Goal: Transaction & Acquisition: Purchase product/service

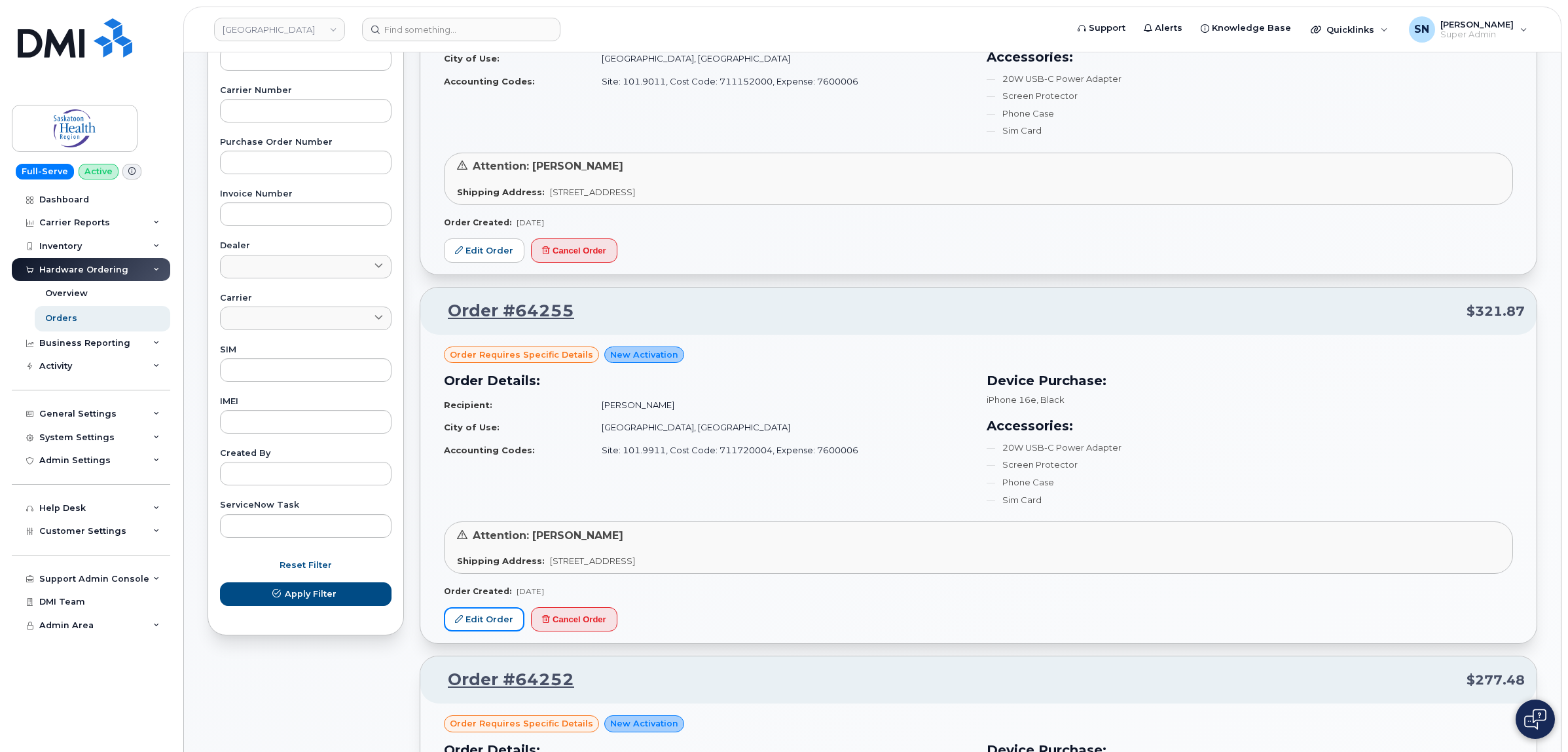
scroll to position [245, 0]
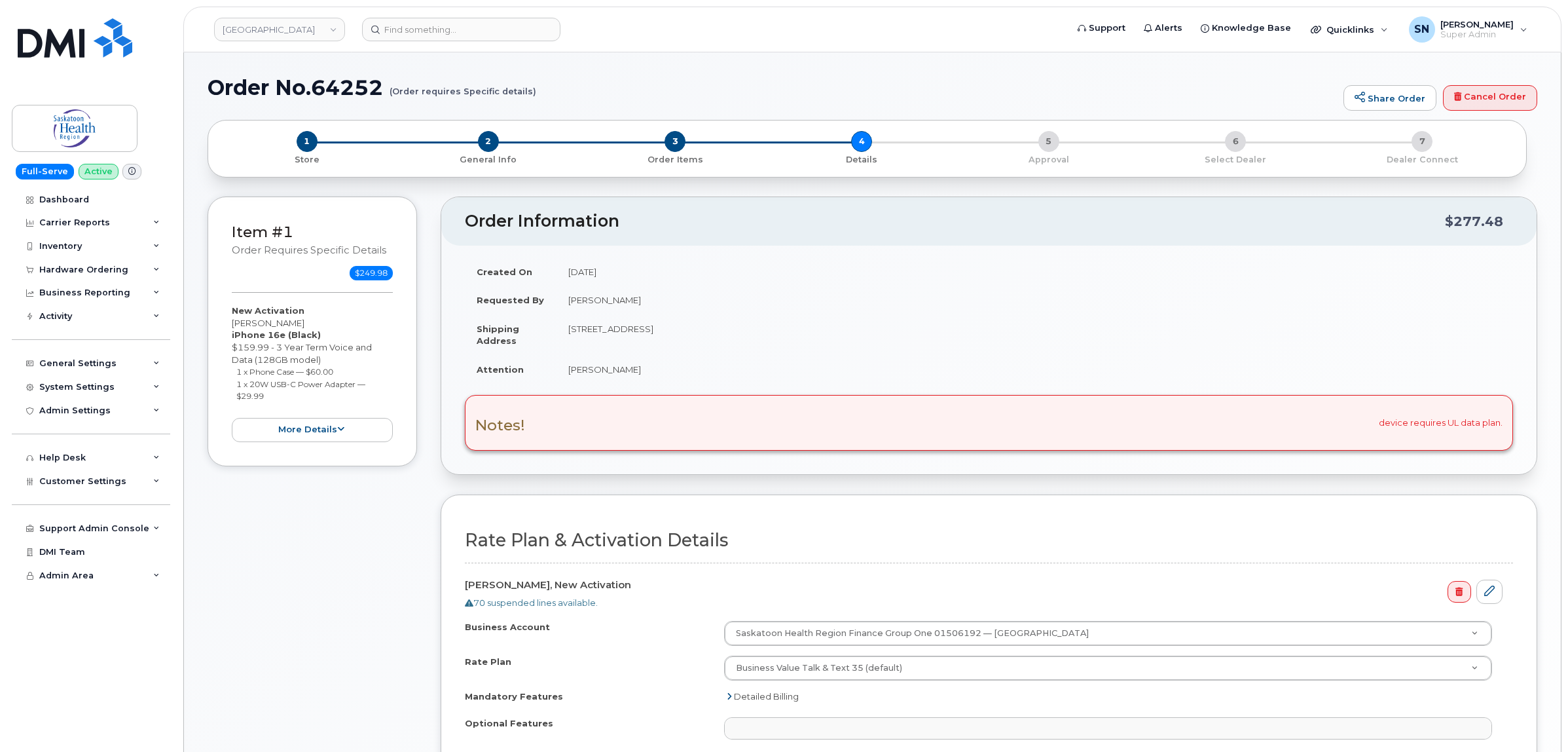
select select
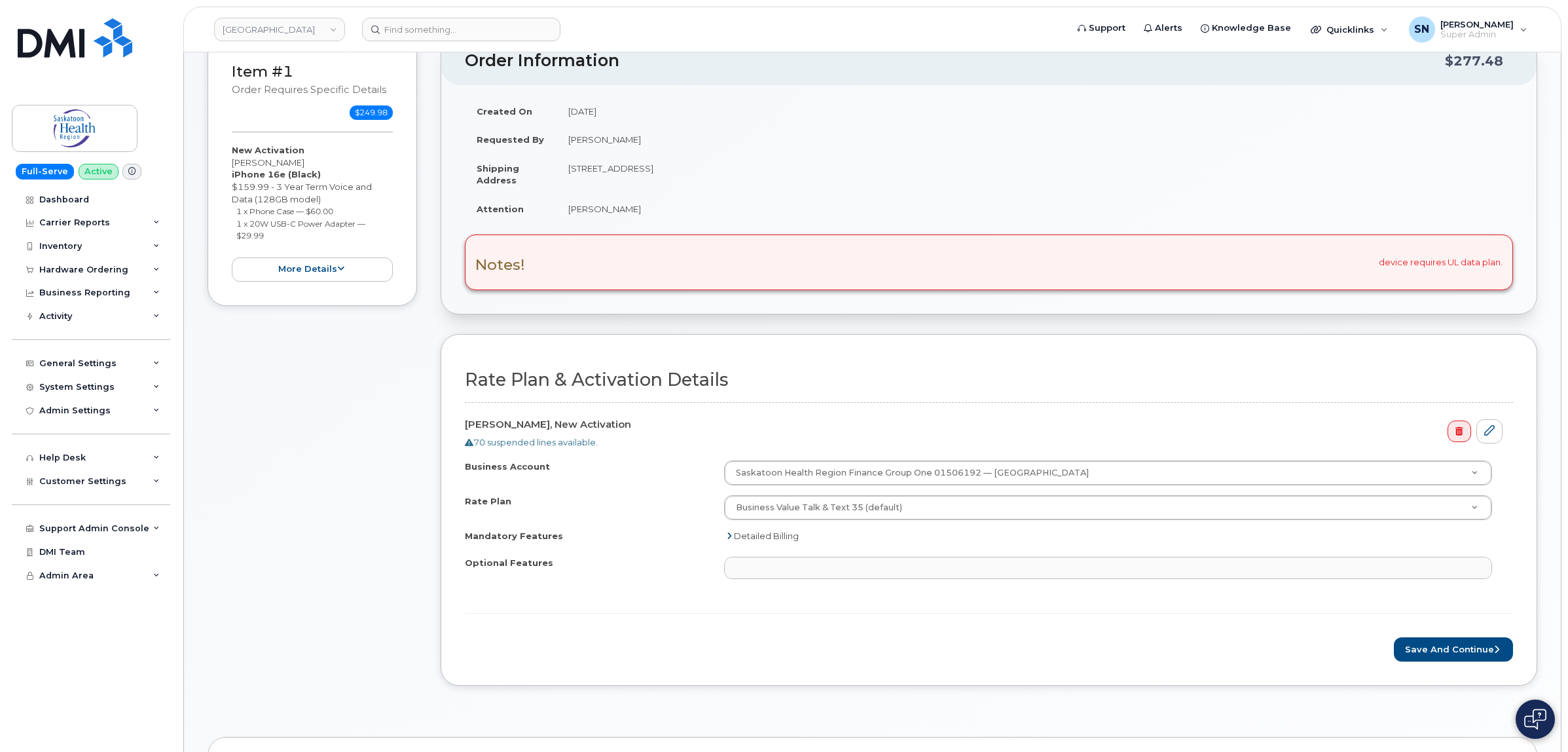
scroll to position [409, 0]
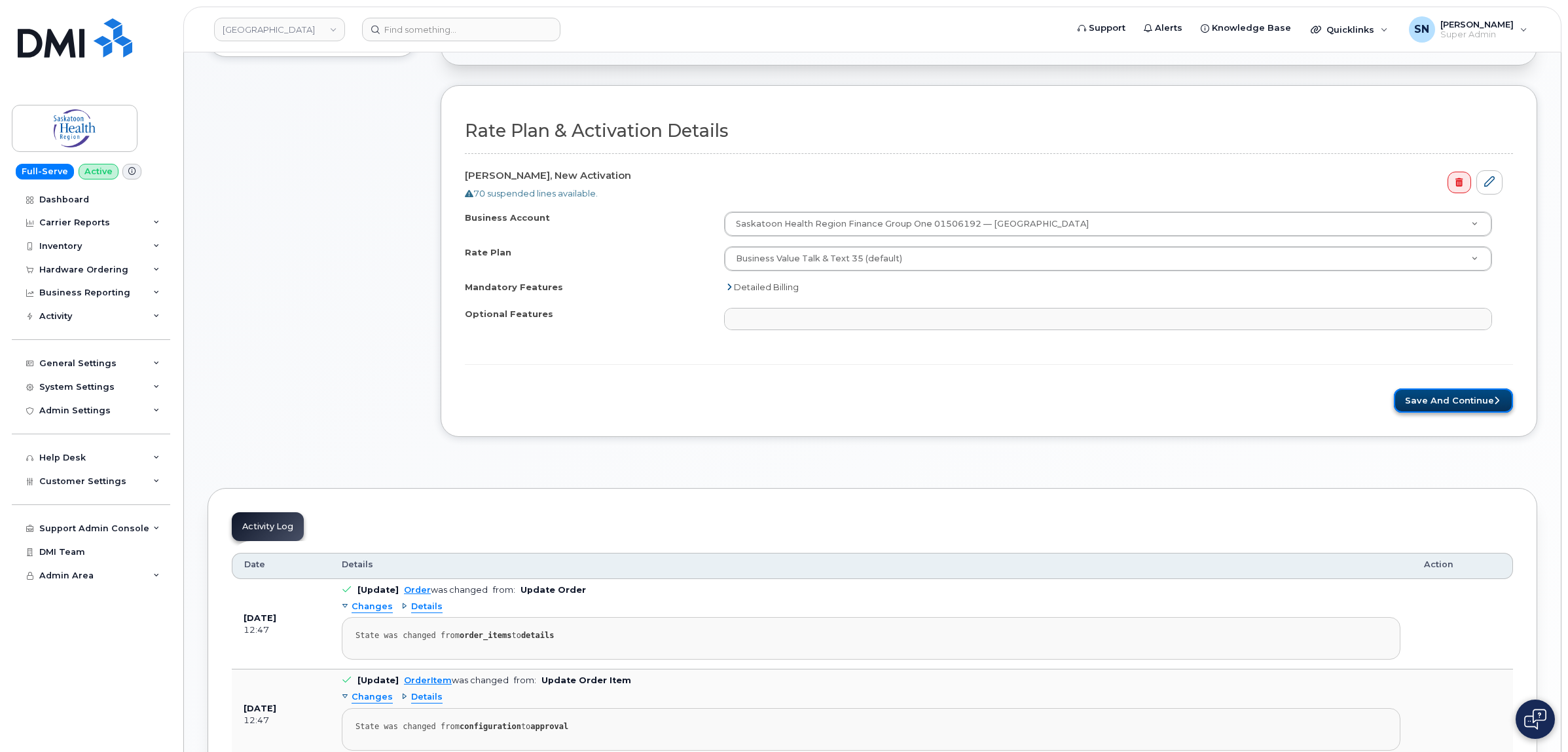
click at [1417, 413] on button "Save and Continue" at bounding box center [1453, 400] width 120 height 24
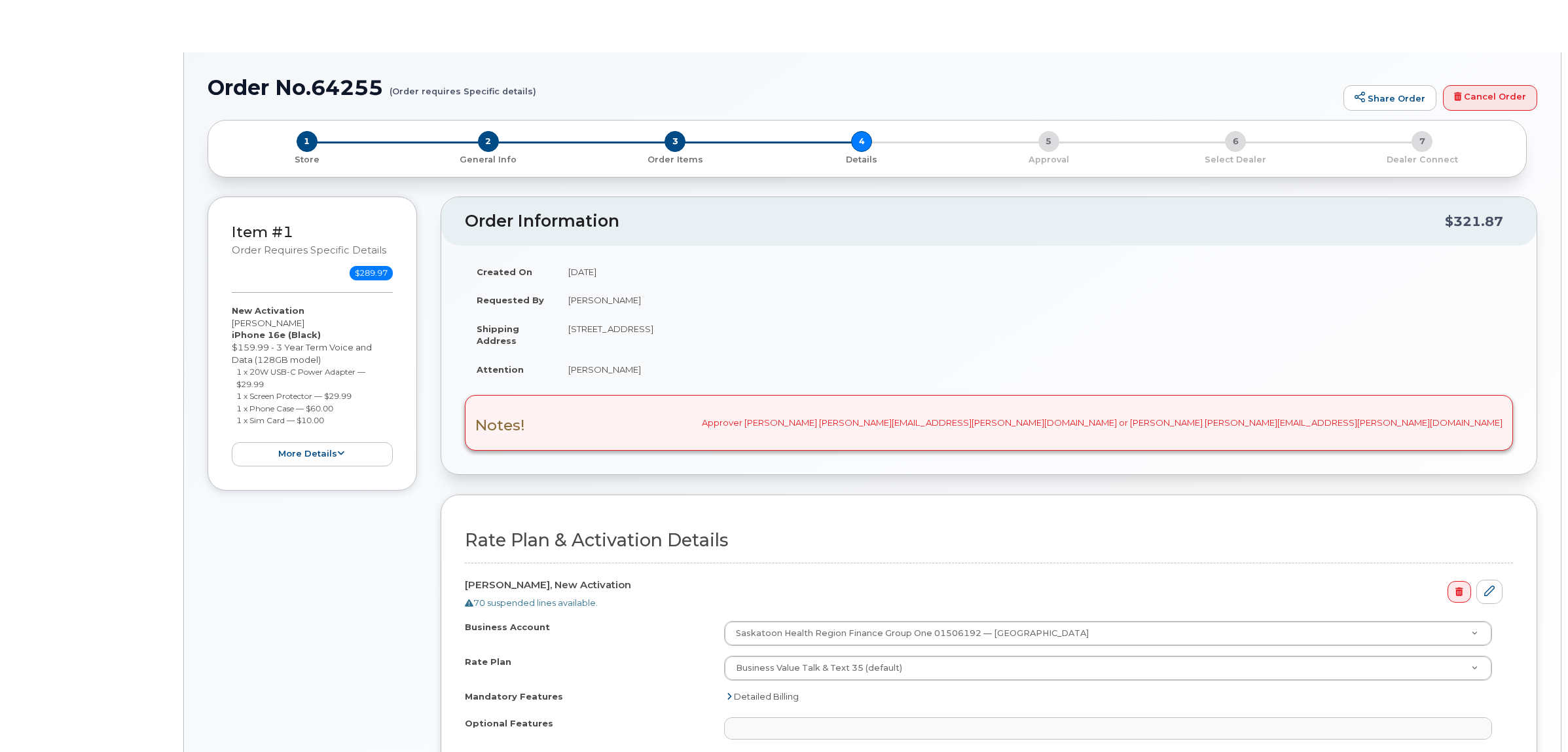
select select
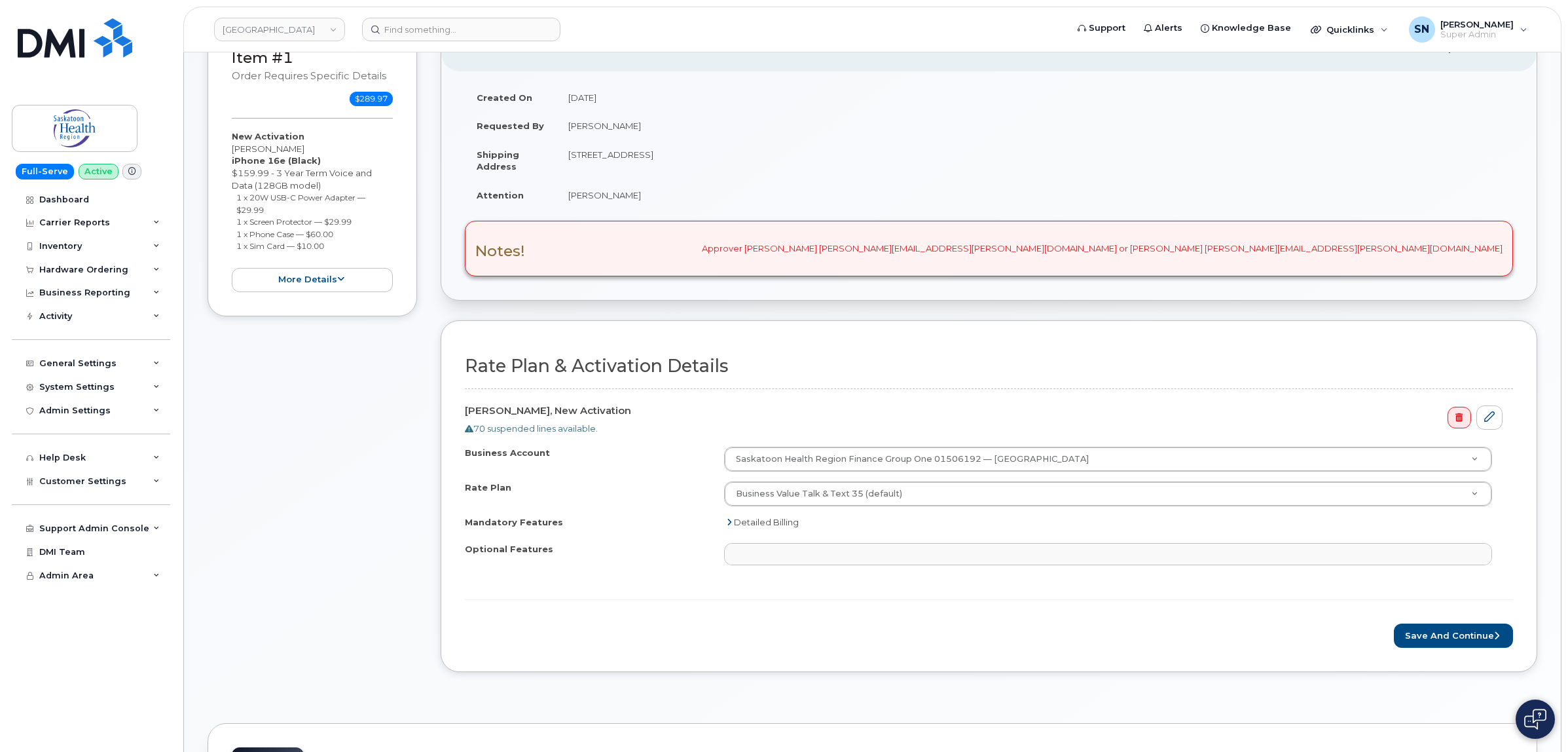
scroll to position [327, 0]
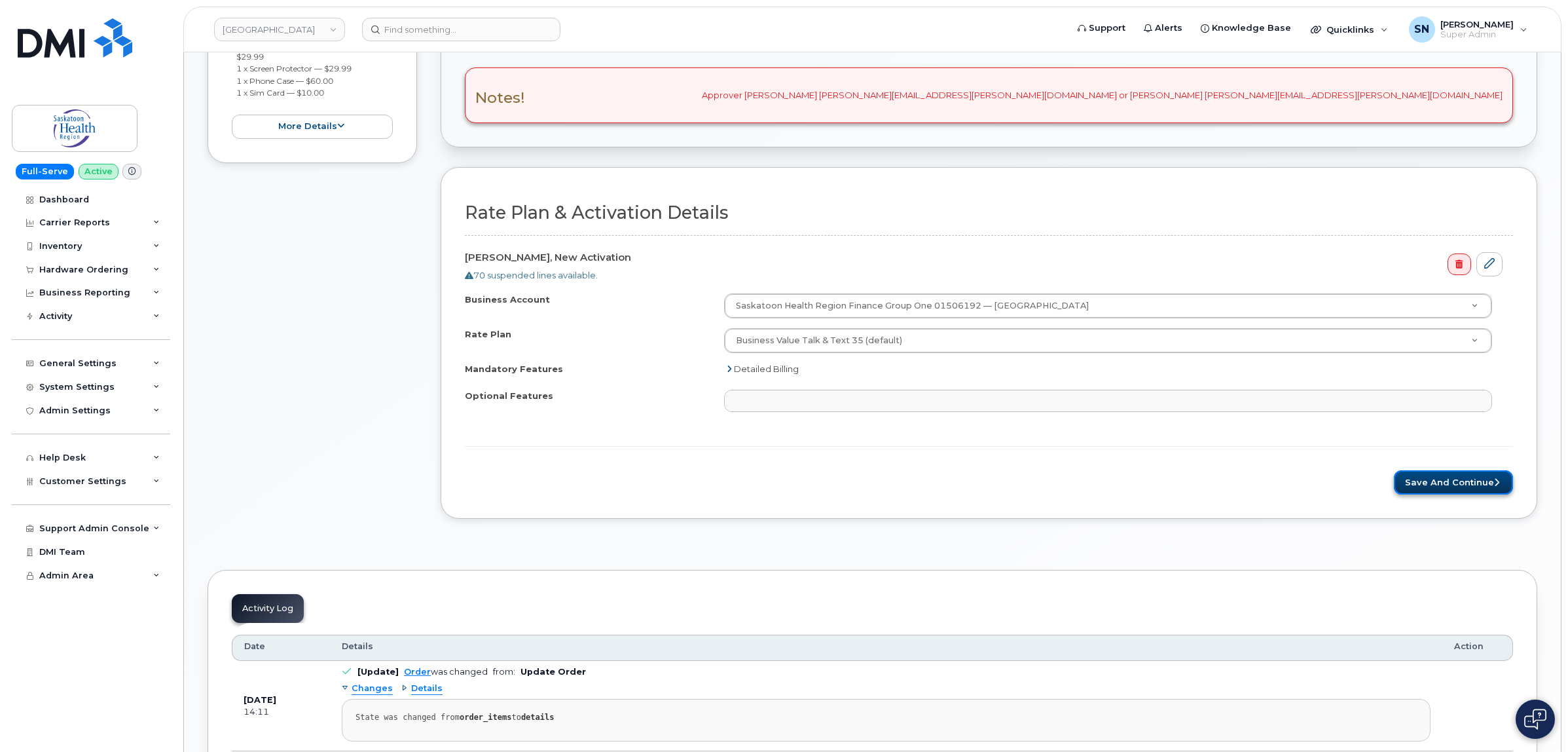
click at [1438, 482] on button "Save and Continue" at bounding box center [1453, 482] width 120 height 24
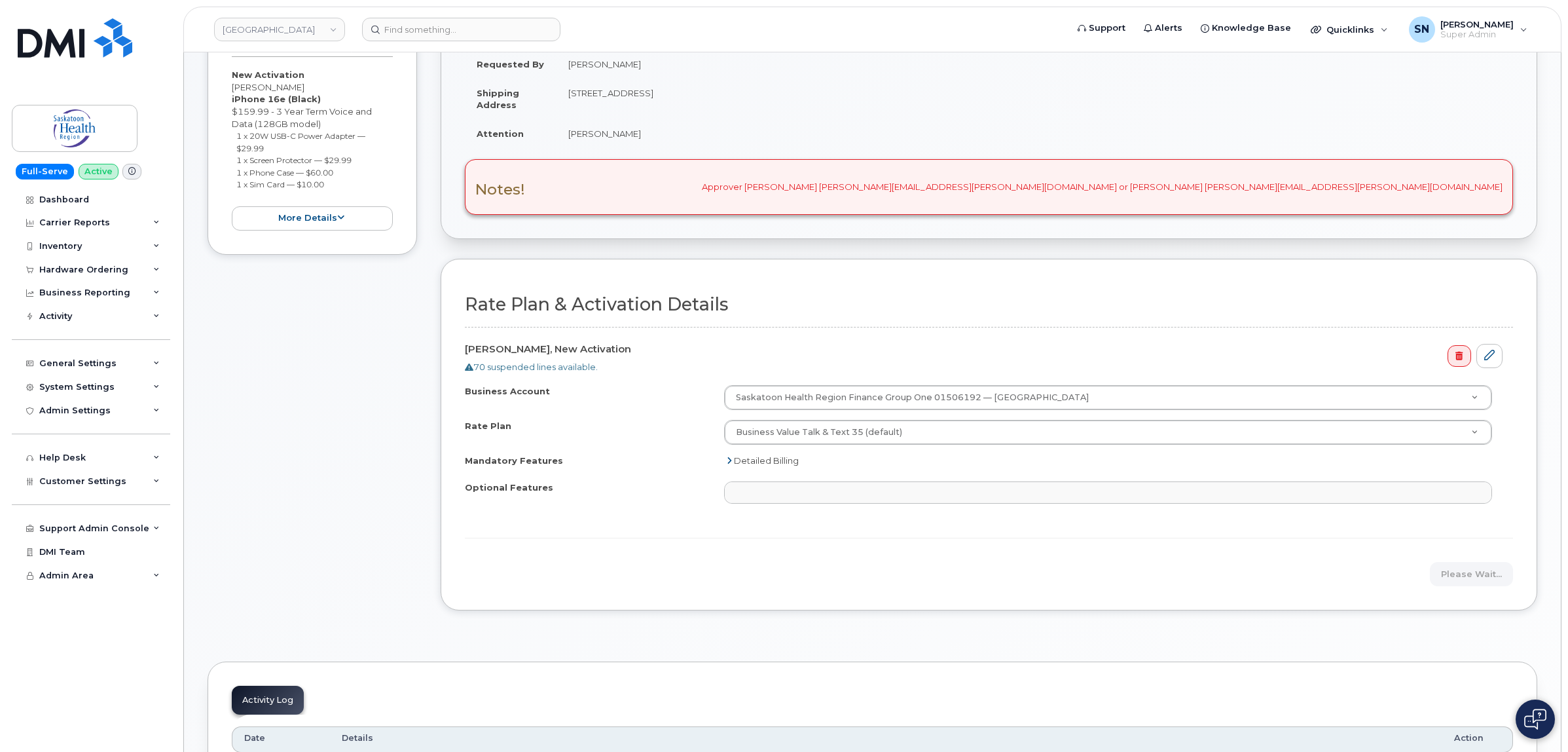
scroll to position [82, 0]
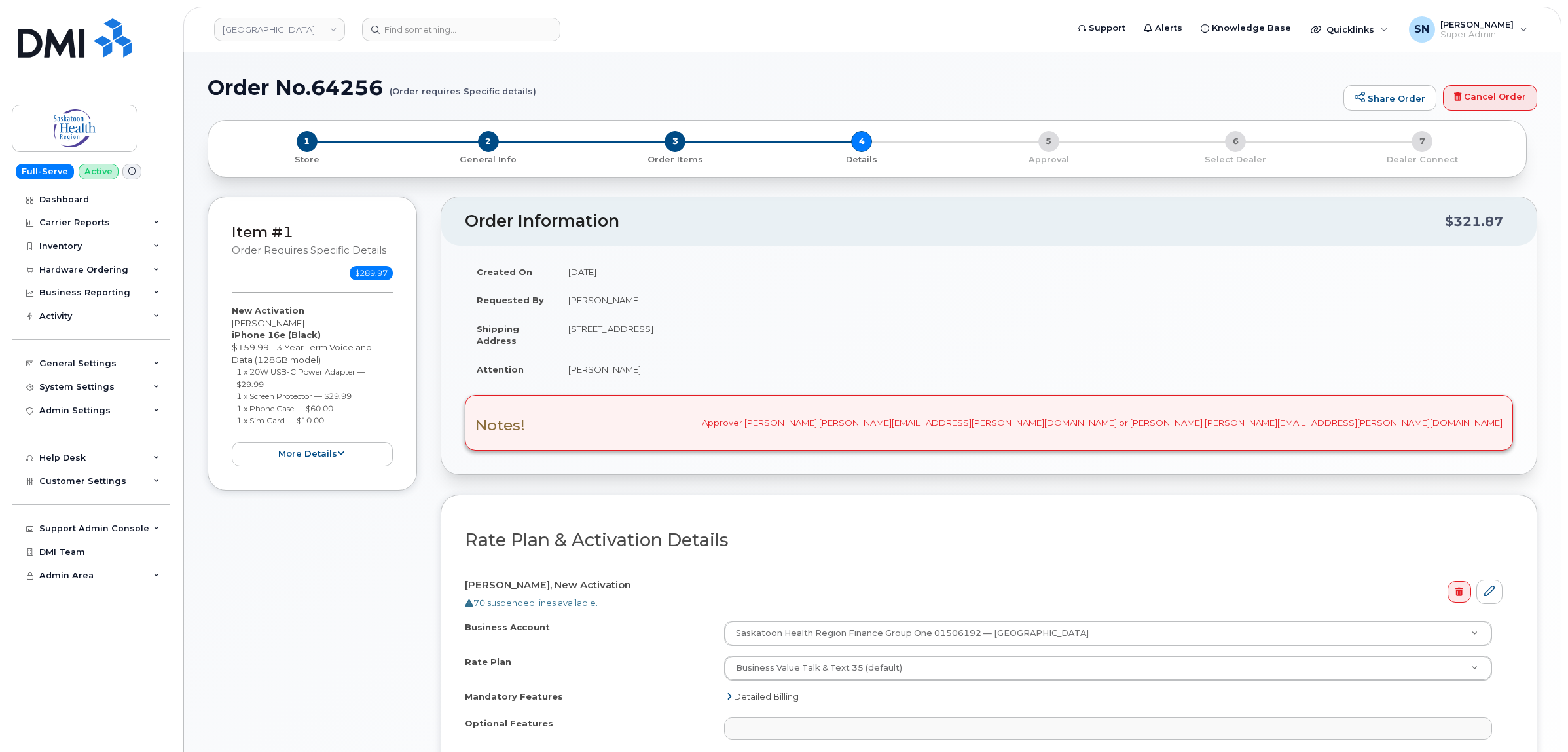
select select
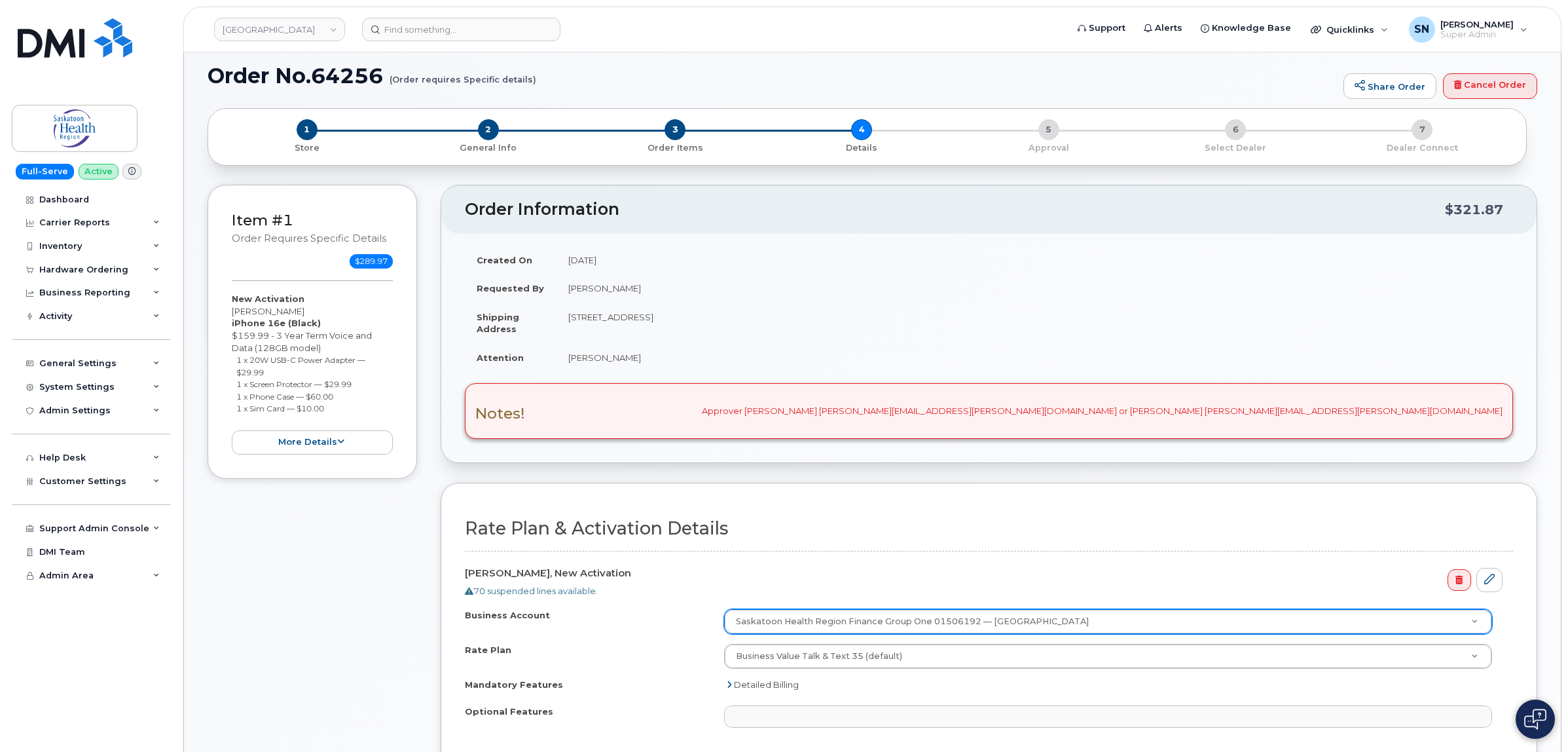
scroll to position [164, 0]
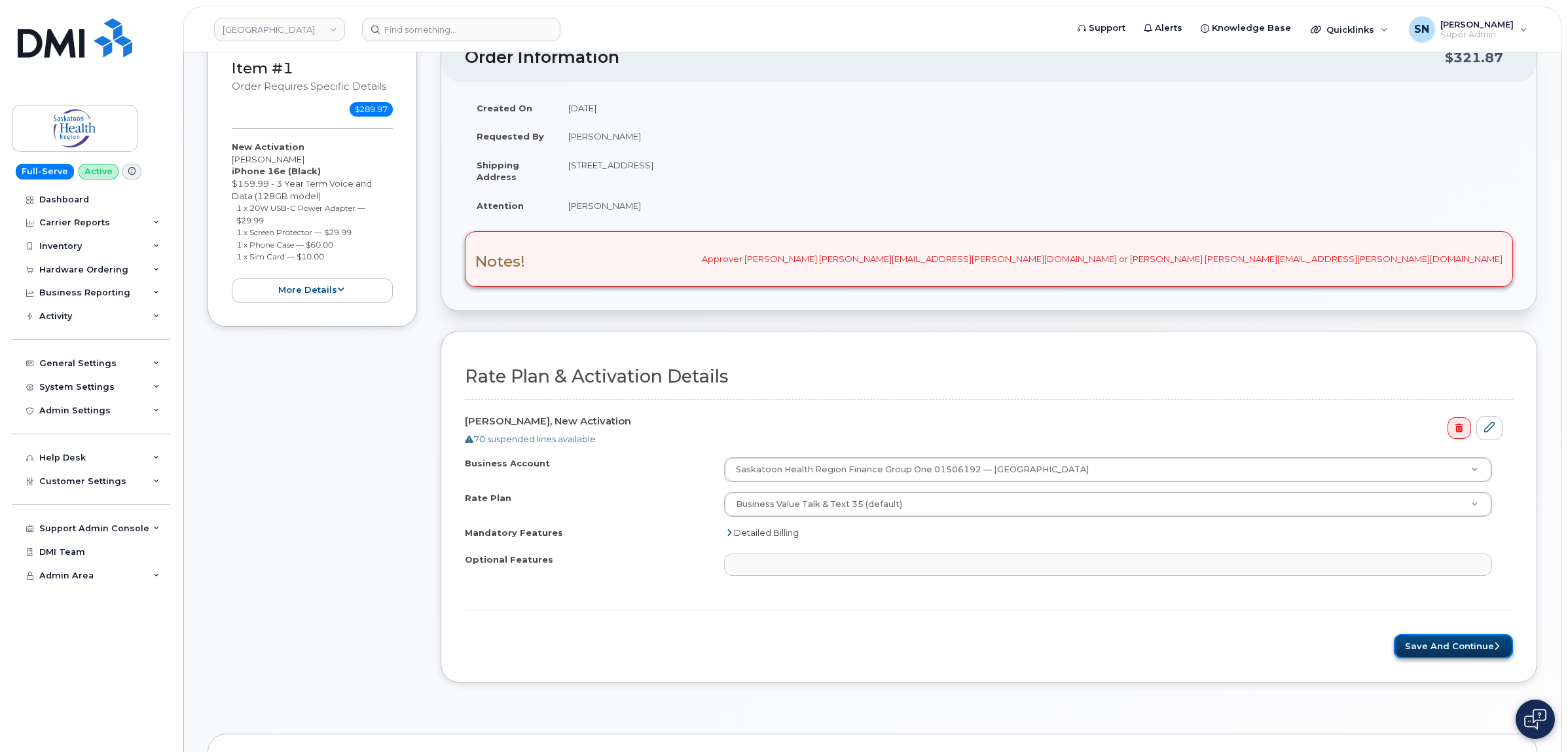
drag, startPoint x: 1458, startPoint y: 643, endPoint x: 1444, endPoint y: 642, distance: 14.0
click at [1457, 643] on button "Save and Continue" at bounding box center [1453, 646] width 120 height 24
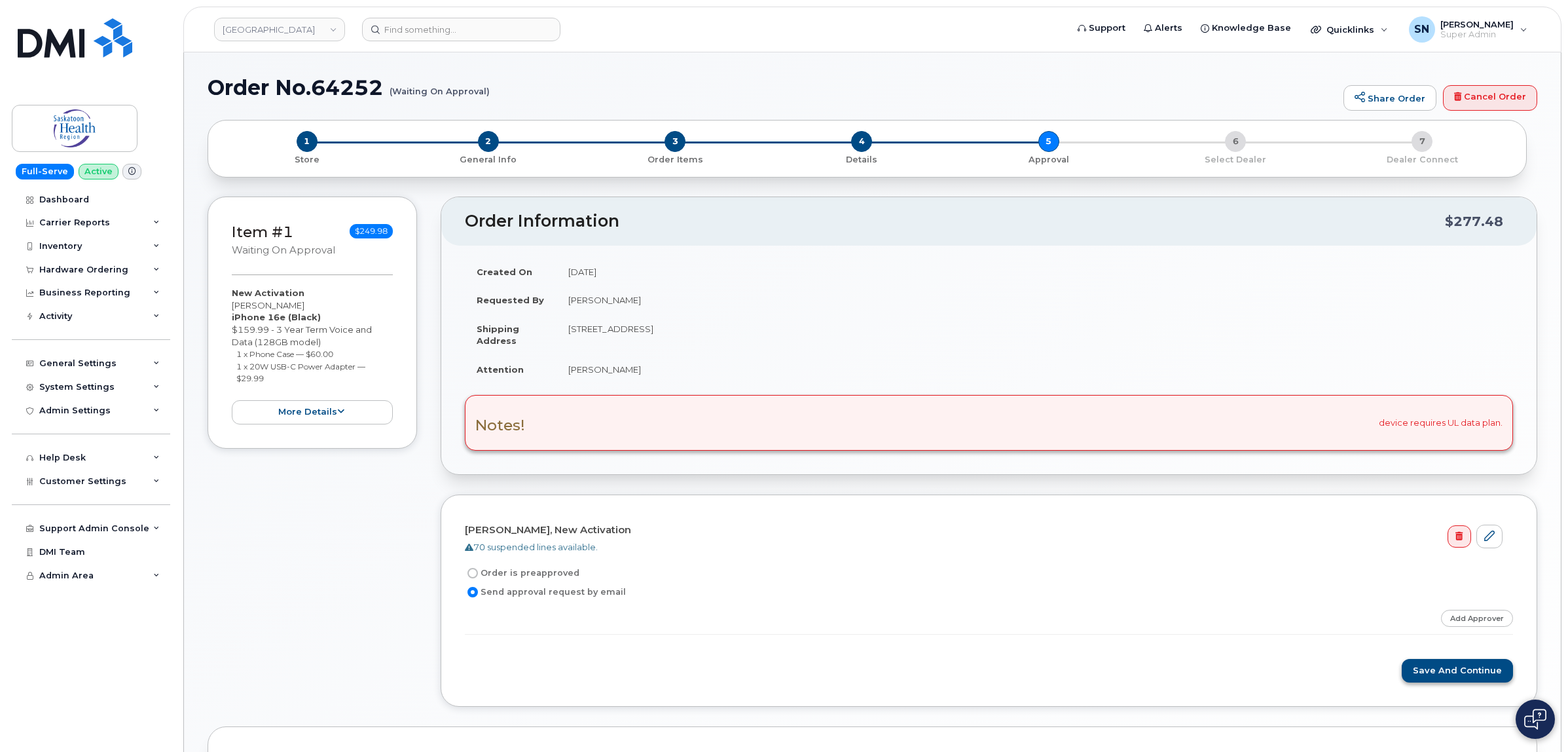
scroll to position [249, 0]
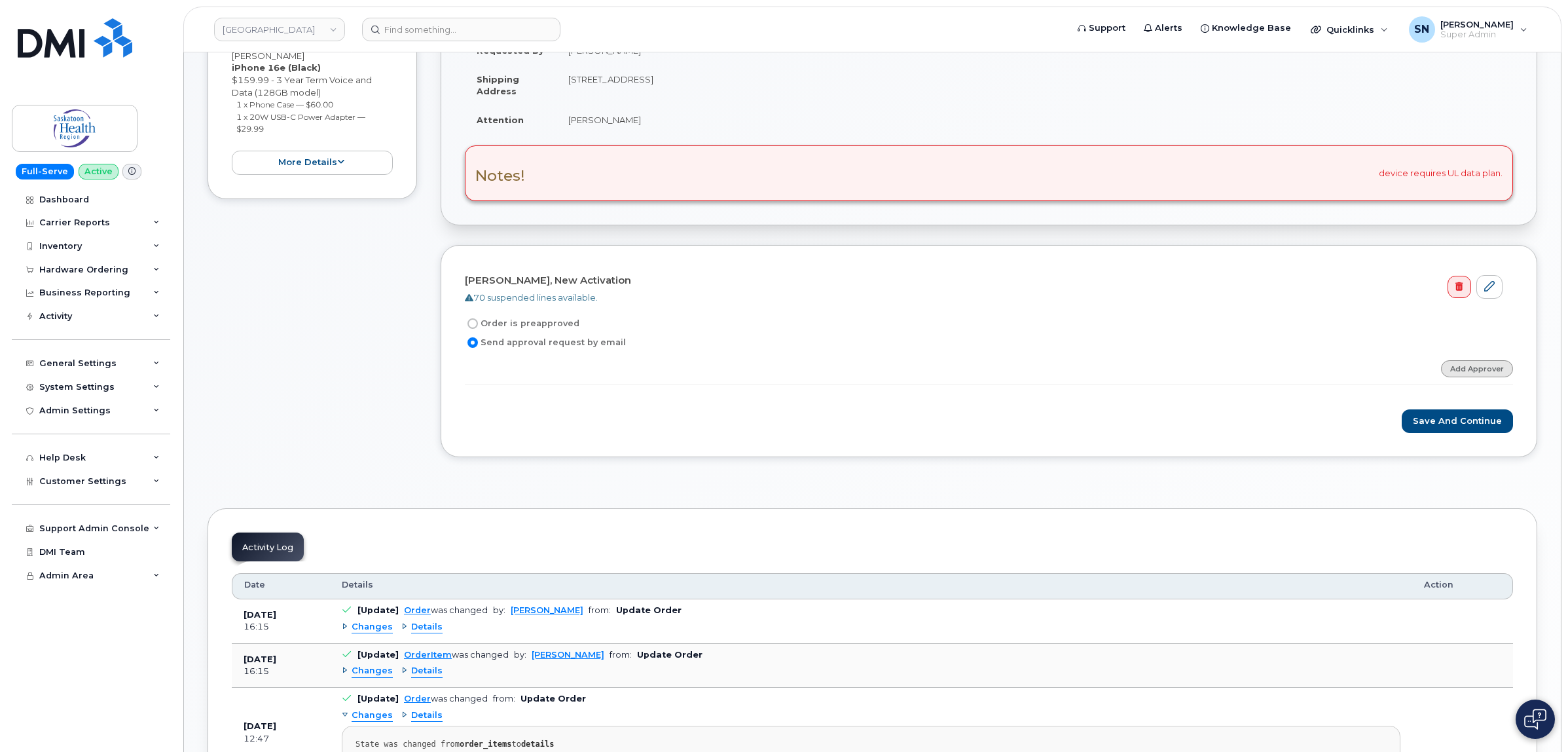
click at [1484, 368] on link "Add Approver" at bounding box center [1476, 368] width 72 height 16
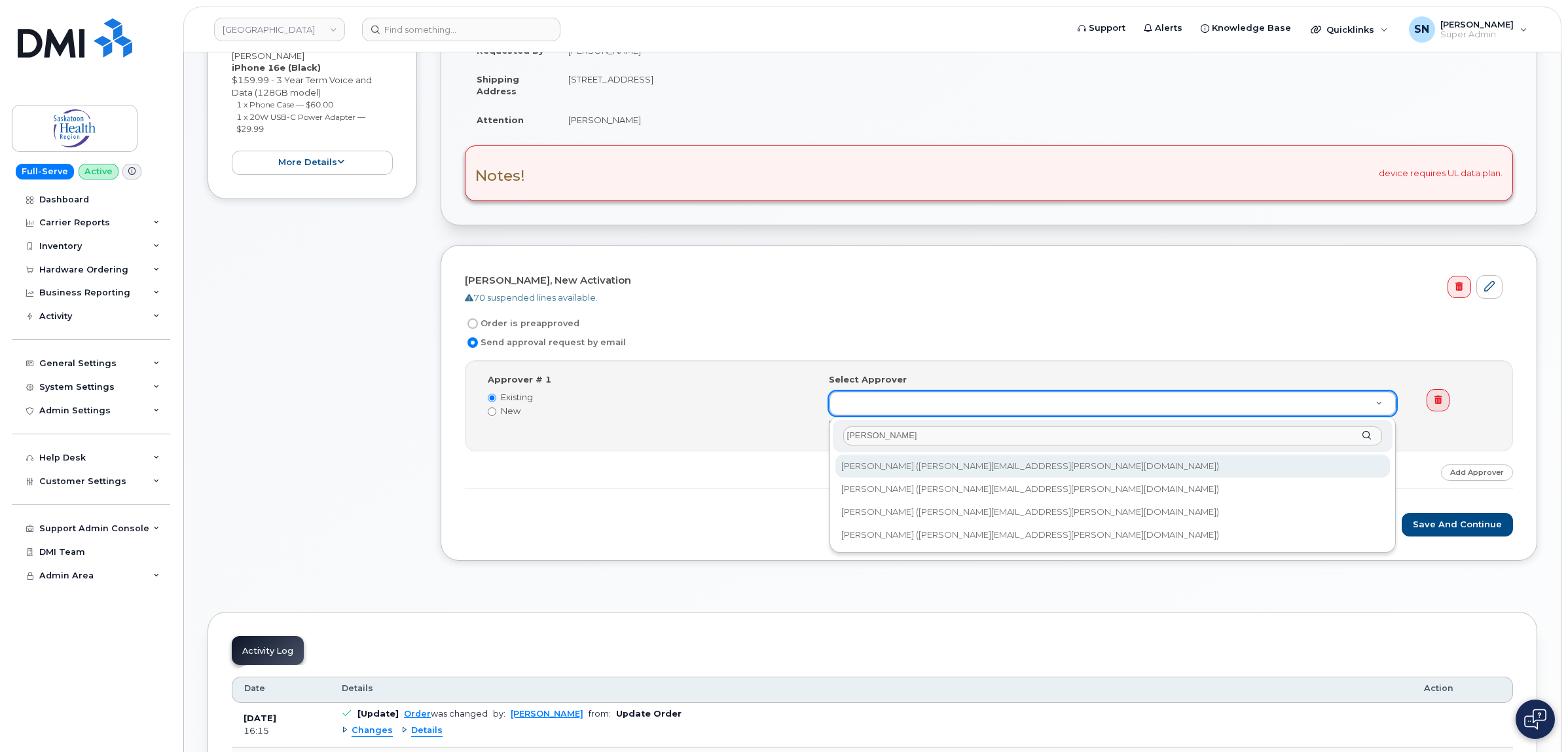
type input "jackie"
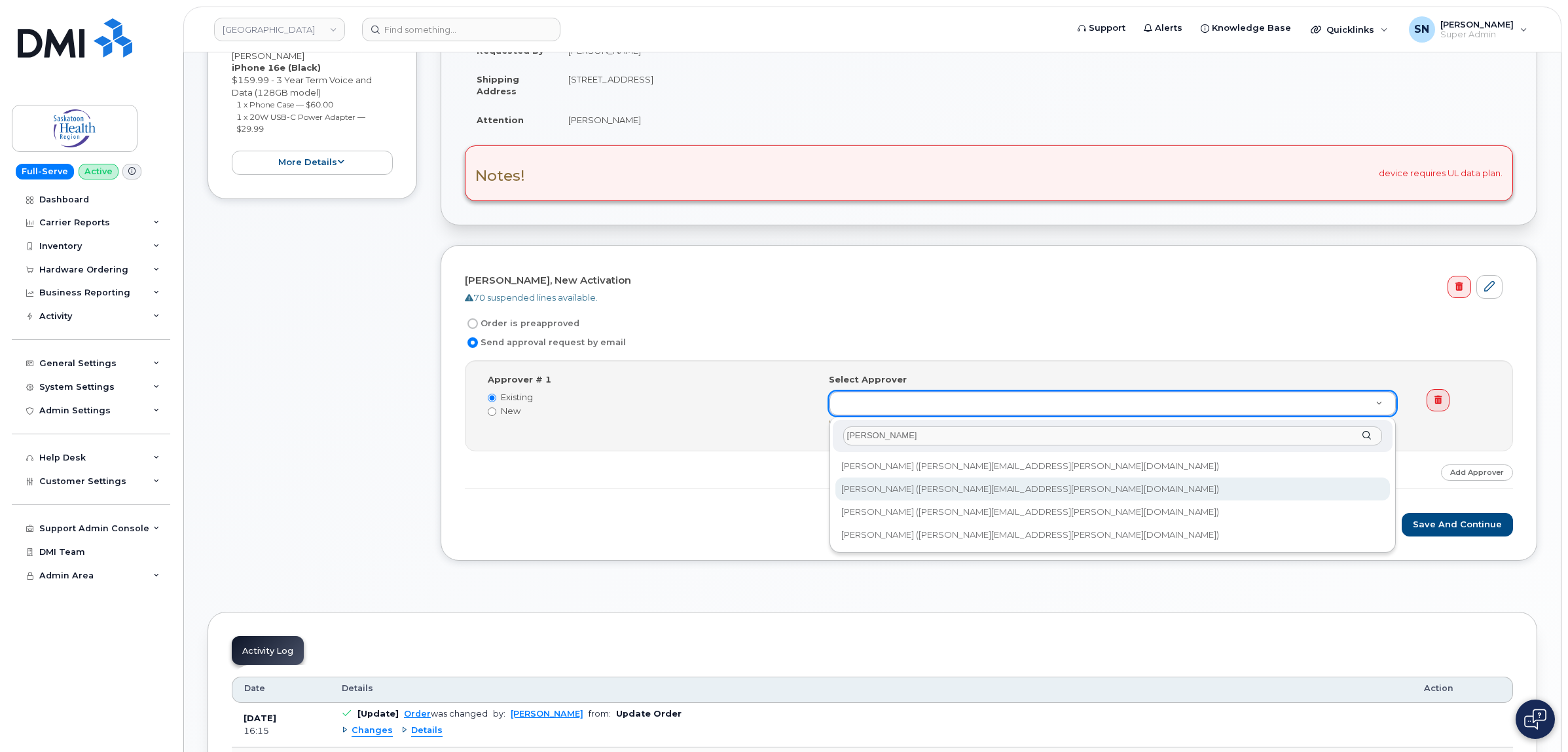
type input "10971"
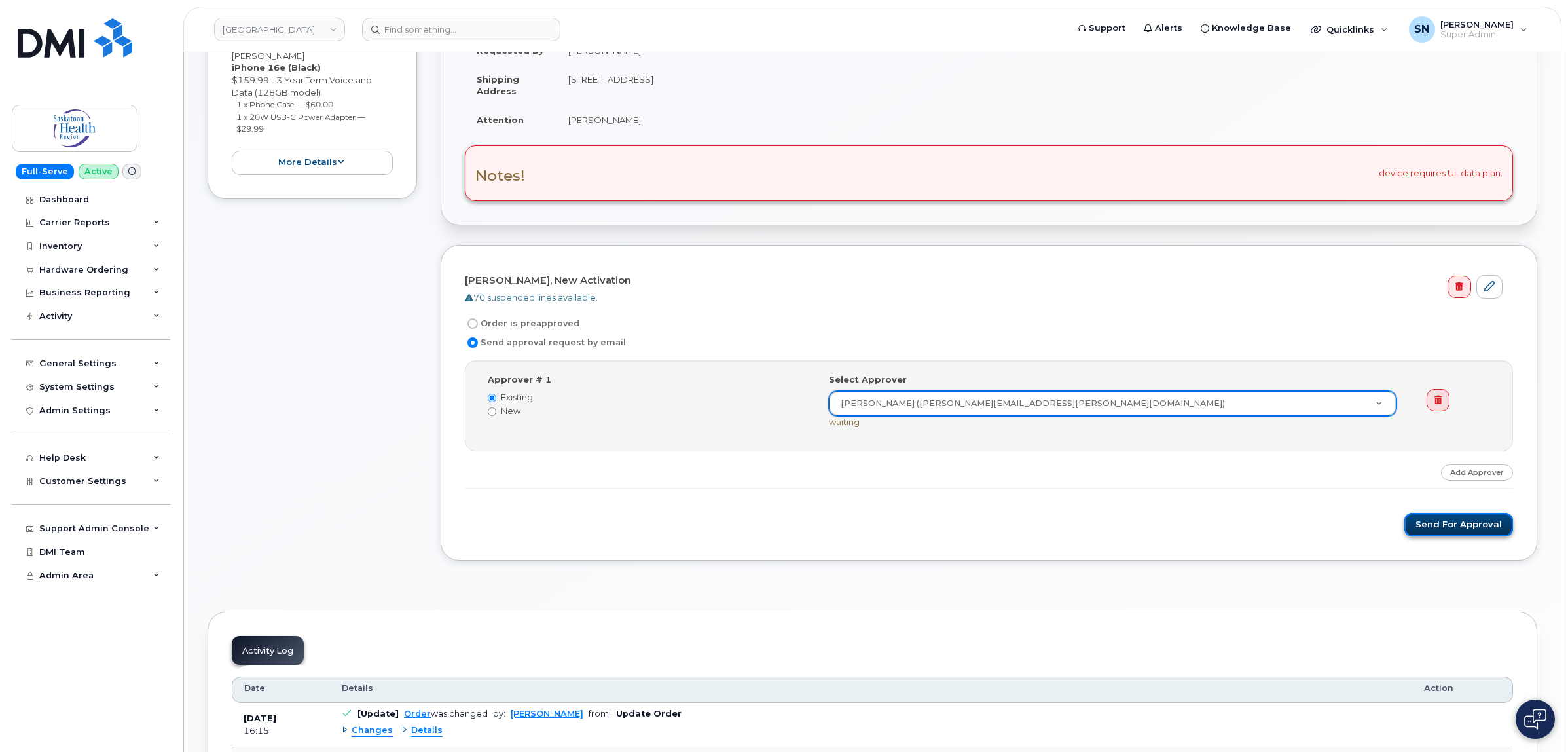
click at [1456, 522] on button "Send for Approval" at bounding box center [1458, 525] width 109 height 24
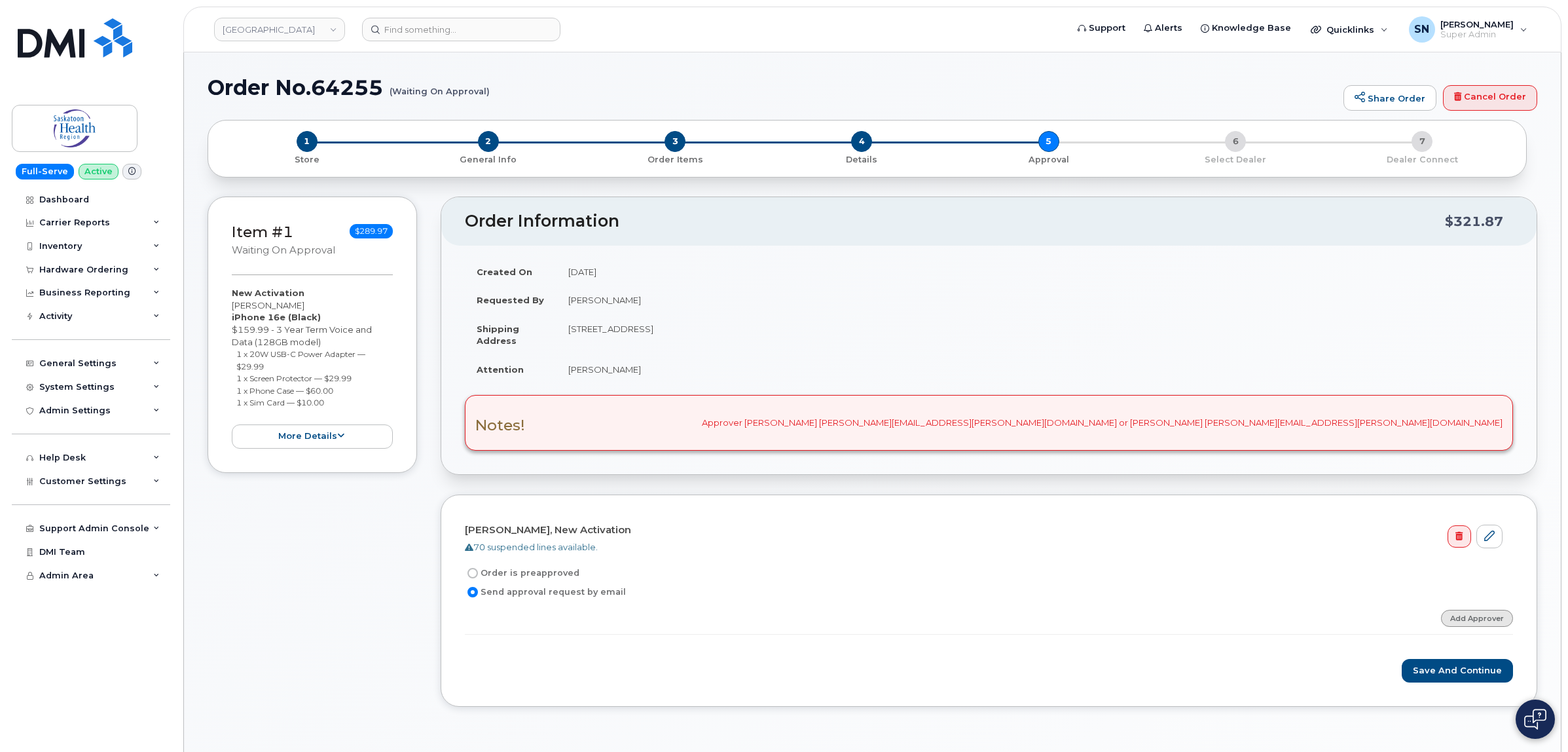
click at [1453, 615] on link "Add Approver" at bounding box center [1476, 617] width 72 height 16
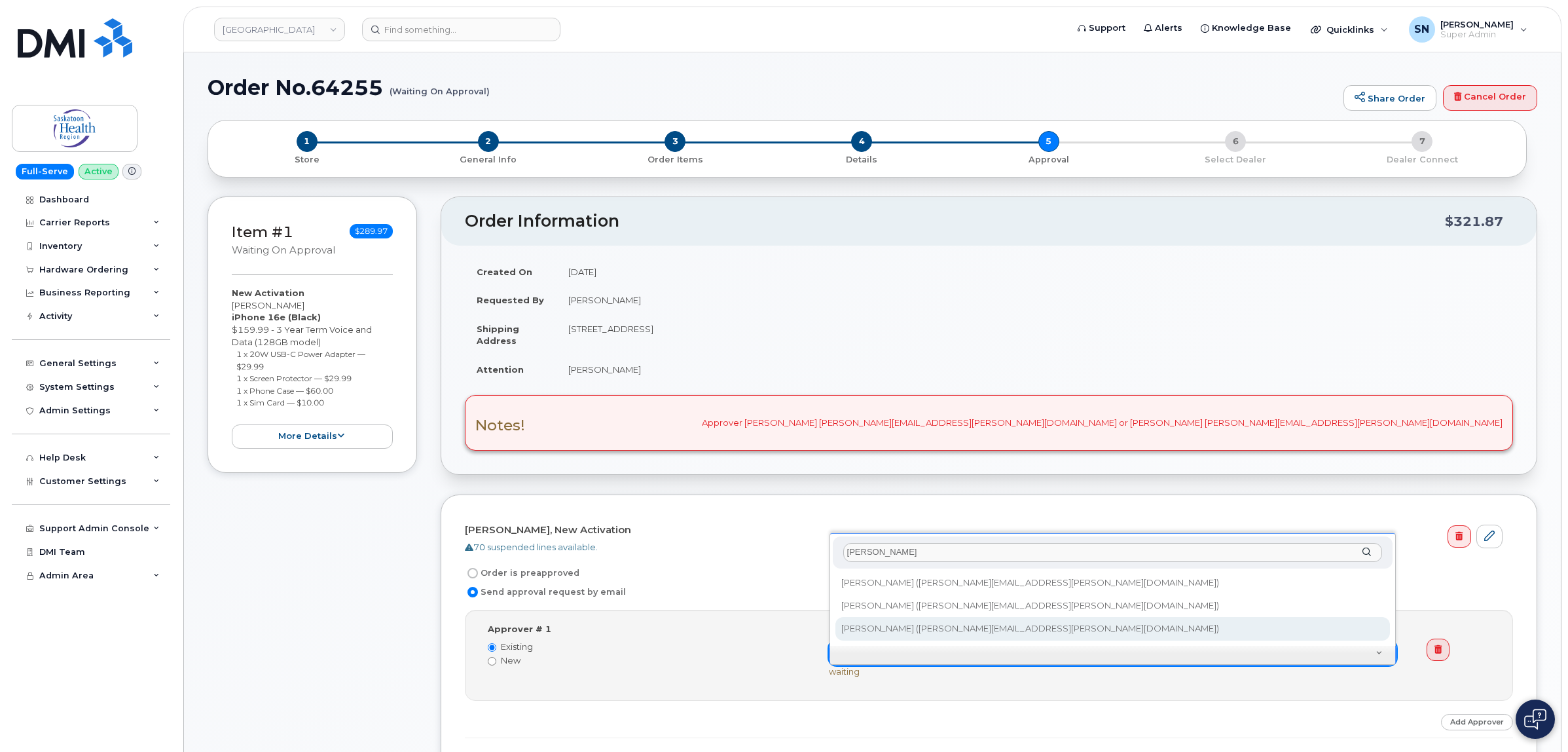
type input "wendy"
type input "257454"
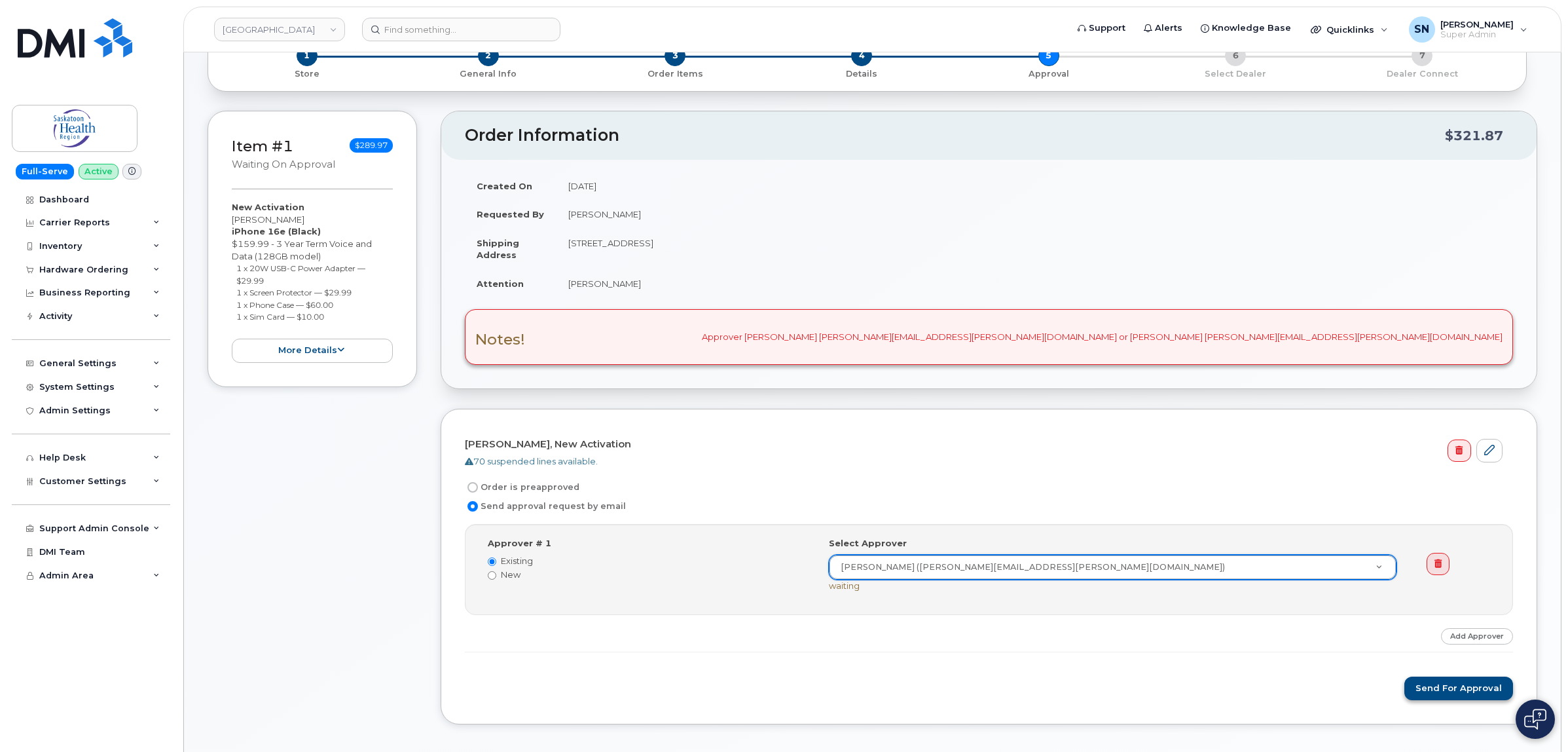
scroll to position [164, 0]
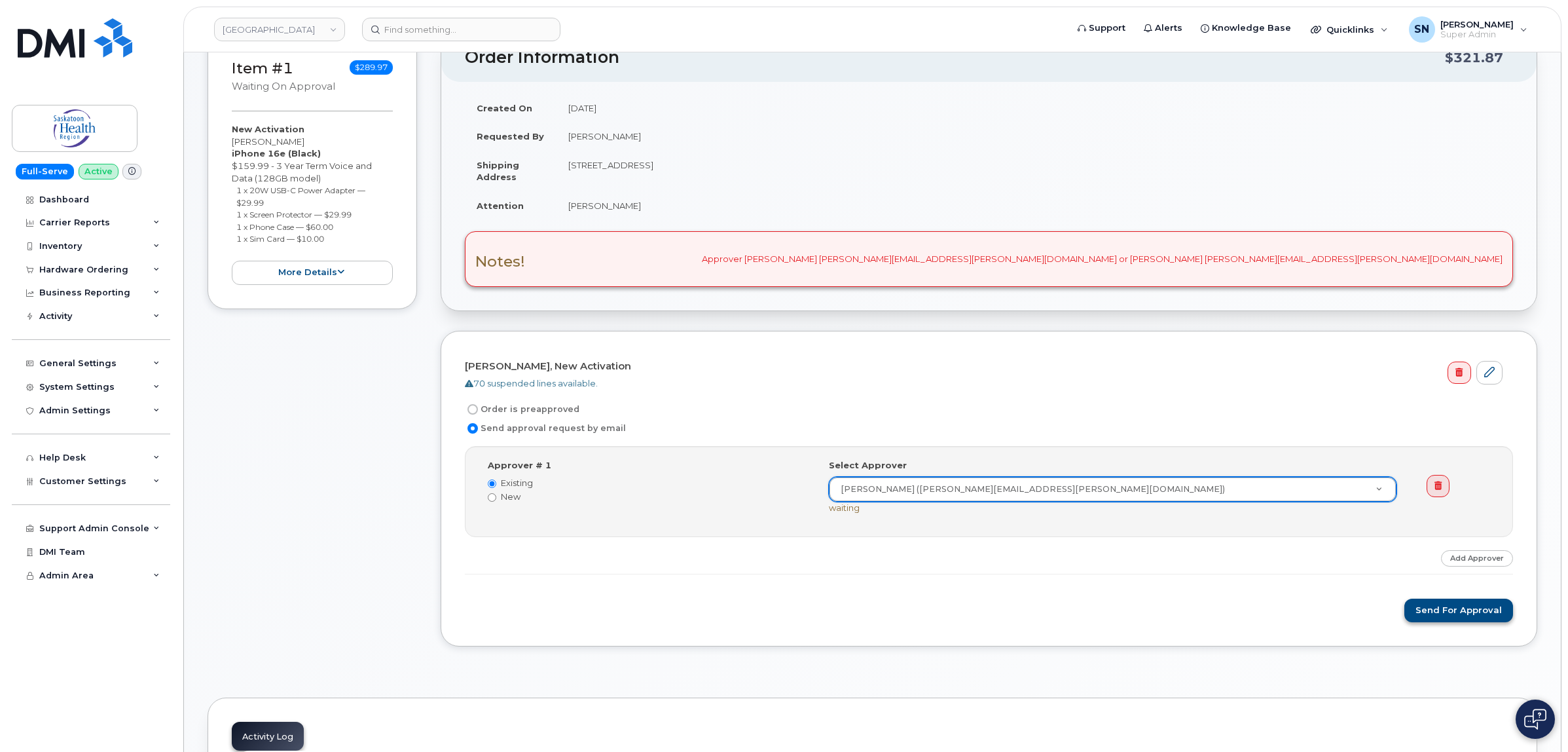
click at [1453, 623] on div "Ralfh Besana, New Activation 70 suspended lines available. Order is preapproved…" at bounding box center [989, 489] width 1097 height 316
click at [1452, 619] on button "Send for Approval" at bounding box center [1458, 610] width 109 height 24
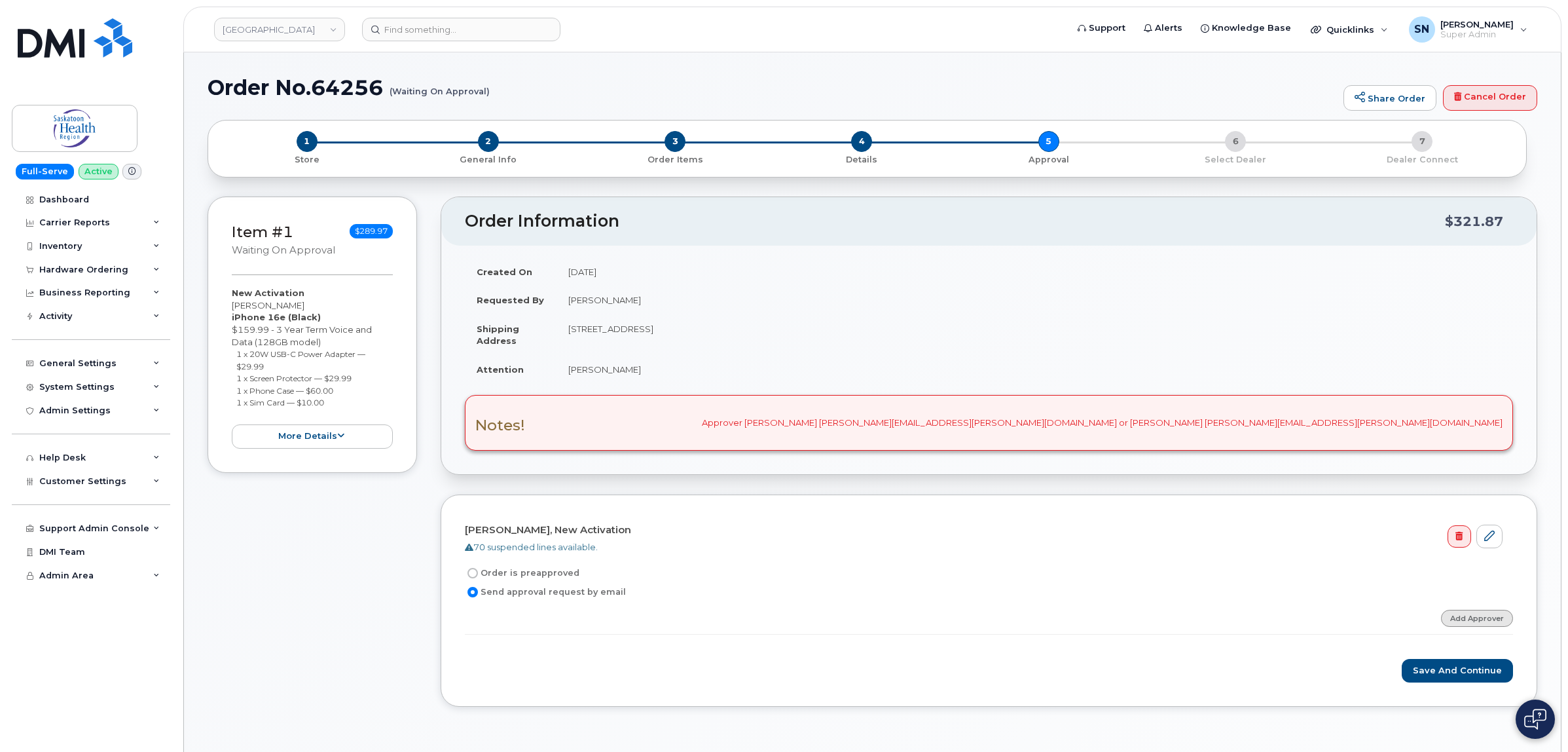
click at [1477, 622] on link "Add Approver" at bounding box center [1476, 617] width 72 height 16
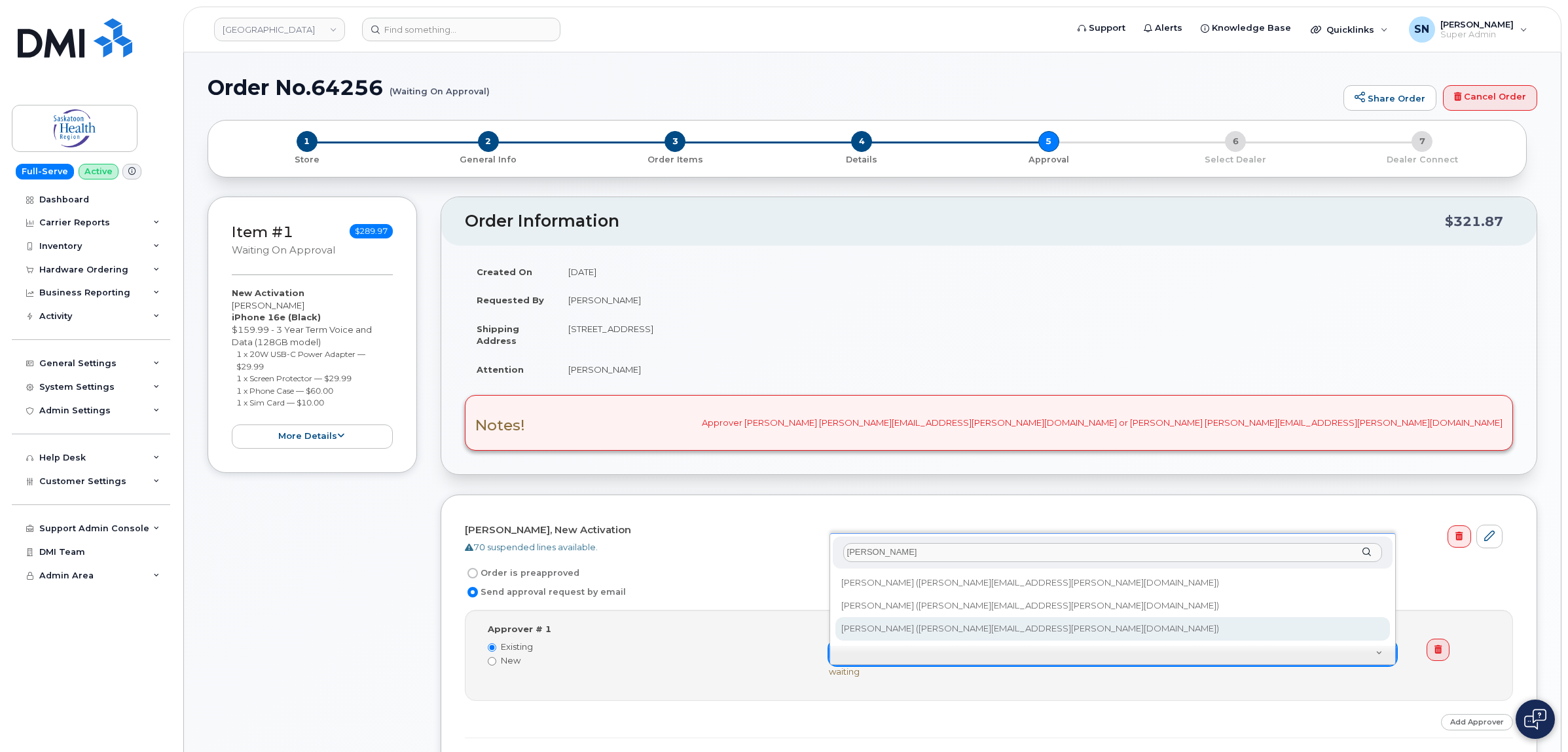
type input "wendy"
type input "257454"
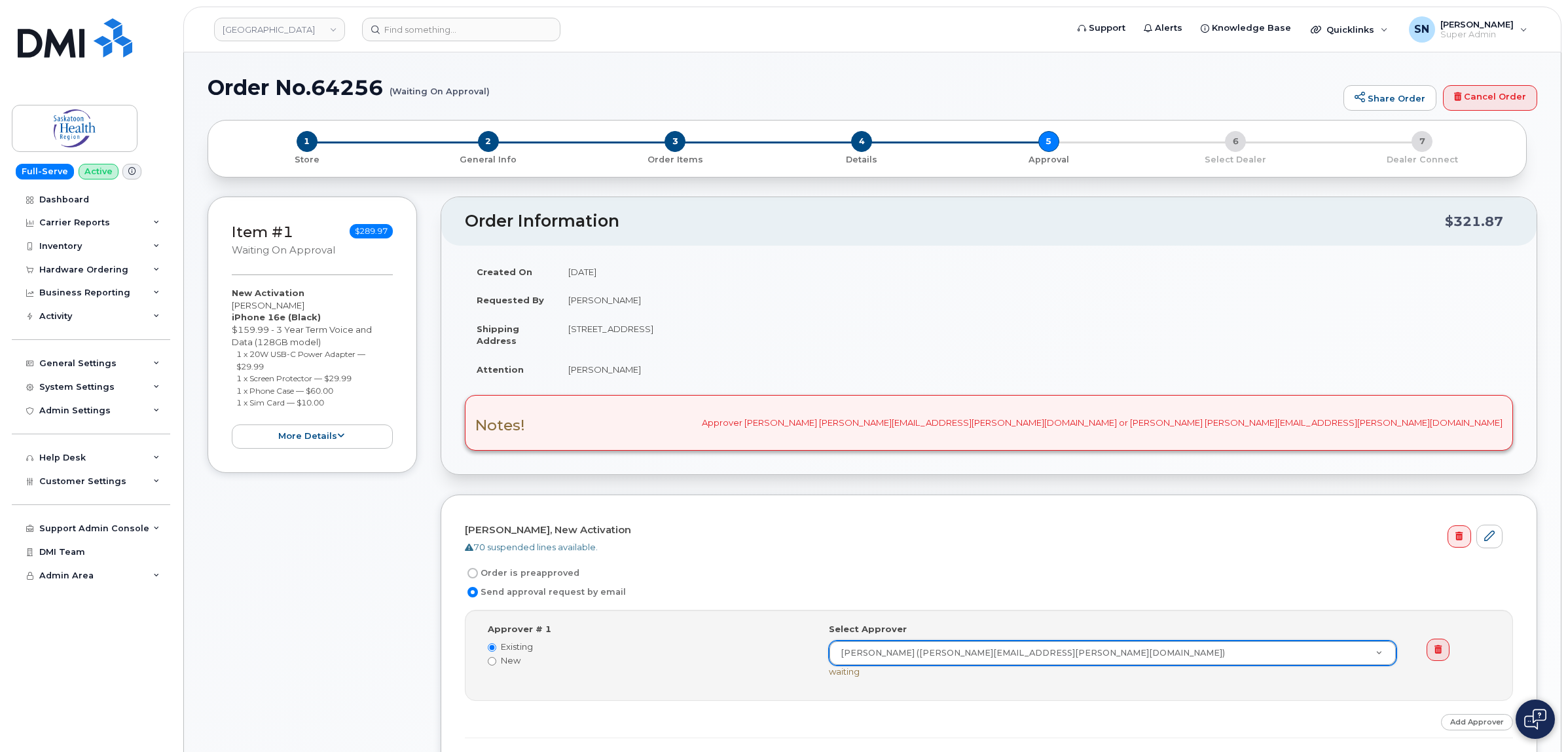
click at [1165, 559] on form "Chantelle Bailey, New Activation 70 suspended lines available. Order is preappr…" at bounding box center [988, 652] width 1048 height 268
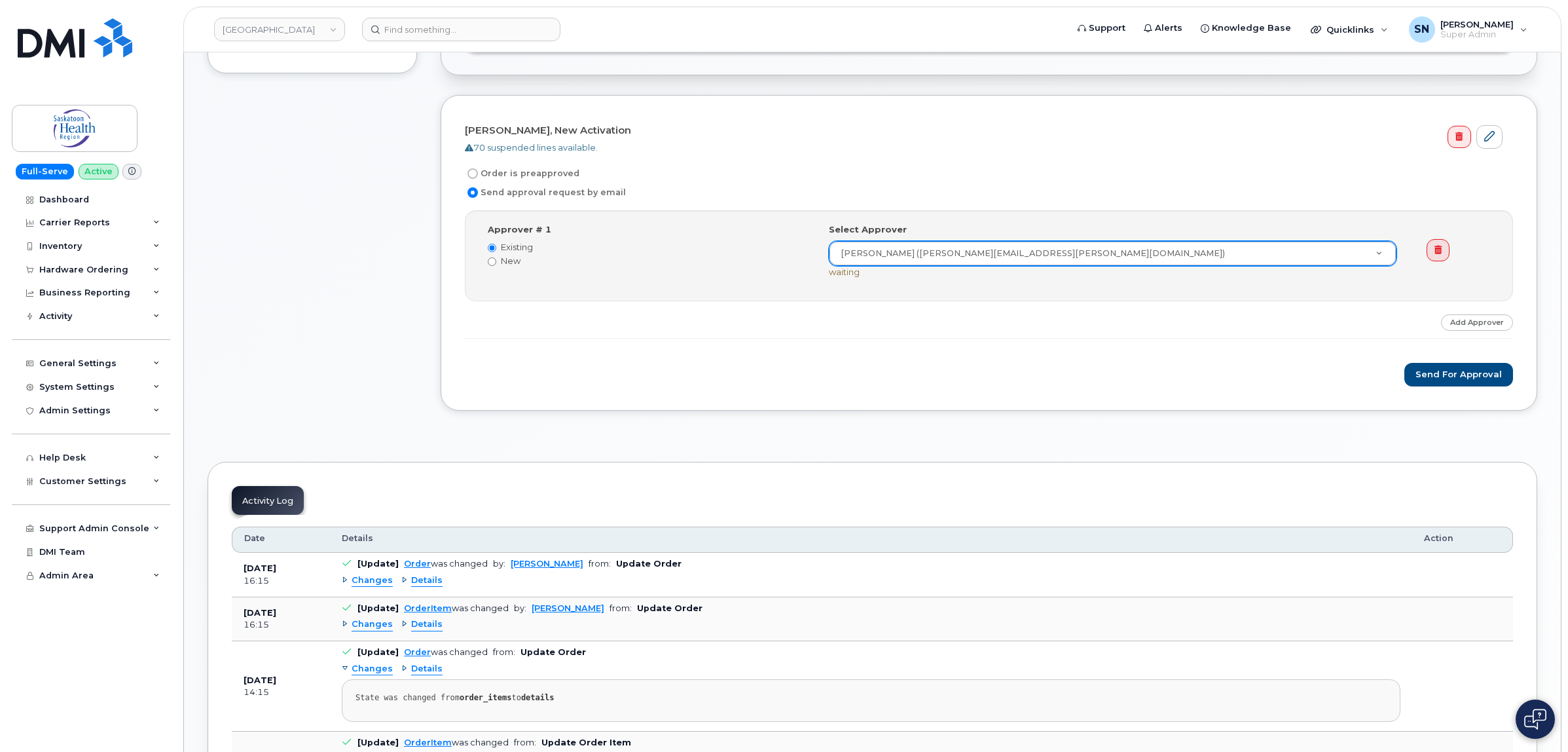
scroll to position [409, 0]
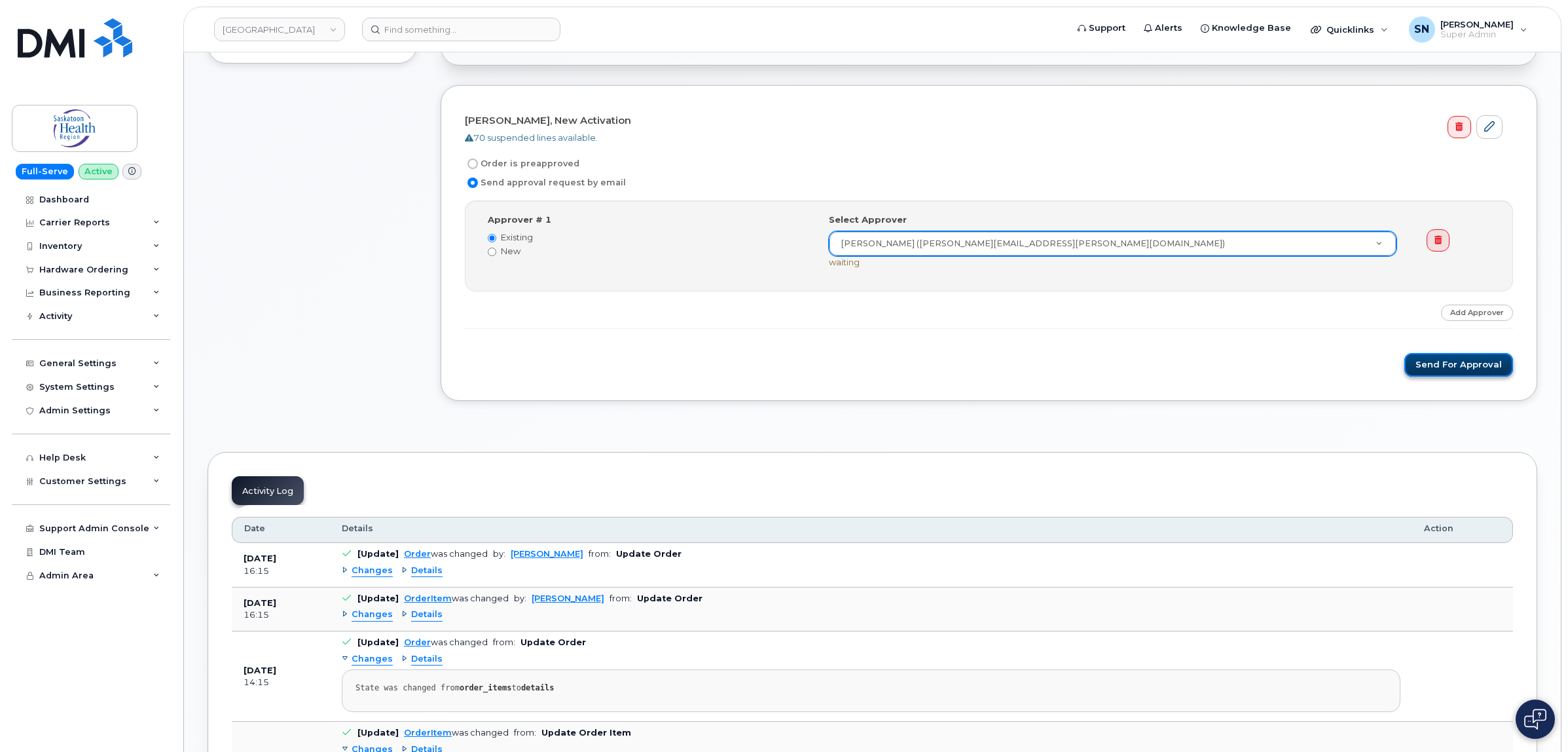
click at [1467, 362] on button "Send for Approval" at bounding box center [1458, 365] width 109 height 24
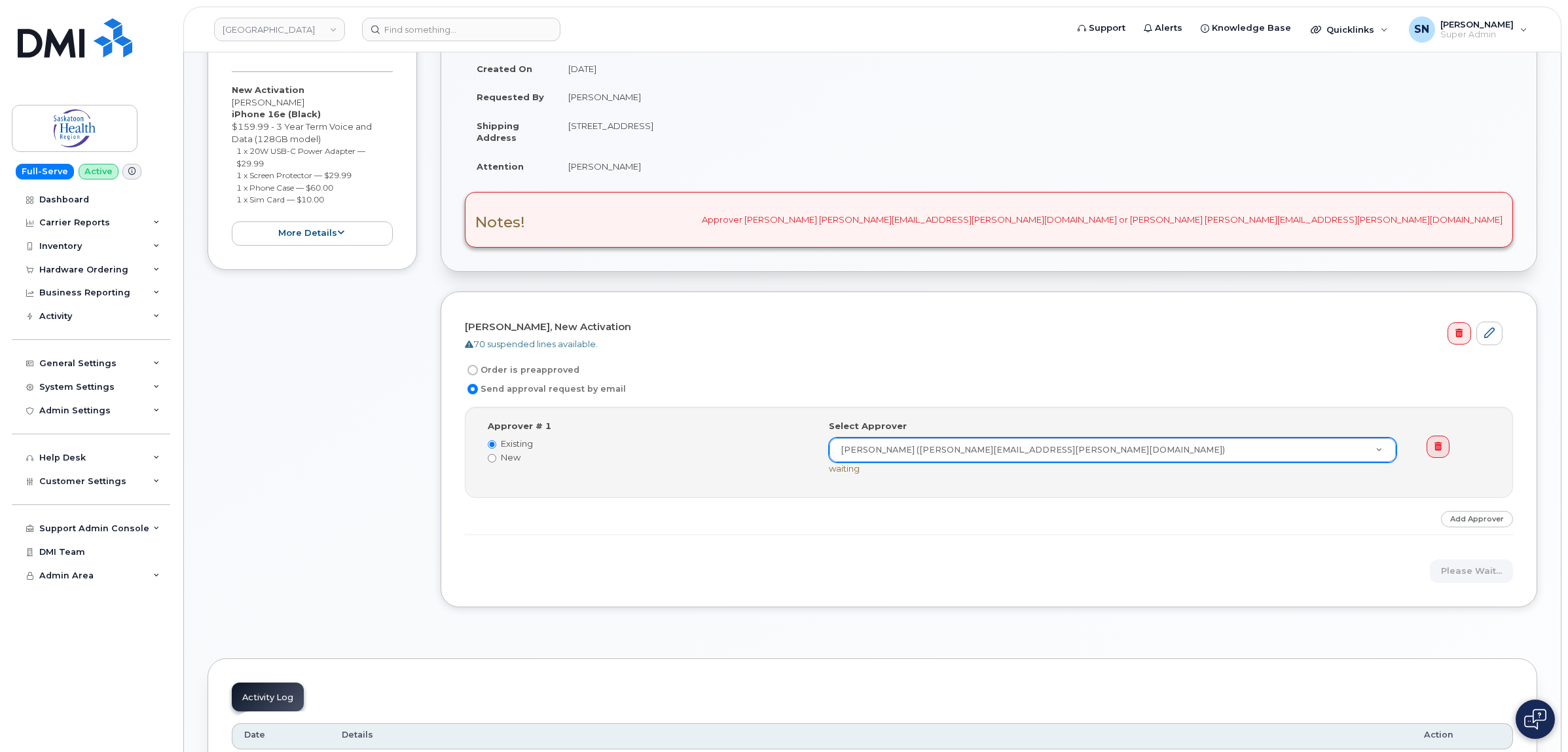
scroll to position [0, 0]
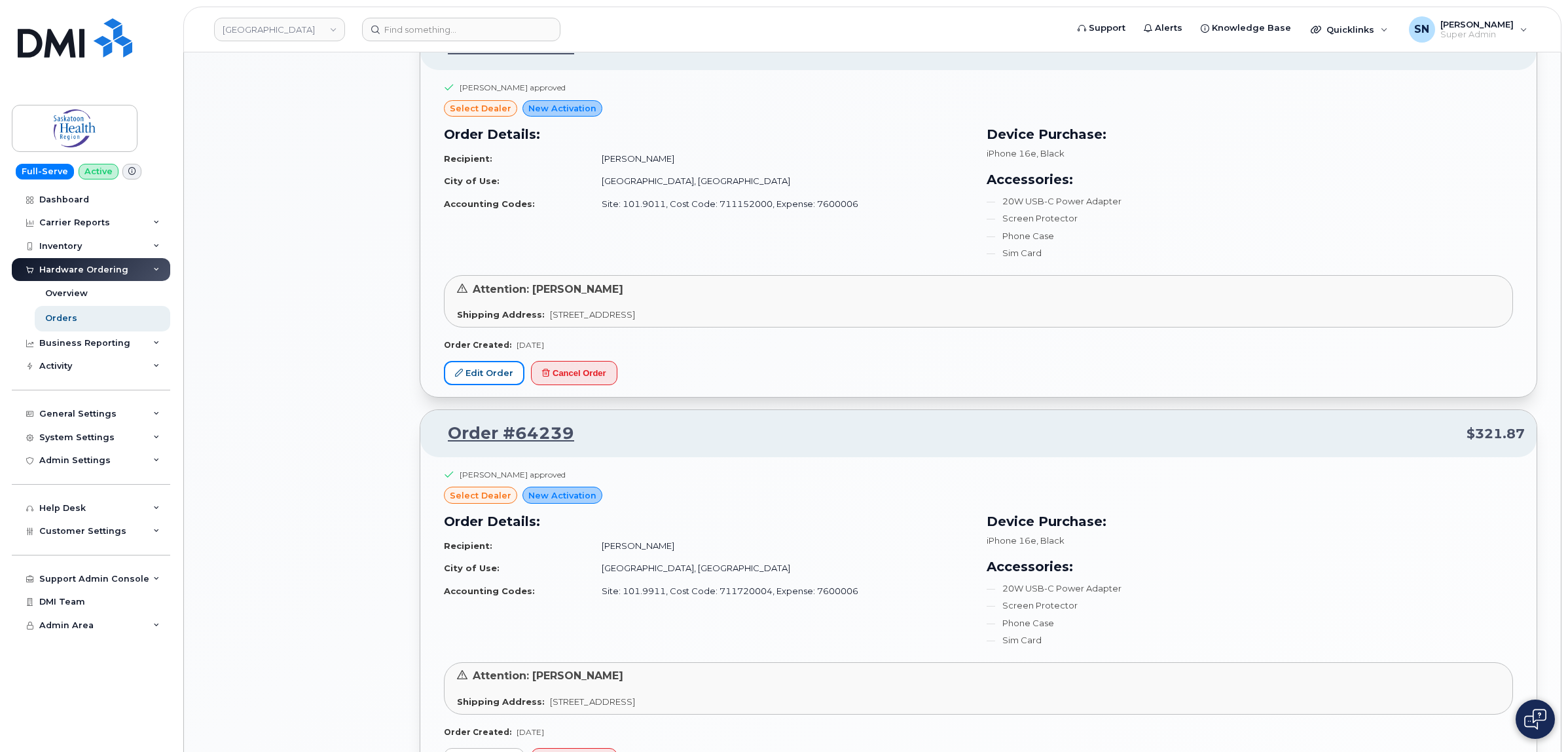
scroll to position [1310, 0]
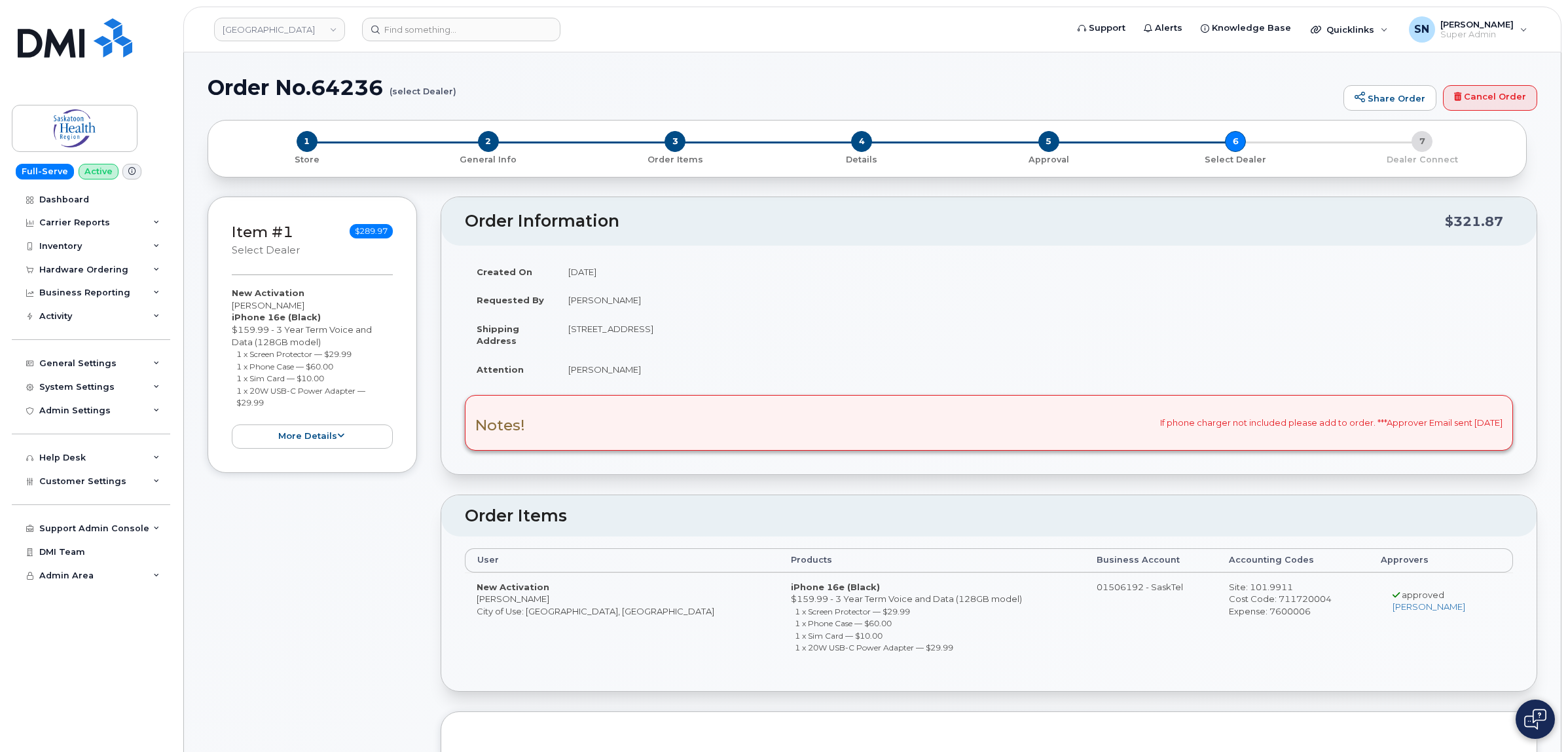
drag, startPoint x: 233, startPoint y: 306, endPoint x: 311, endPoint y: 308, distance: 78.0
click at [311, 308] on div "New Activation Hannah Laforme iPhone 16e (Black) $159.99 - 3 Year Term Voice an…" at bounding box center [312, 368] width 161 height 162
copy div "Hannah Laforme"
drag, startPoint x: 235, startPoint y: 354, endPoint x: 363, endPoint y: 352, distance: 128.0
click at [363, 352] on li "1 x Screen Protector — $29.99" at bounding box center [315, 354] width 157 height 12
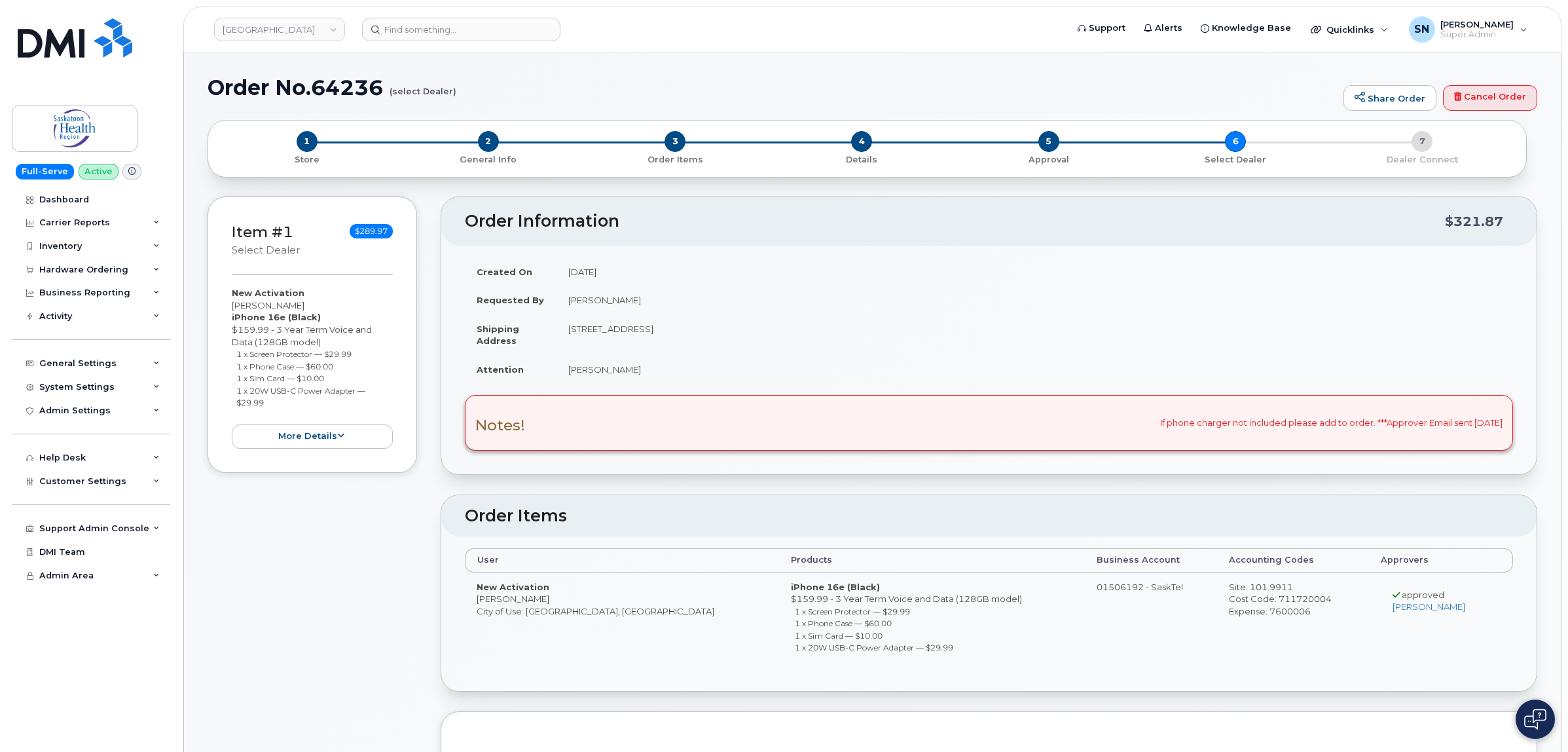
copy small "1 x Screen Protector — $29.99"
click at [237, 365] on small "1 x Phone Case — $60.00" at bounding box center [284, 366] width 97 height 10
drag, startPoint x: 236, startPoint y: 365, endPoint x: 344, endPoint y: 370, distance: 108.1
click at [344, 370] on li "1 x Phone Case — $60.00" at bounding box center [315, 366] width 157 height 12
copy small "1 x Phone Case — $60.00"
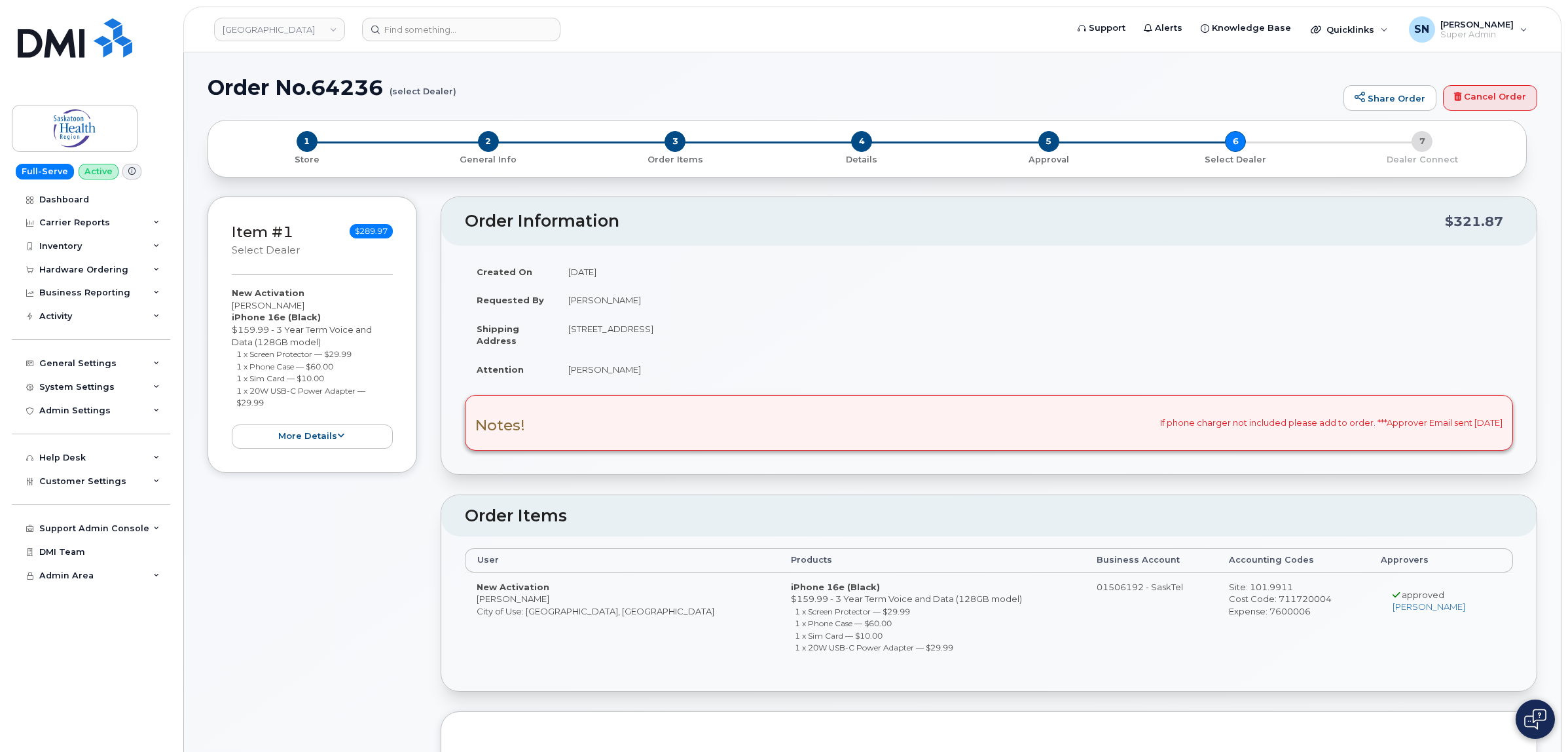
drag, startPoint x: 234, startPoint y: 378, endPoint x: 327, endPoint y: 379, distance: 93.0
click at [327, 379] on ul "1 x Screen Protector — $29.99 1 x Phone Case — $60.00 1 x Sim Card — $10.00 1 x…" at bounding box center [312, 378] width 161 height 61
copy small "1 x Sim Card — $10.00"
drag, startPoint x: 236, startPoint y: 390, endPoint x: 272, endPoint y: 400, distance: 37.4
click at [272, 400] on li "1 x 20W USB-C Power Adapter — $29.99" at bounding box center [315, 396] width 157 height 24
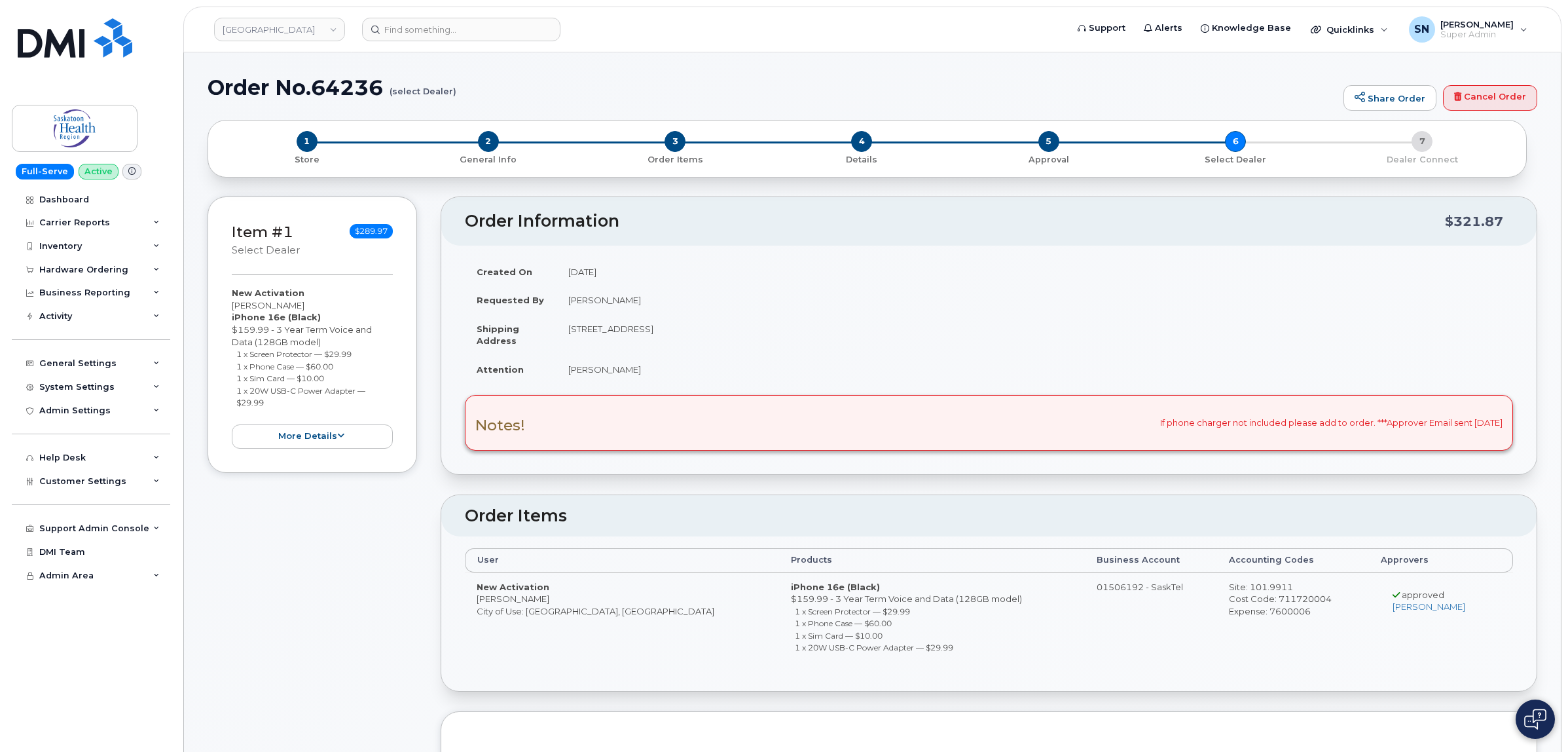
copy small "1 x 20W USB-C Power Adapter — $29.99"
click at [486, 138] on span "2" at bounding box center [487, 141] width 21 height 21
drag, startPoint x: 317, startPoint y: 81, endPoint x: 388, endPoint y: 84, distance: 71.1
click at [388, 84] on h1 "Order No.64238 (select Dealer)" at bounding box center [772, 87] width 1129 height 23
copy h1 "64238"
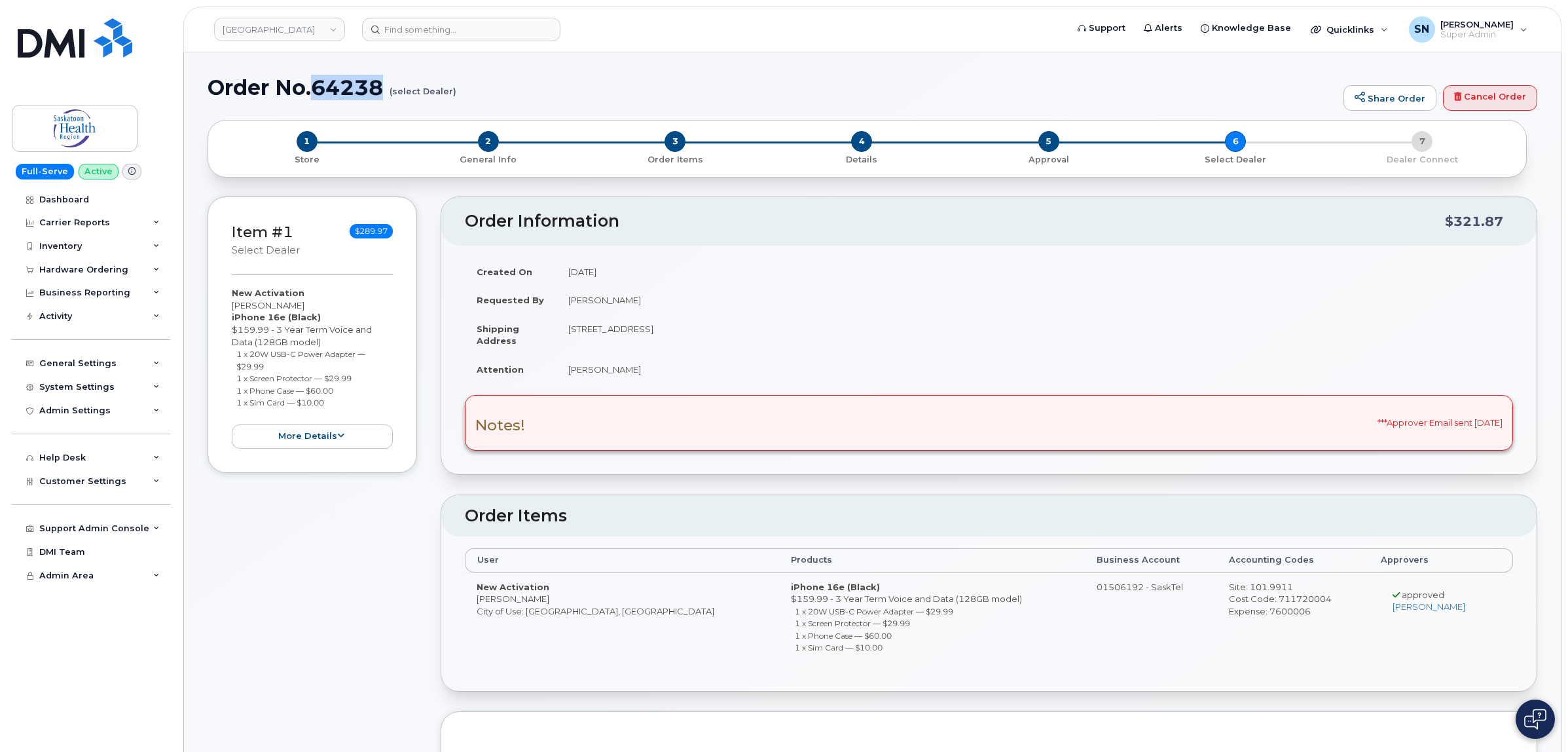
drag, startPoint x: 232, startPoint y: 304, endPoint x: 302, endPoint y: 303, distance: 70.0
click at [302, 303] on div "New Activation [PERSON_NAME] iPhone 16e (Black) $159.99 - 3 Year Term Voice and…" at bounding box center [312, 368] width 161 height 162
copy div "[PERSON_NAME]"
click at [495, 146] on span "2" at bounding box center [487, 141] width 21 height 21
drag, startPoint x: 318, startPoint y: 83, endPoint x: 385, endPoint y: 87, distance: 67.1
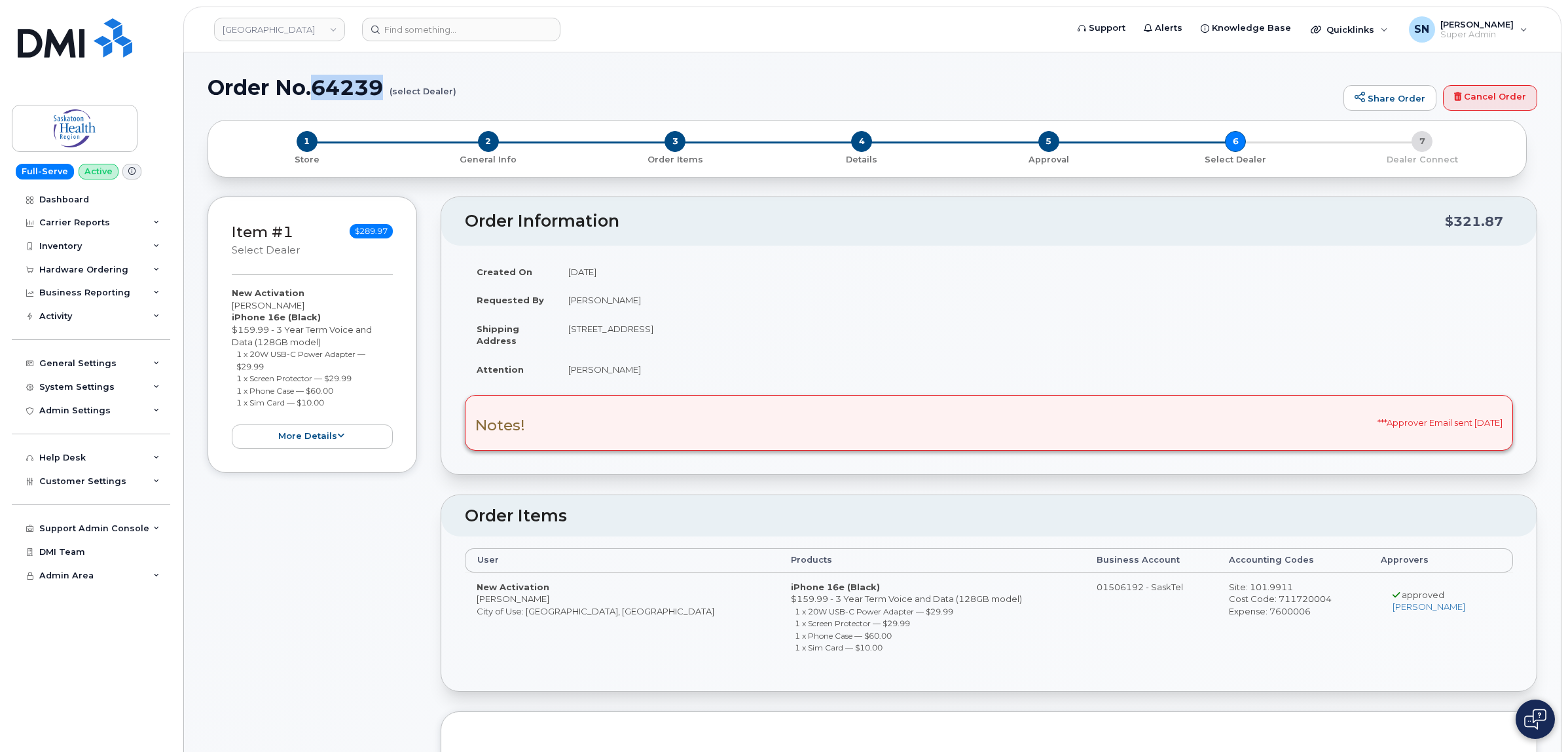
click at [385, 87] on h1 "Order No.64239 (select Dealer)" at bounding box center [772, 87] width 1129 height 23
copy h1 "64239"
drag, startPoint x: 231, startPoint y: 306, endPoint x: 301, endPoint y: 306, distance: 70.0
click at [301, 306] on div "New Activation Kemon Pingue iPhone 16e (Black) $159.99 - 3 Year Term Voice and …" at bounding box center [312, 368] width 161 height 162
copy div "Kemon Pingue"
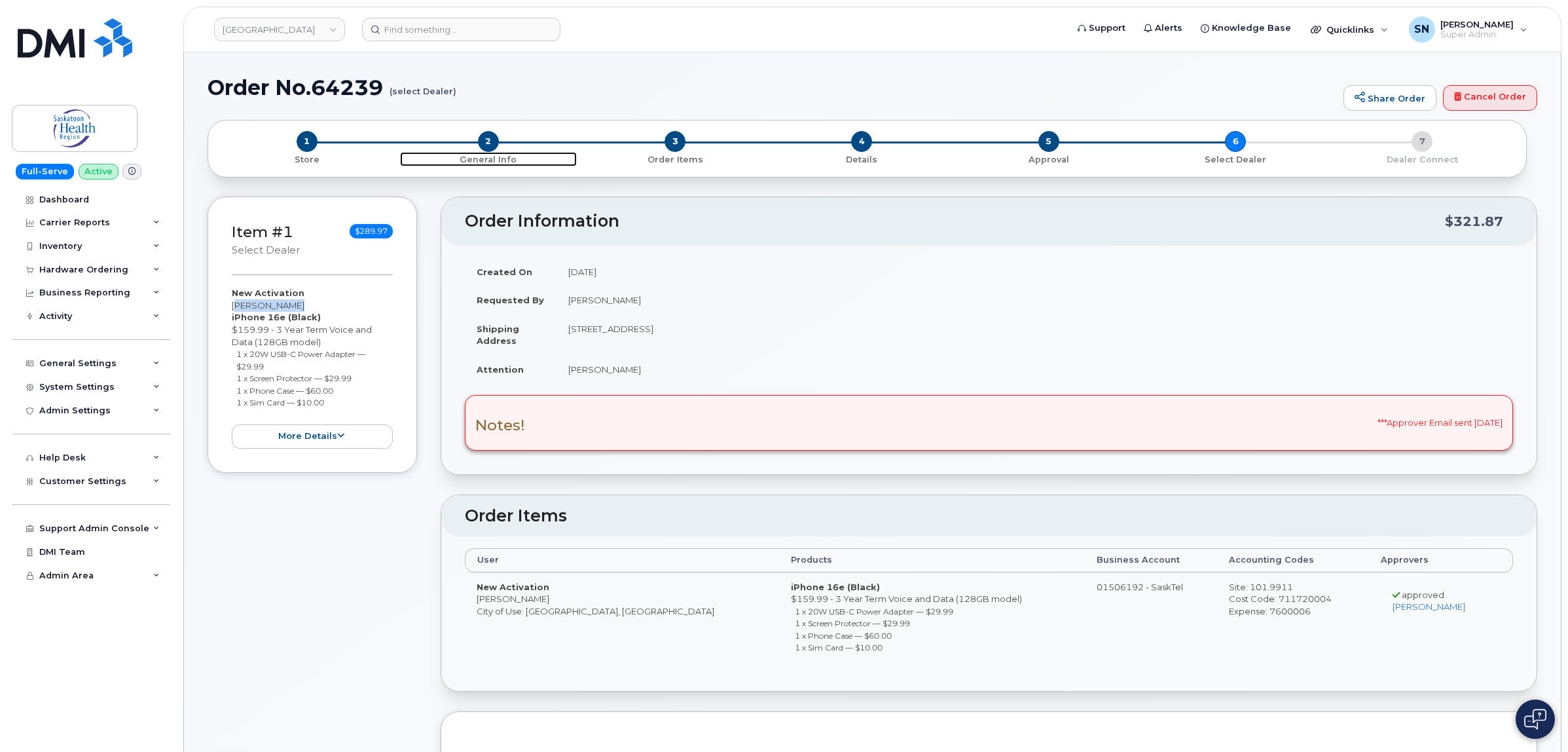
click at [486, 145] on span "2" at bounding box center [487, 141] width 21 height 21
drag, startPoint x: 318, startPoint y: 84, endPoint x: 379, endPoint y: 87, distance: 61.1
click at [379, 87] on h1 "Order No.64242 (select Dealer)" at bounding box center [772, 87] width 1129 height 23
copy h1 "64242"
drag, startPoint x: 232, startPoint y: 305, endPoint x: 312, endPoint y: 308, distance: 80.1
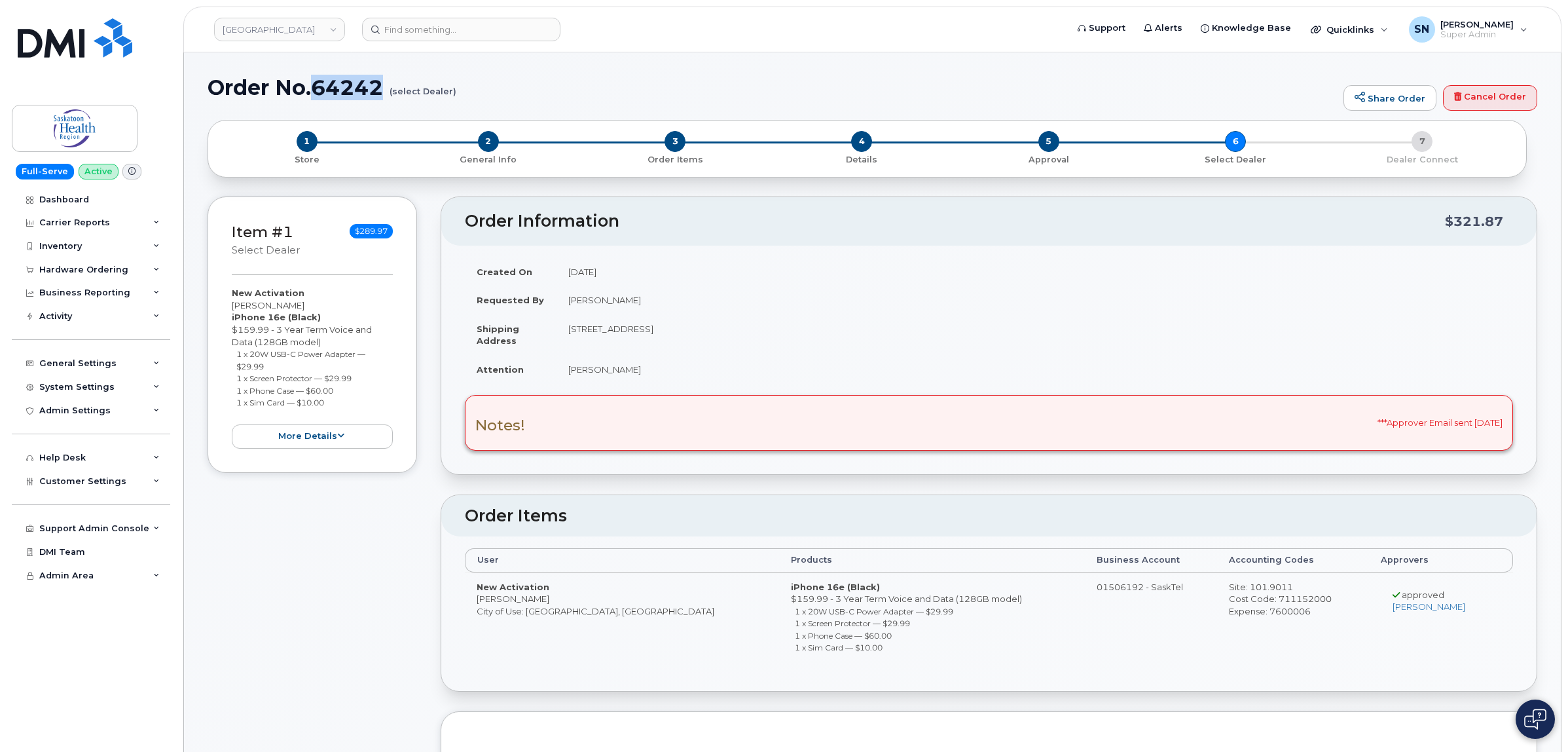
click at [312, 308] on div "New Activation [PERSON_NAME] iPhone 16e (Black) $159.99 - 3 Year Term Voice and…" at bounding box center [312, 368] width 161 height 162
copy div "[PERSON_NAME]"
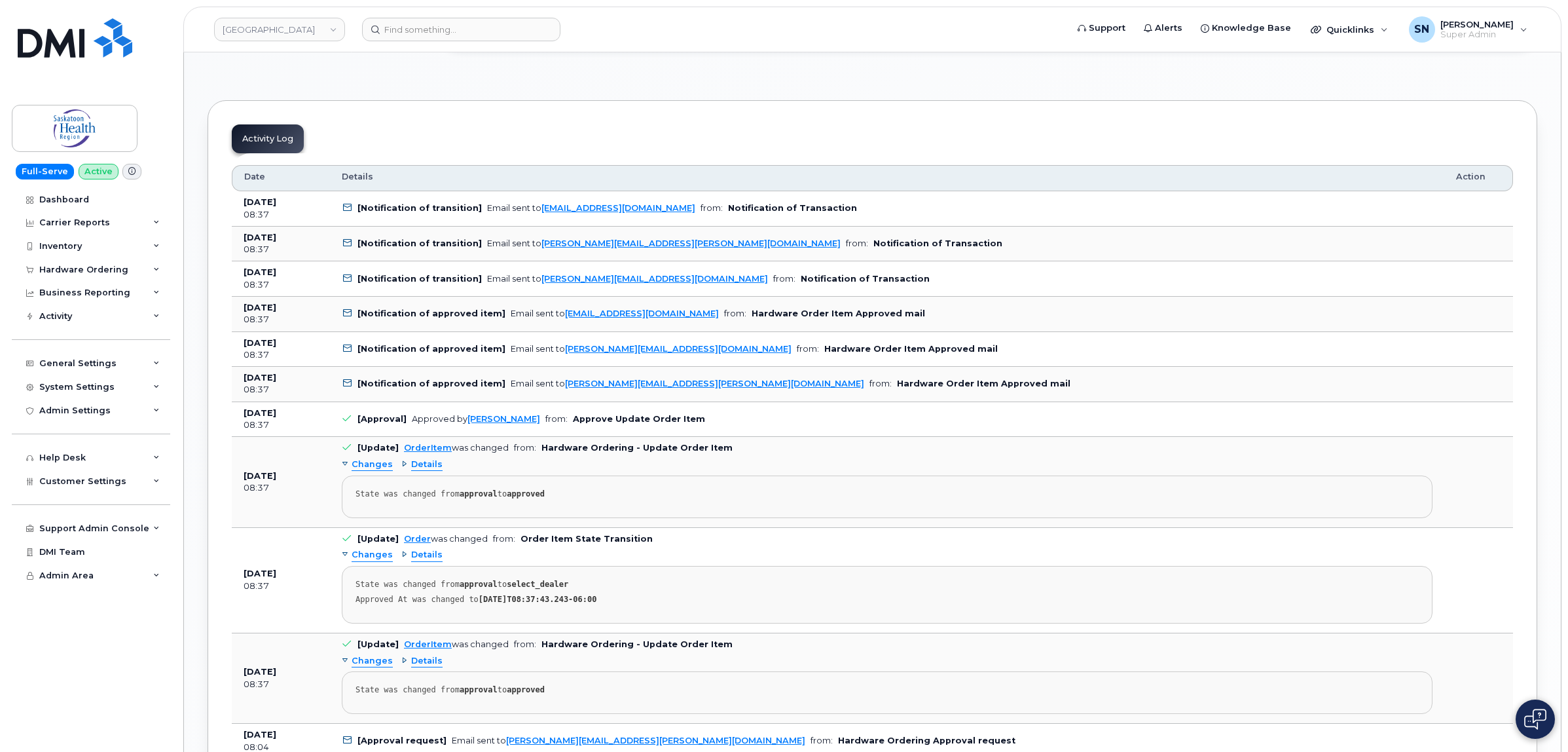
scroll to position [1638, 0]
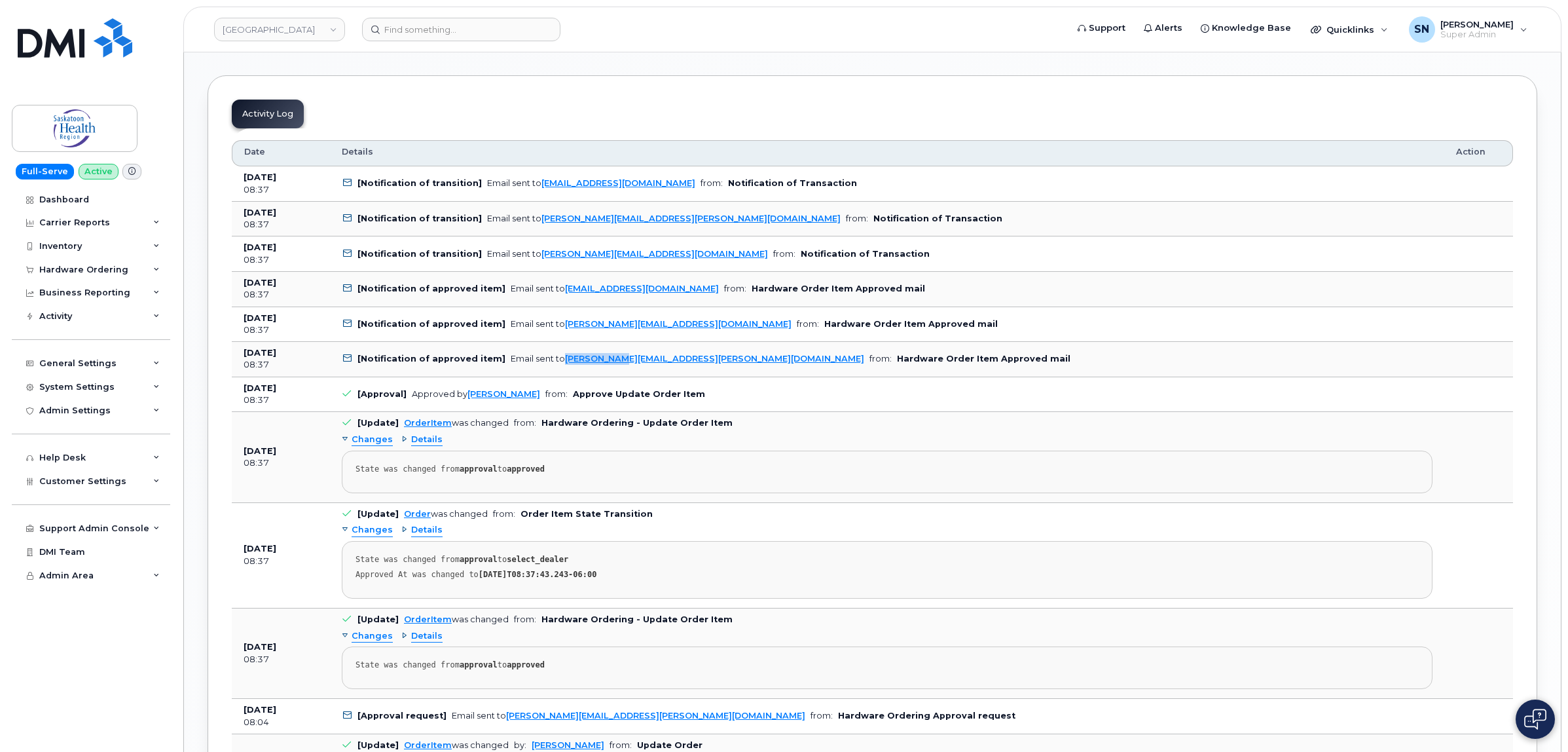
drag, startPoint x: 553, startPoint y: 364, endPoint x: 607, endPoint y: 364, distance: 54.0
click at [607, 363] on div "Email sent to [PERSON_NAME][EMAIL_ADDRESS][PERSON_NAME][DOMAIN_NAME]" at bounding box center [687, 359] width 354 height 10
copy link "[PERSON_NAME][EMAIL_ADDRESS][PERSON_NAME][DOMAIN_NAME]"
drag, startPoint x: 718, startPoint y: 365, endPoint x: 555, endPoint y: 369, distance: 163.0
click at [555, 369] on td "[Notification of approved item] Email sent to [PERSON_NAME][EMAIL_ADDRESS][PERS…" at bounding box center [887, 359] width 1114 height 35
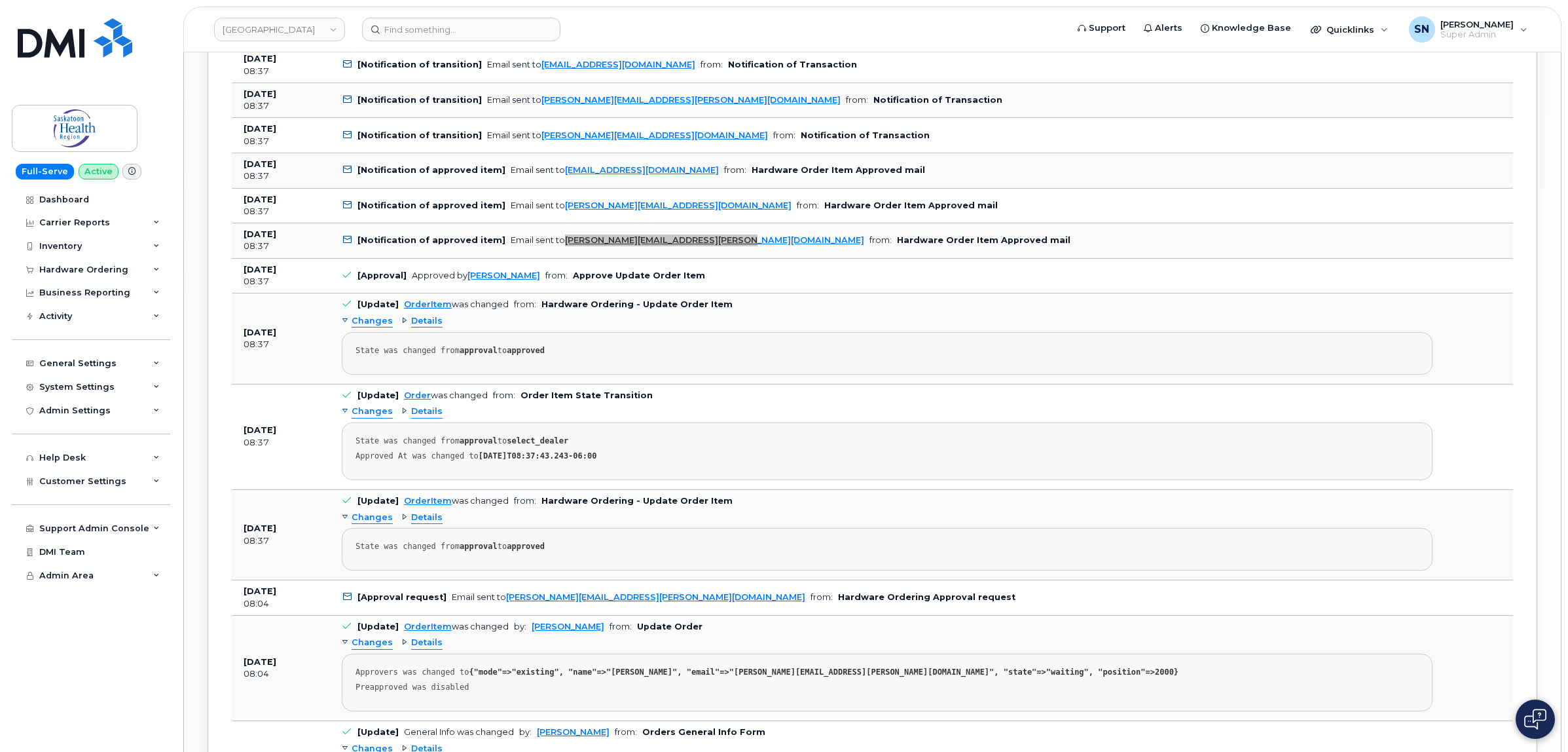
scroll to position [1883, 0]
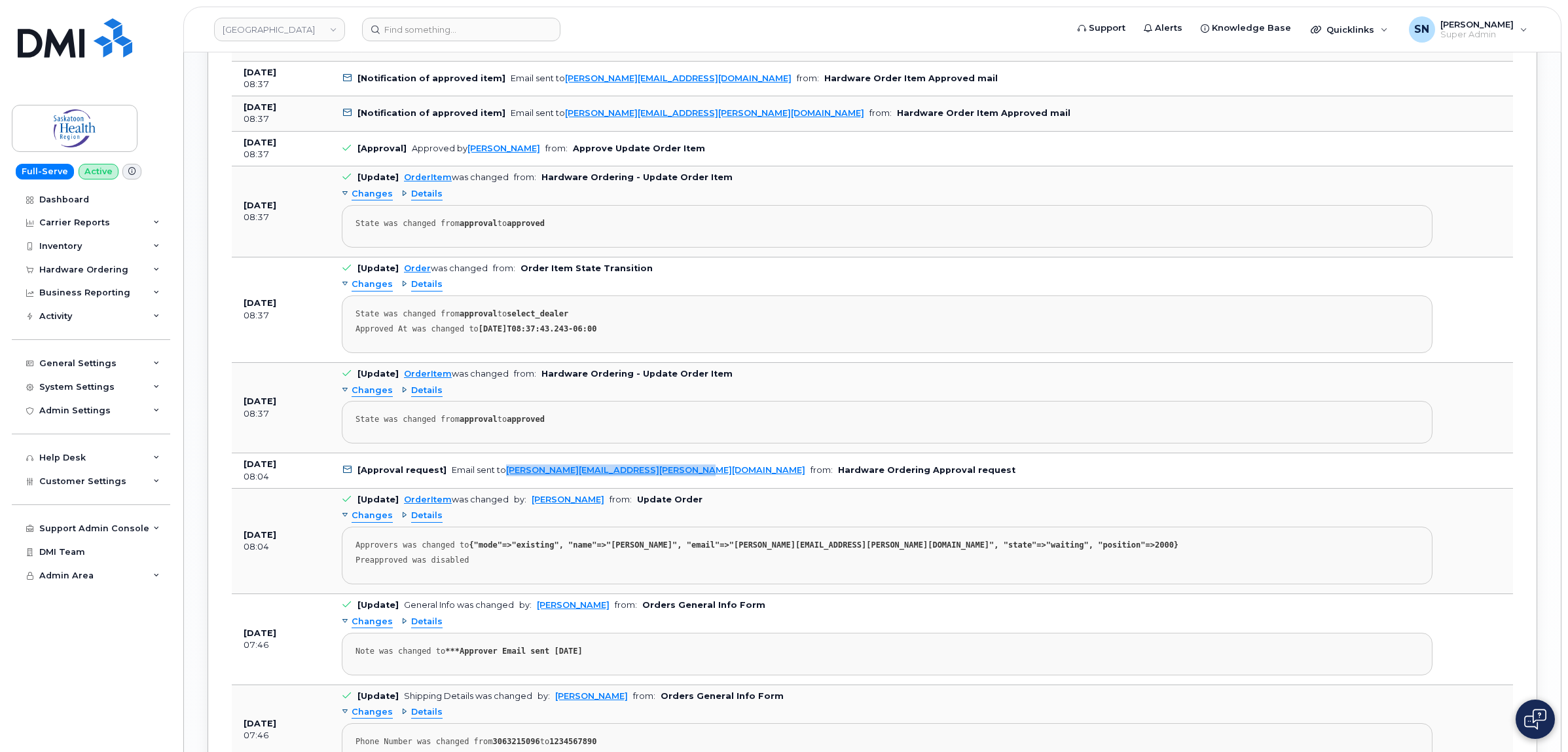
drag, startPoint x: 691, startPoint y: 479, endPoint x: 502, endPoint y: 478, distance: 189.0
click at [502, 478] on td "[Approval request] Email sent to [PERSON_NAME][EMAIL_ADDRESS][PERSON_NAME][DOMA…" at bounding box center [887, 470] width 1114 height 35
copy link "[PERSON_NAME][EMAIL_ADDRESS][PERSON_NAME][DOMAIN_NAME]"
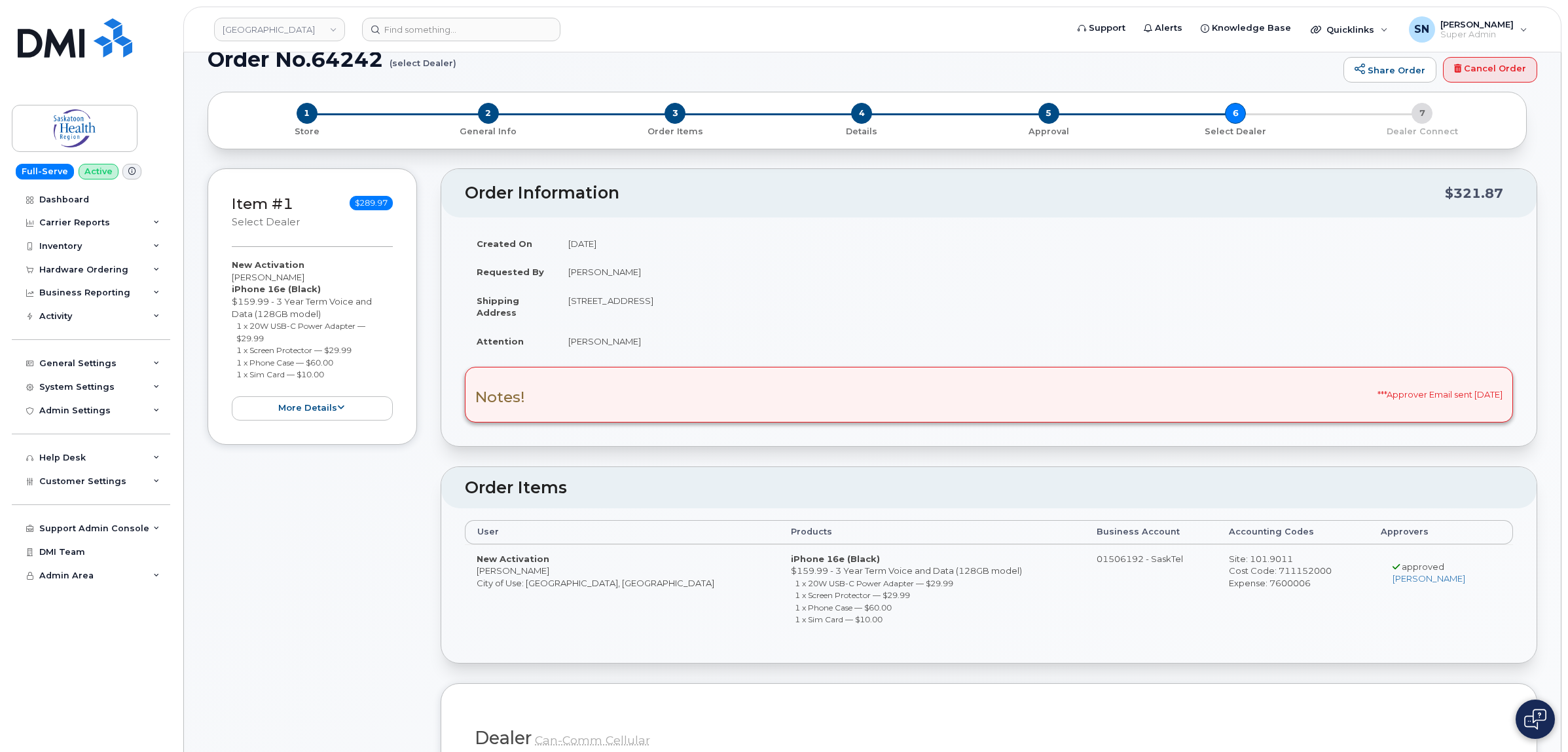
scroll to position [0, 0]
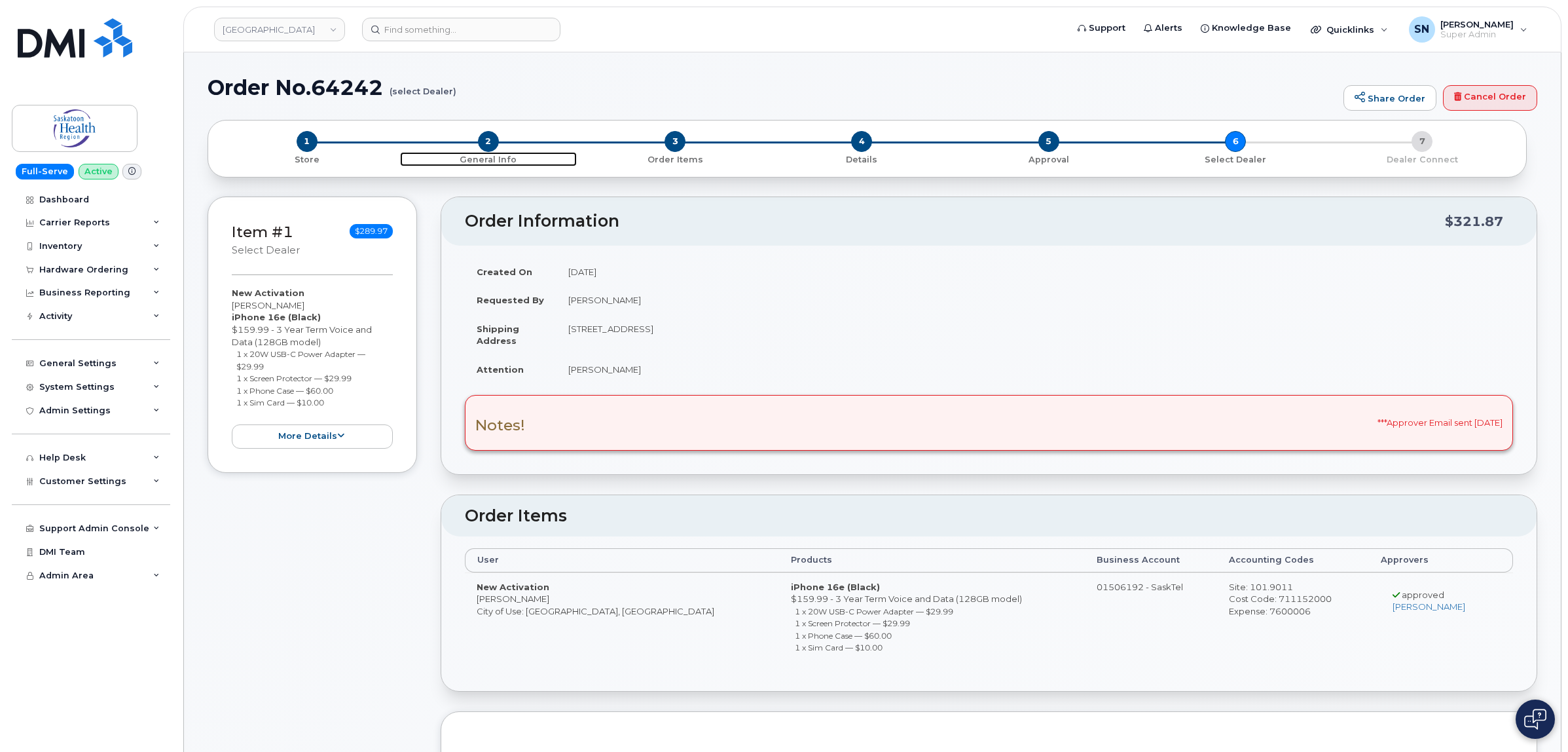
click at [487, 145] on span "2" at bounding box center [487, 141] width 21 height 21
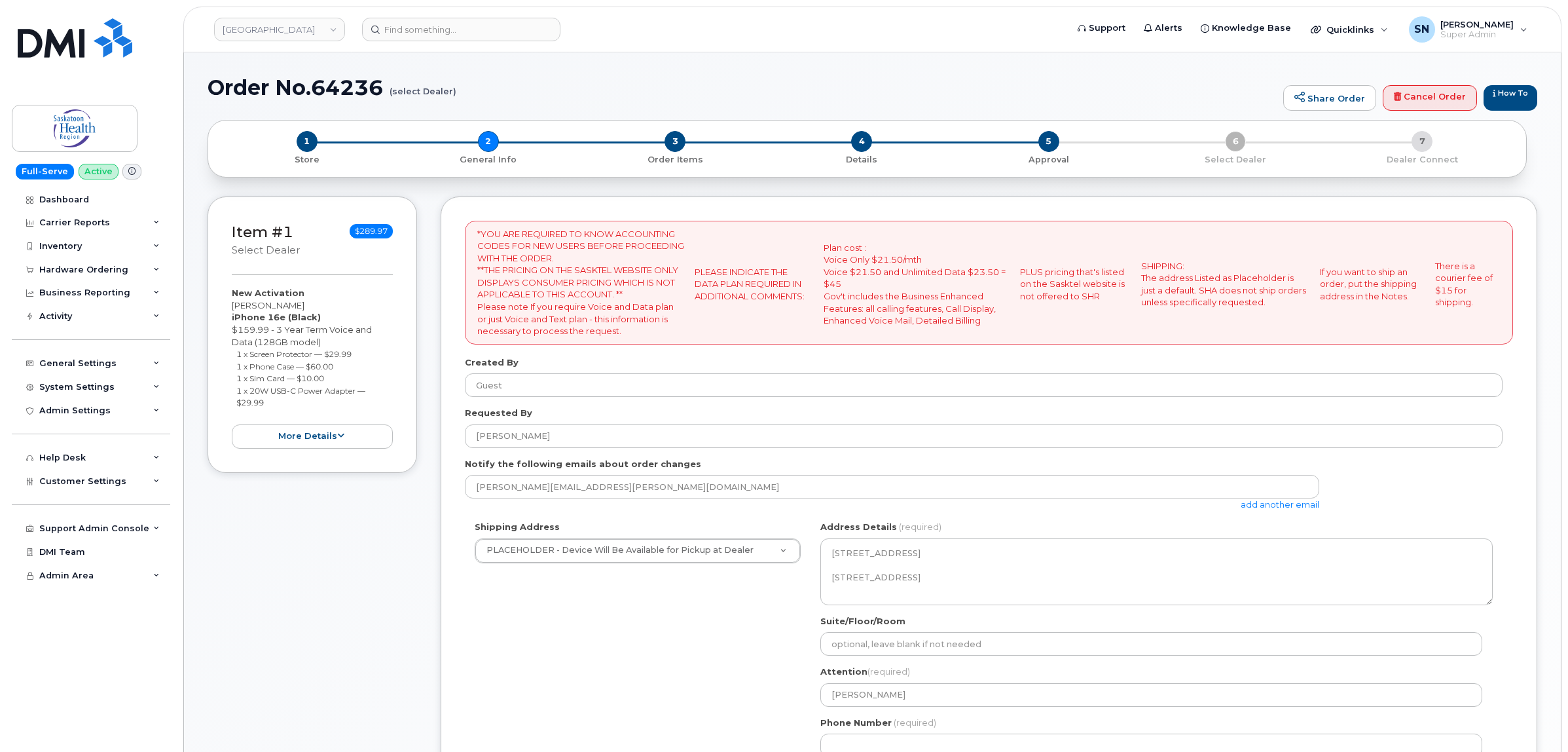
select select
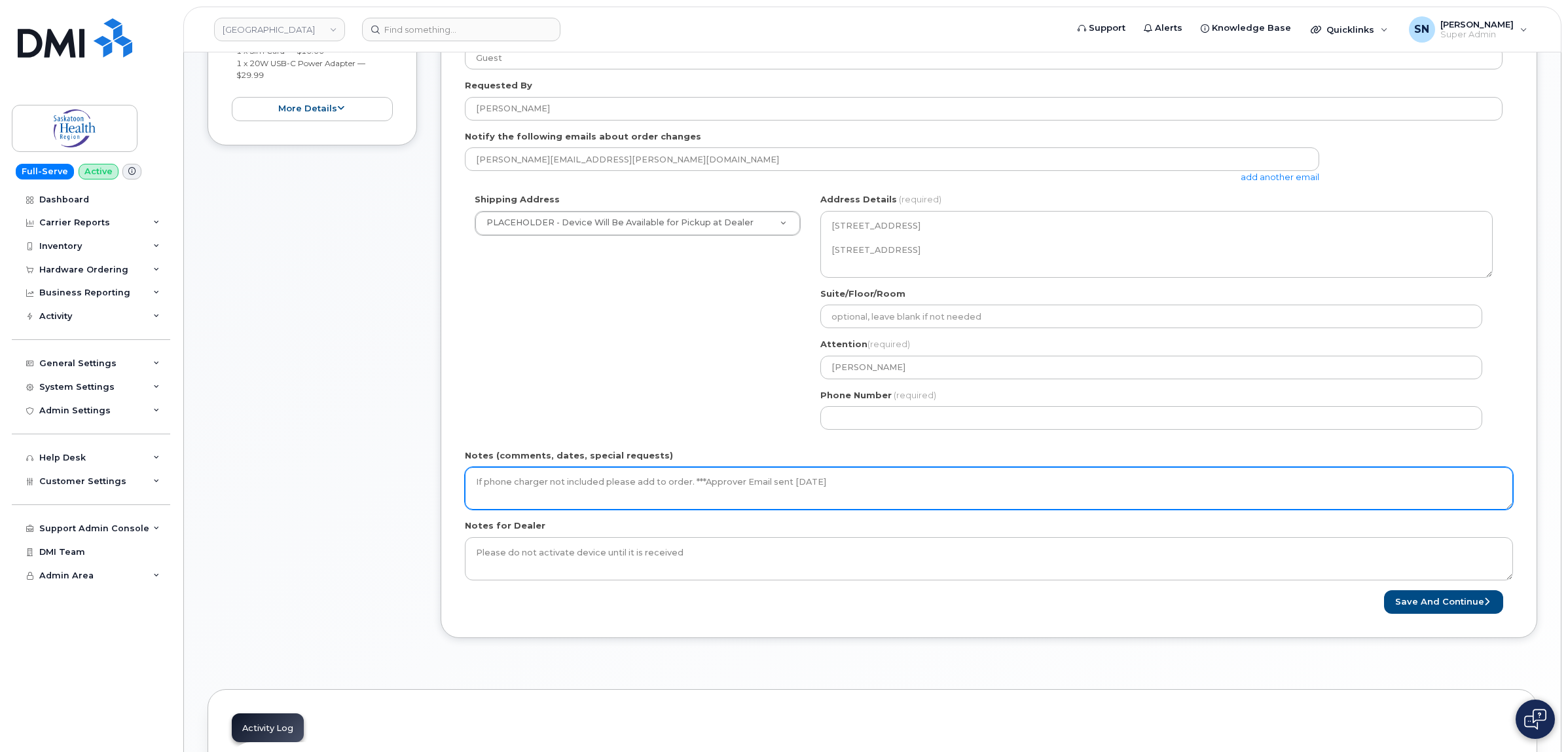
scroll to position [327, 0]
click at [901, 492] on textarea "If phone charger not included please add to order. ***Approver Email sent [DATE]" at bounding box center [988, 488] width 1048 height 43
drag, startPoint x: 1077, startPoint y: 480, endPoint x: 882, endPoint y: 478, distance: 195.0
click at [882, 478] on textarea "If phone charger not included please add to order. ***Approver Email sent [DATE]" at bounding box center [988, 488] width 1048 height 43
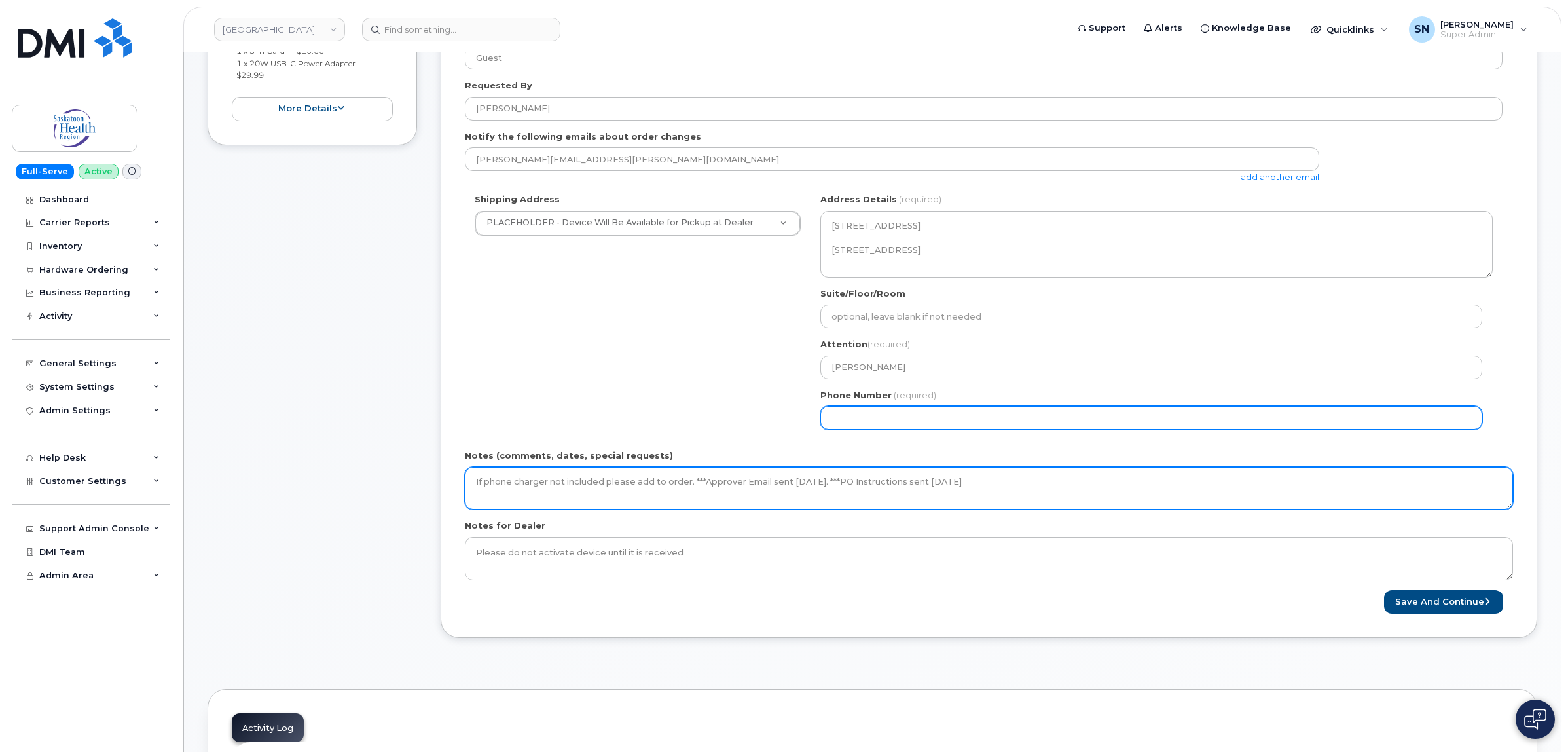
type textarea "If phone charger not included please add to order. ***Approver Email sent [DATE…"
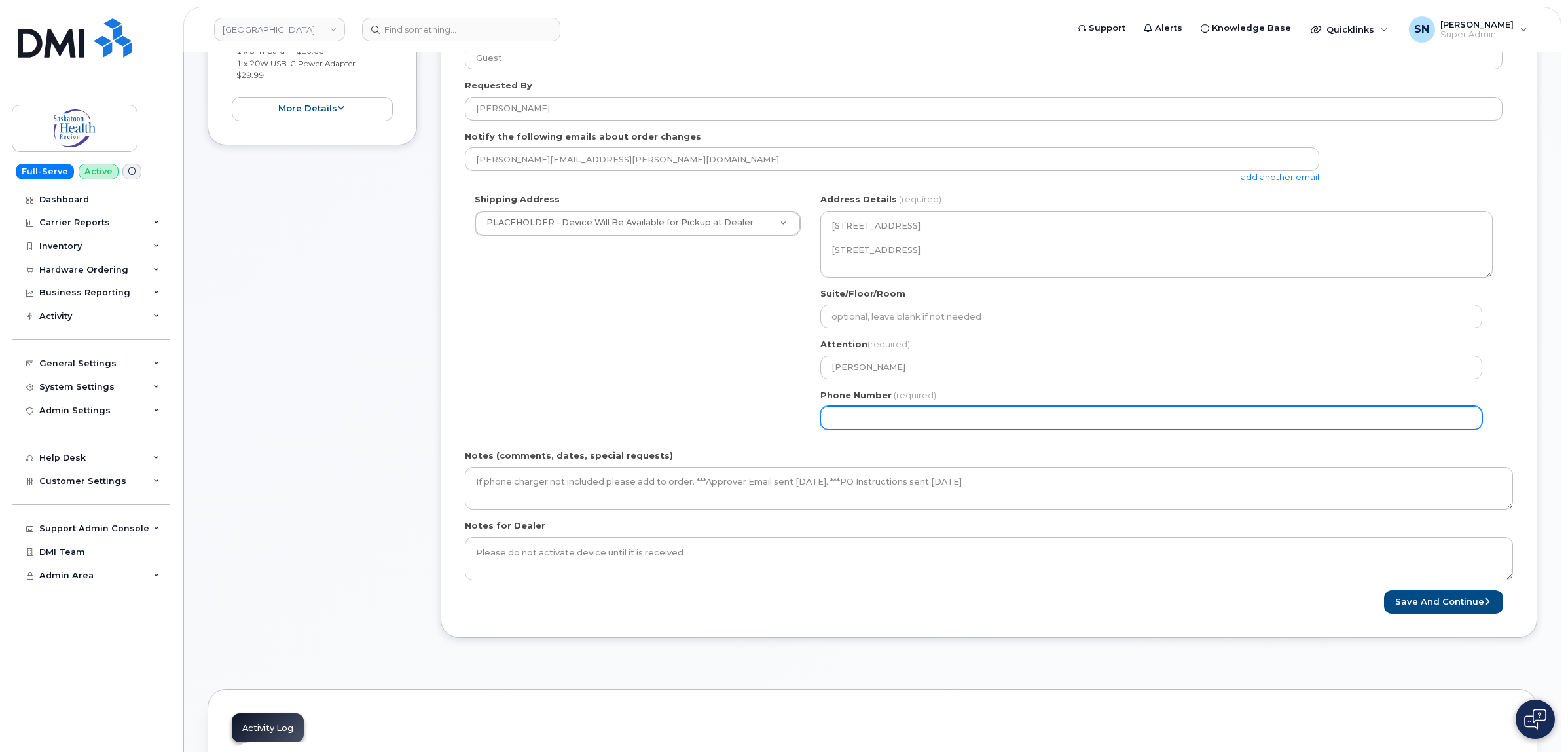
click at [914, 414] on input "Phone Number" at bounding box center [1151, 418] width 662 height 24
select select
type input "123456789"
select select
type input "1234567890"
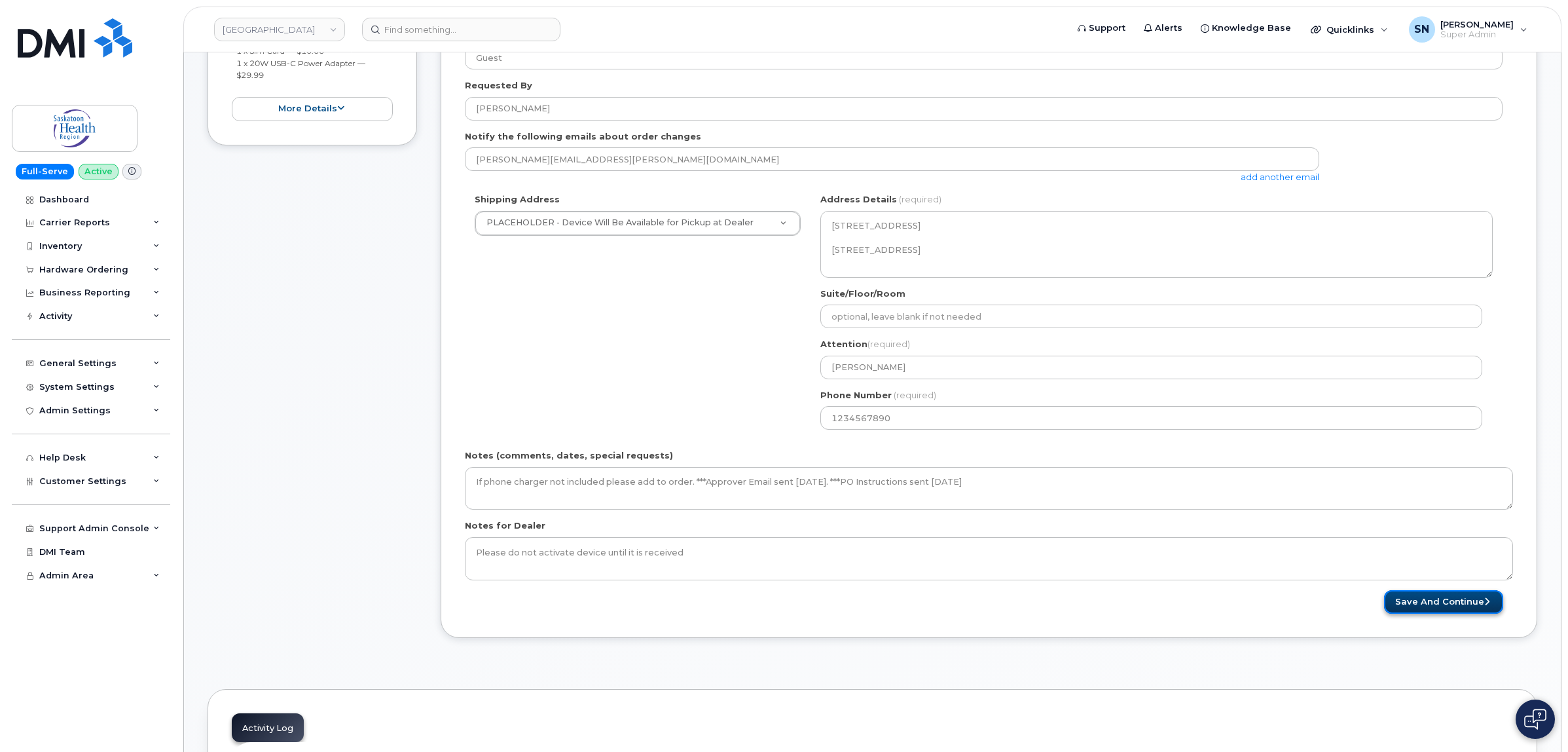
click at [1422, 603] on button "Save and Continue" at bounding box center [1443, 602] width 120 height 24
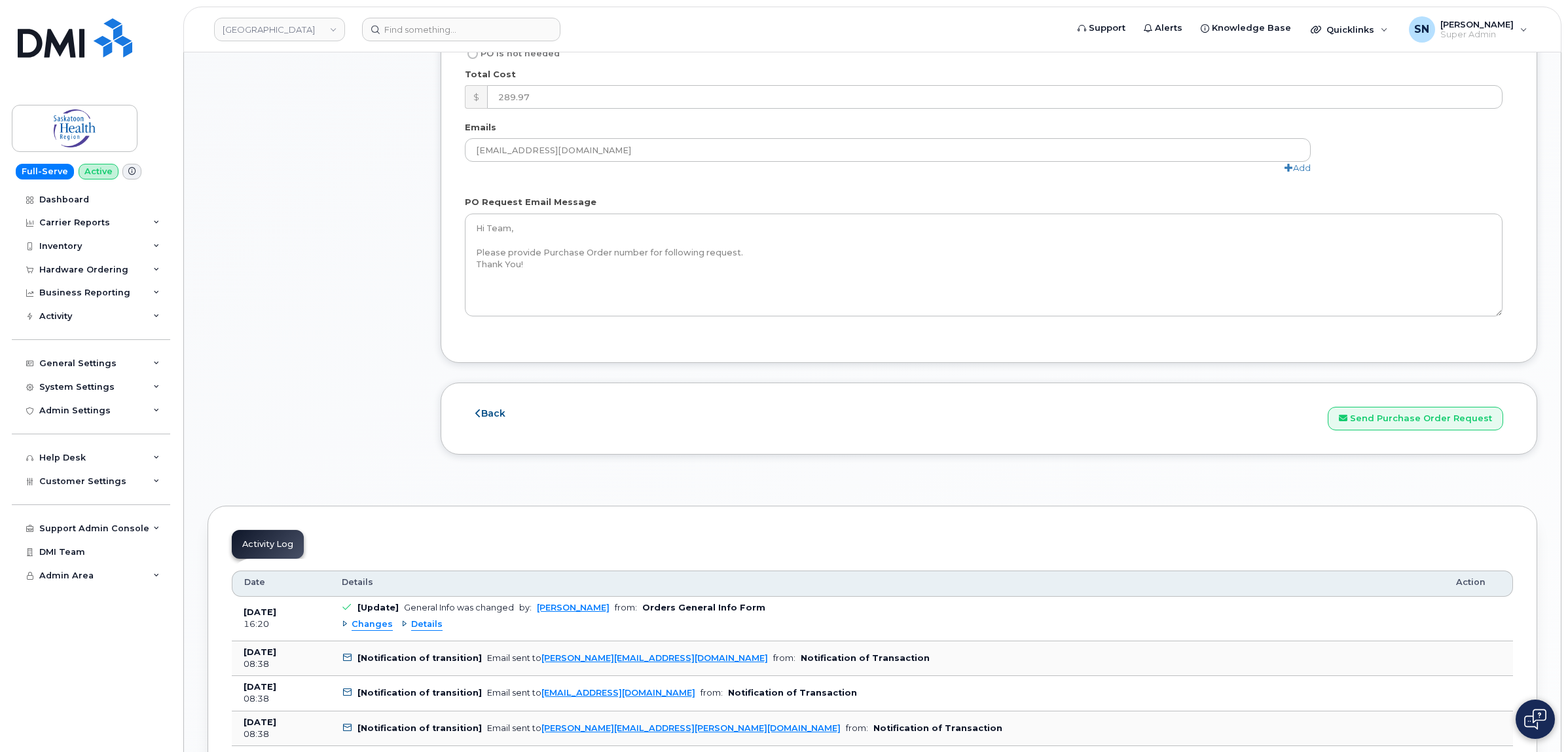
scroll to position [1391, 0]
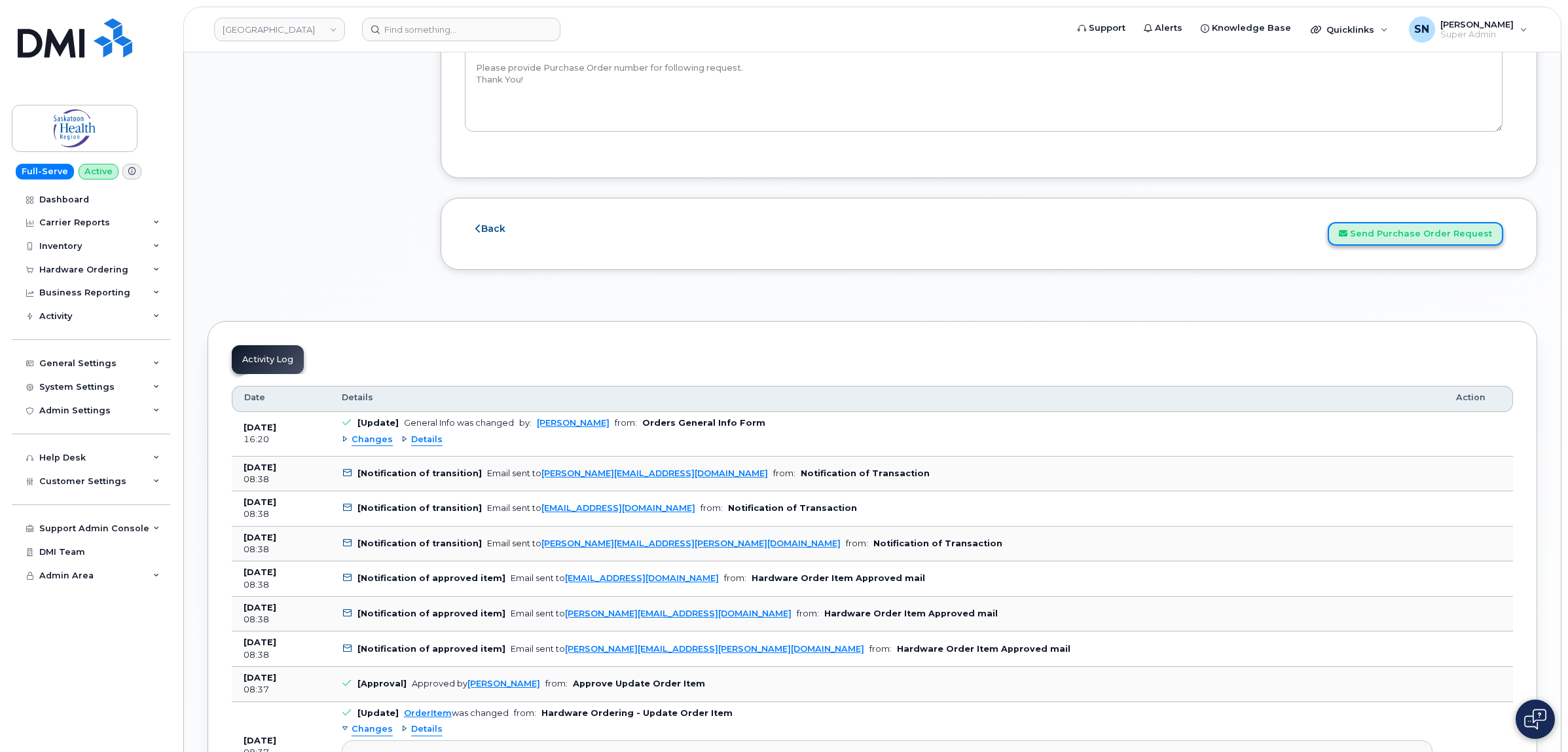
click at [1402, 241] on button "Send Purchase Order Request" at bounding box center [1415, 234] width 175 height 24
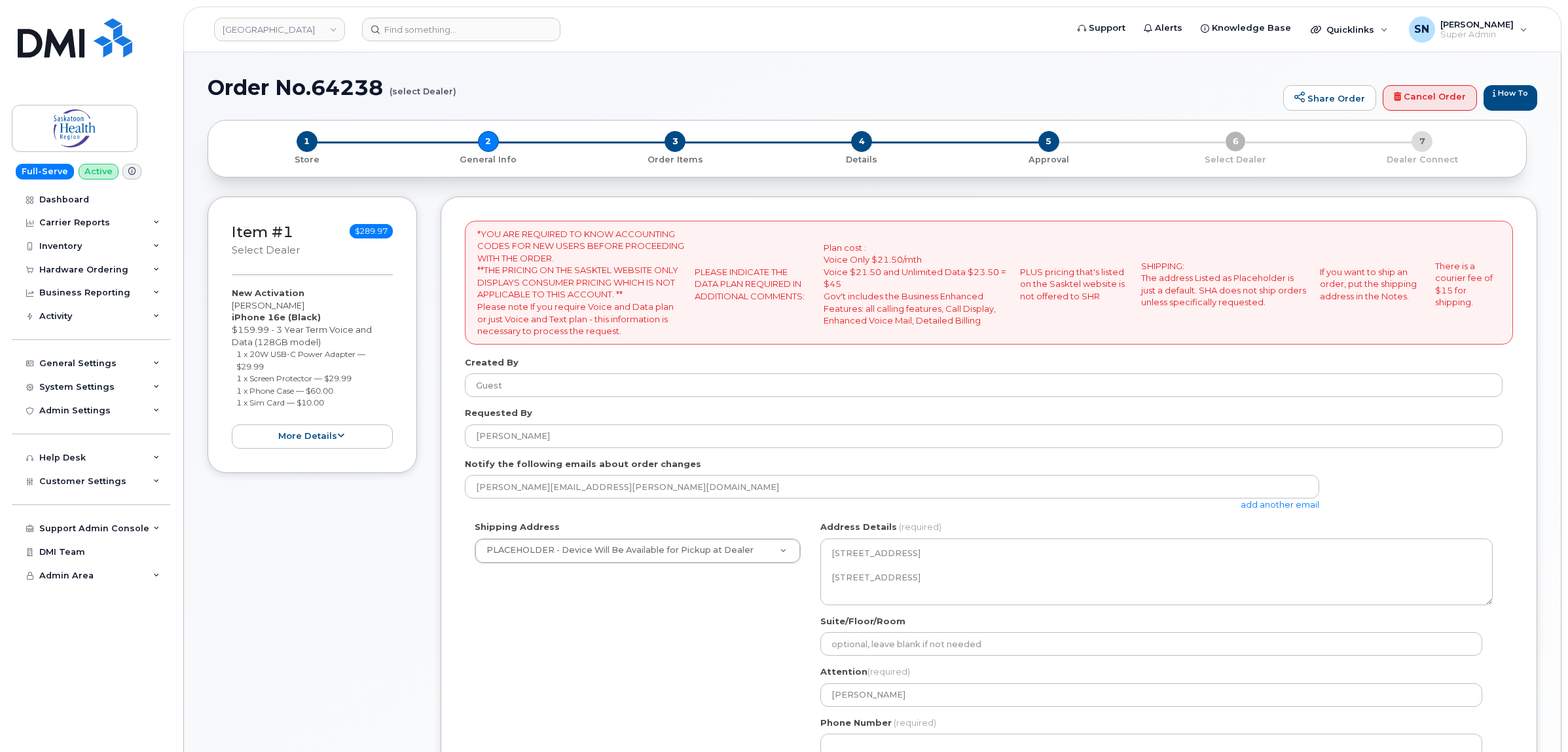
select select
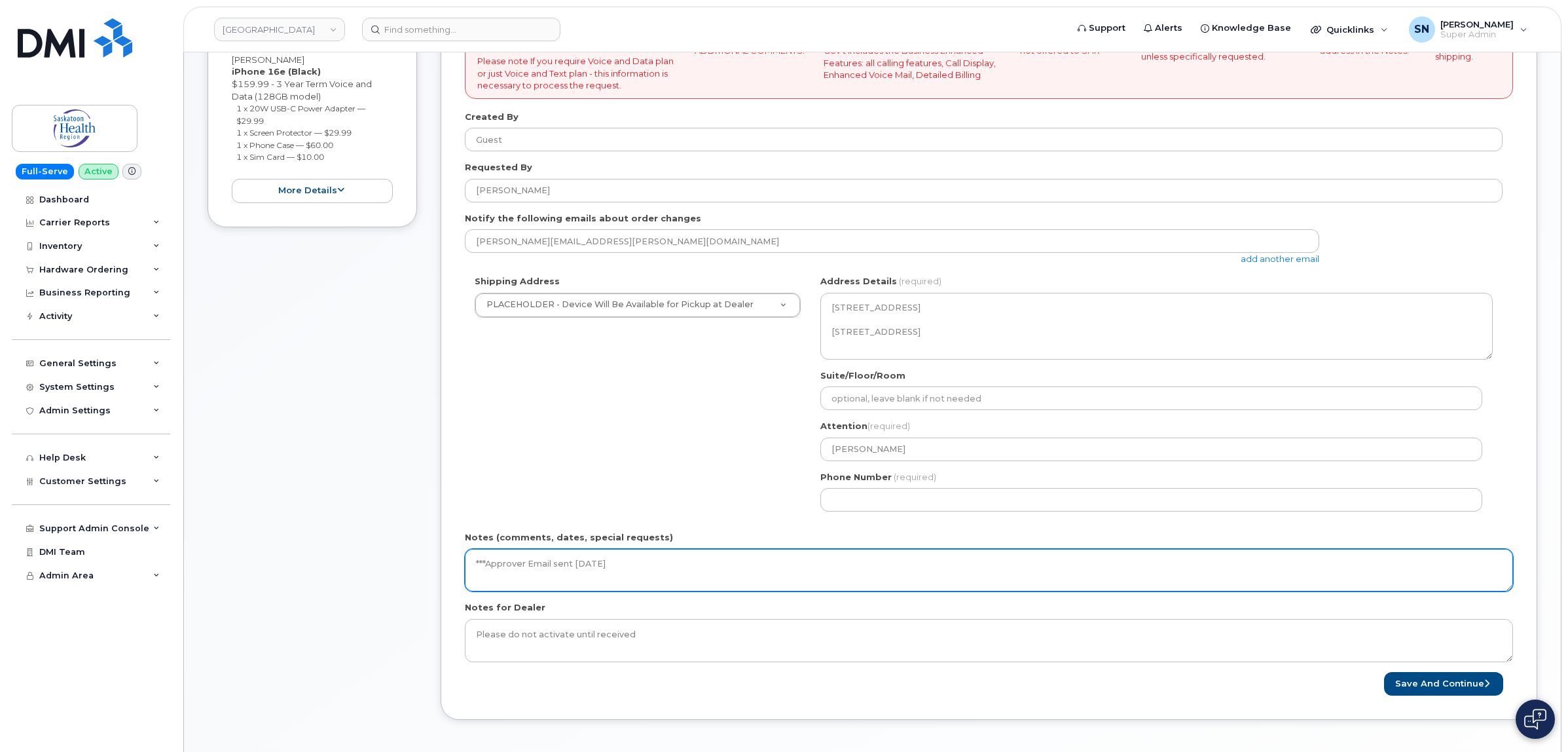
scroll to position [492, 0]
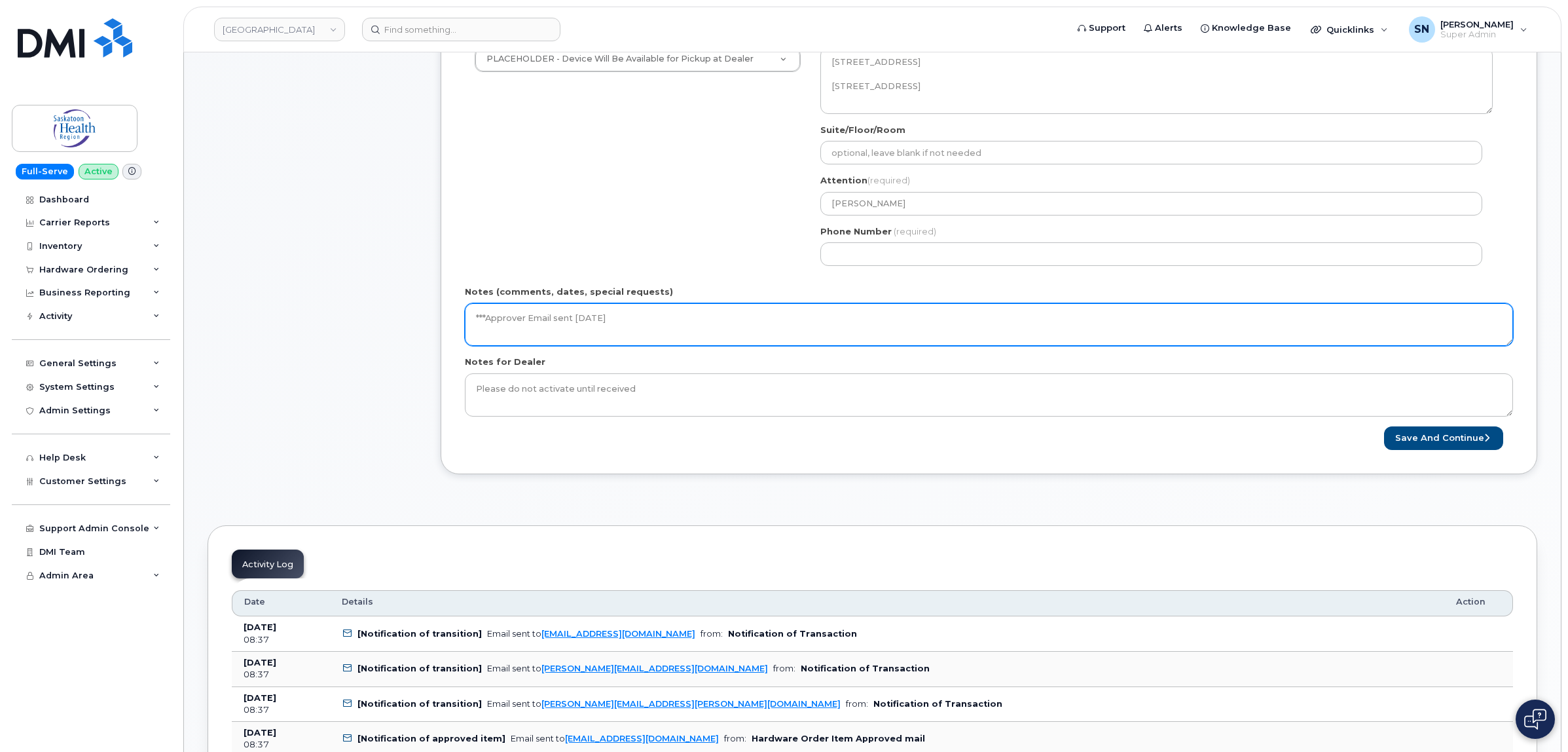
click at [767, 321] on textarea "***Approver Email sent [DATE]" at bounding box center [988, 324] width 1048 height 43
paste textarea "***PO Instructions sent [DATE]"
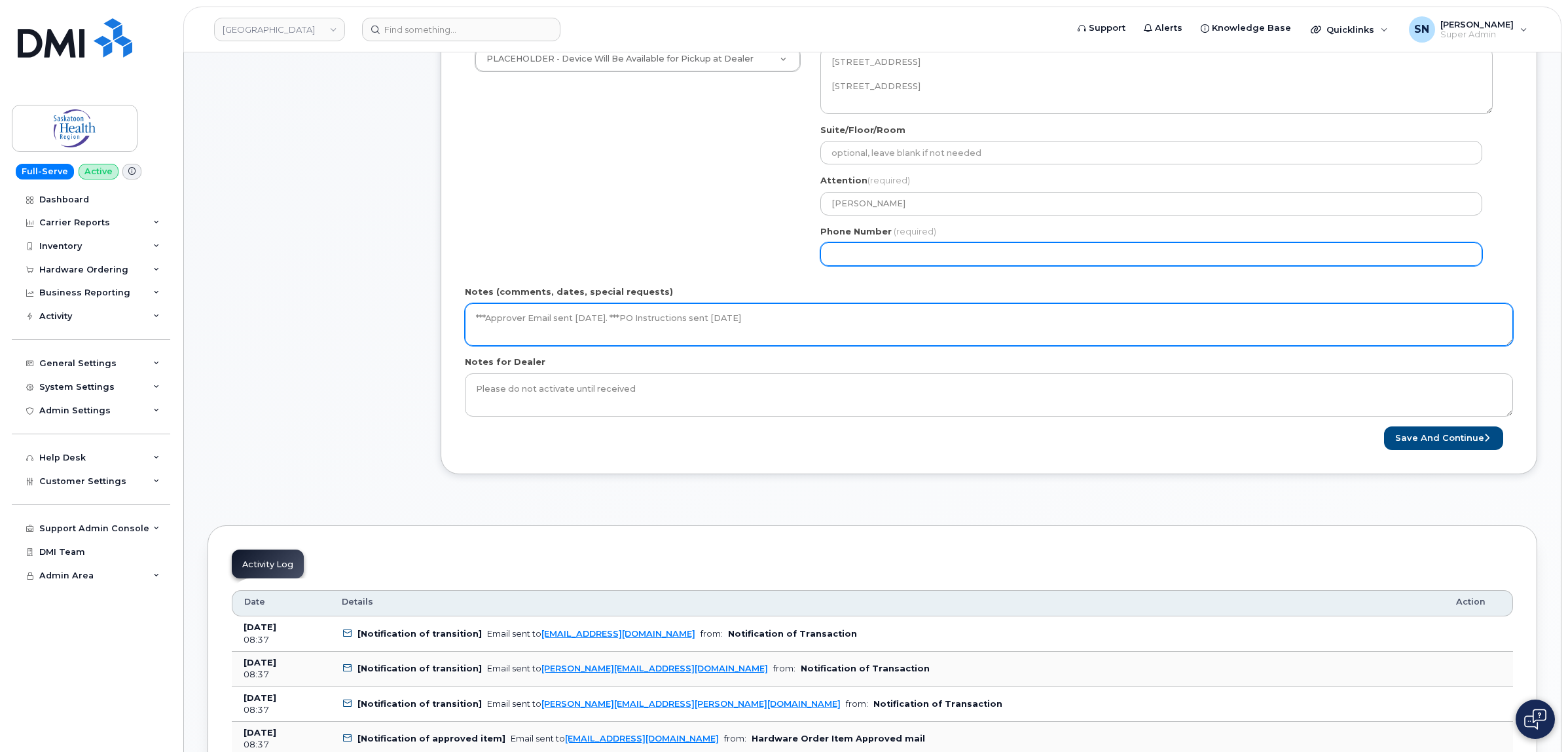
type textarea "***Approver Email sent [DATE]. ***PO Instructions sent [DATE]"
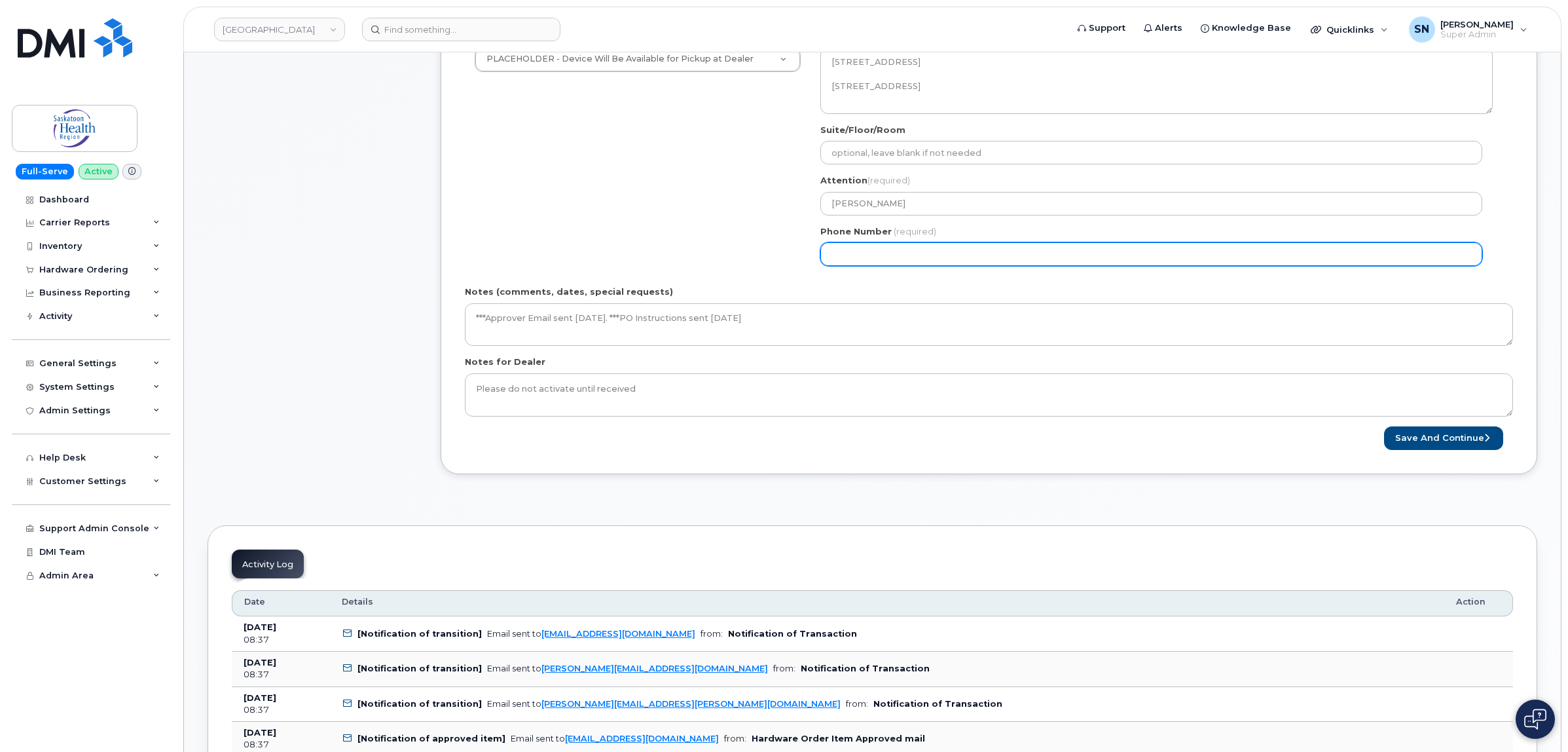
click at [901, 260] on input "Phone Number" at bounding box center [1151, 254] width 662 height 24
select select
type input "123456789"
select select
type input "1234567890"
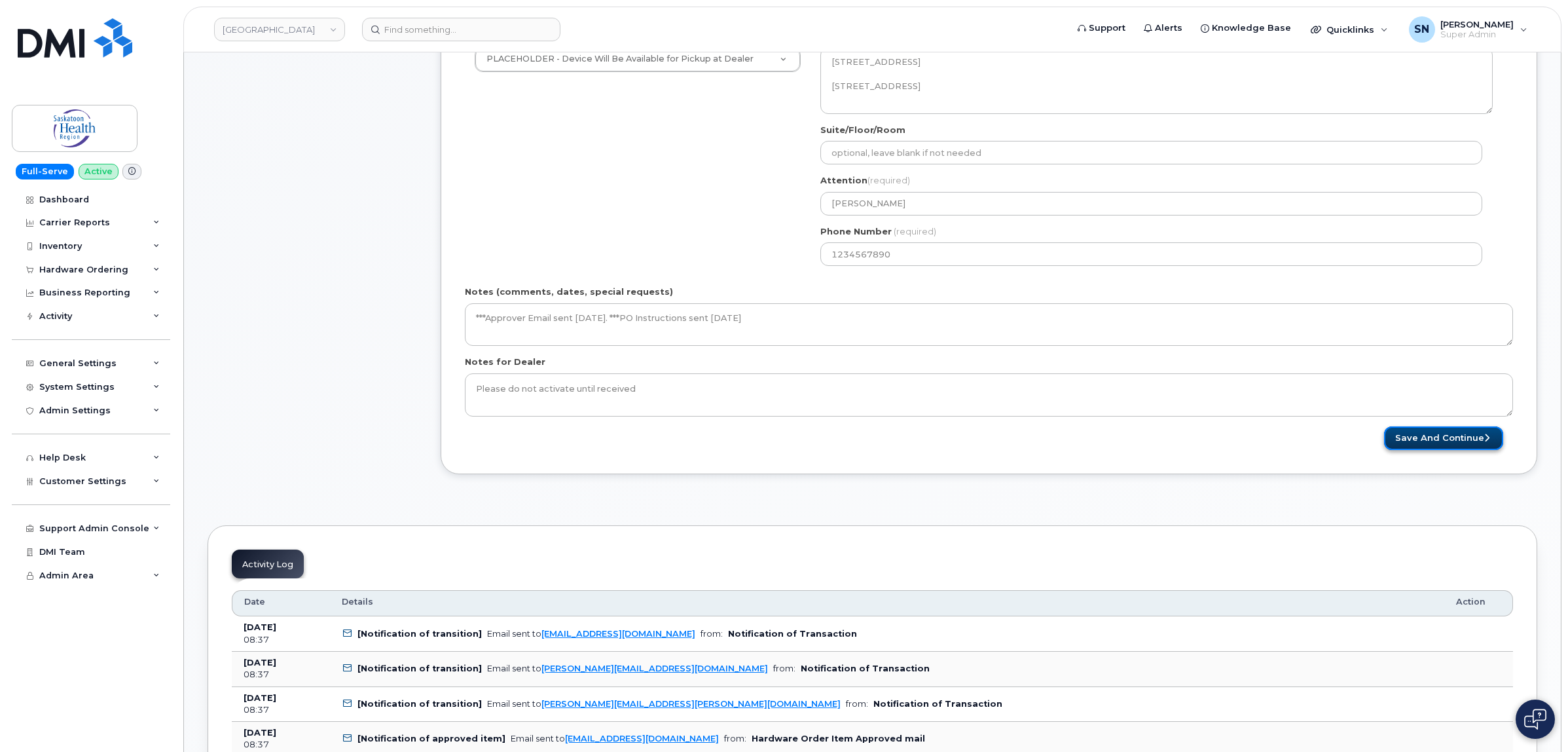
click at [1418, 438] on button "Save and Continue" at bounding box center [1443, 438] width 120 height 24
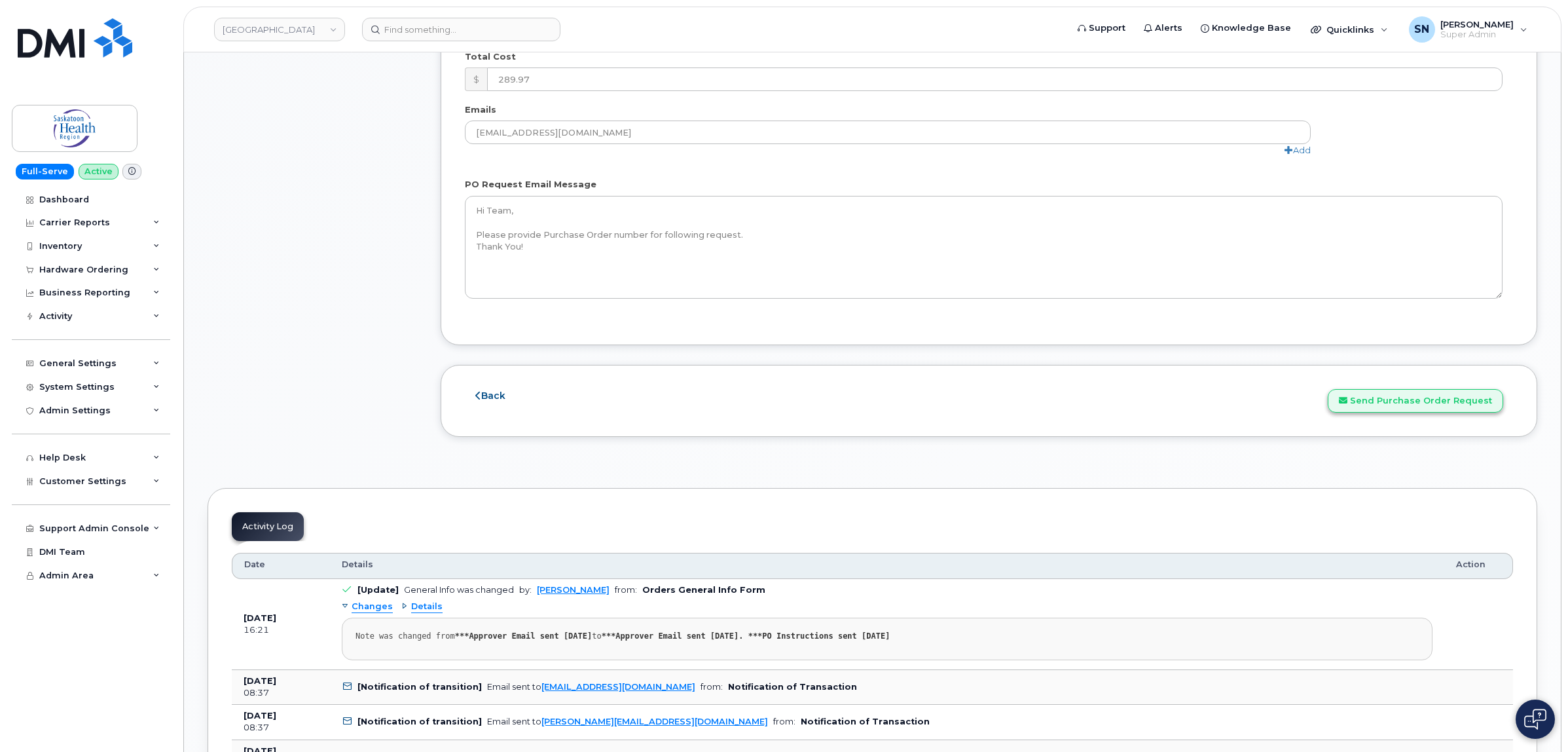
scroll to position [1228, 0]
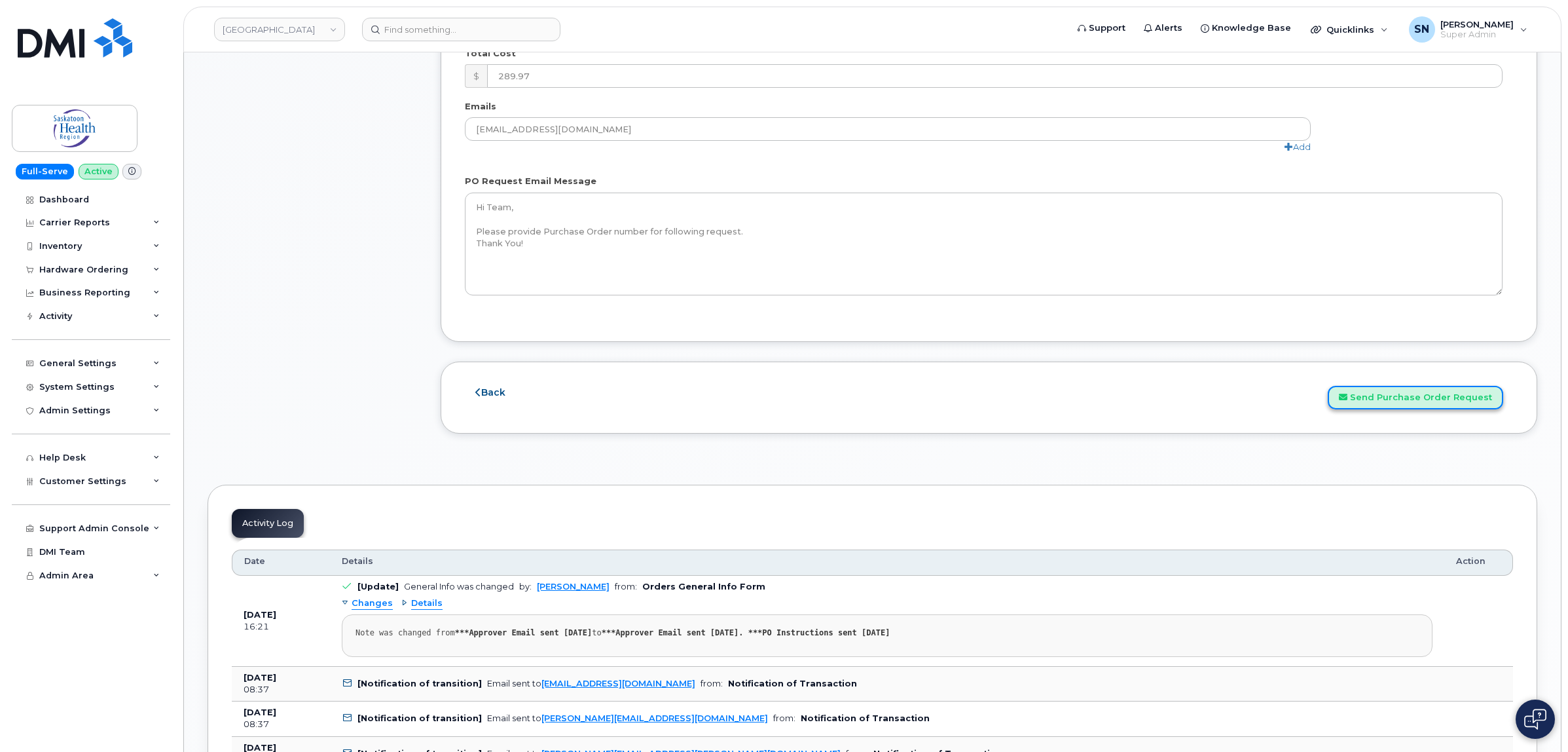
click at [1448, 398] on button "Send Purchase Order Request" at bounding box center [1415, 398] width 175 height 24
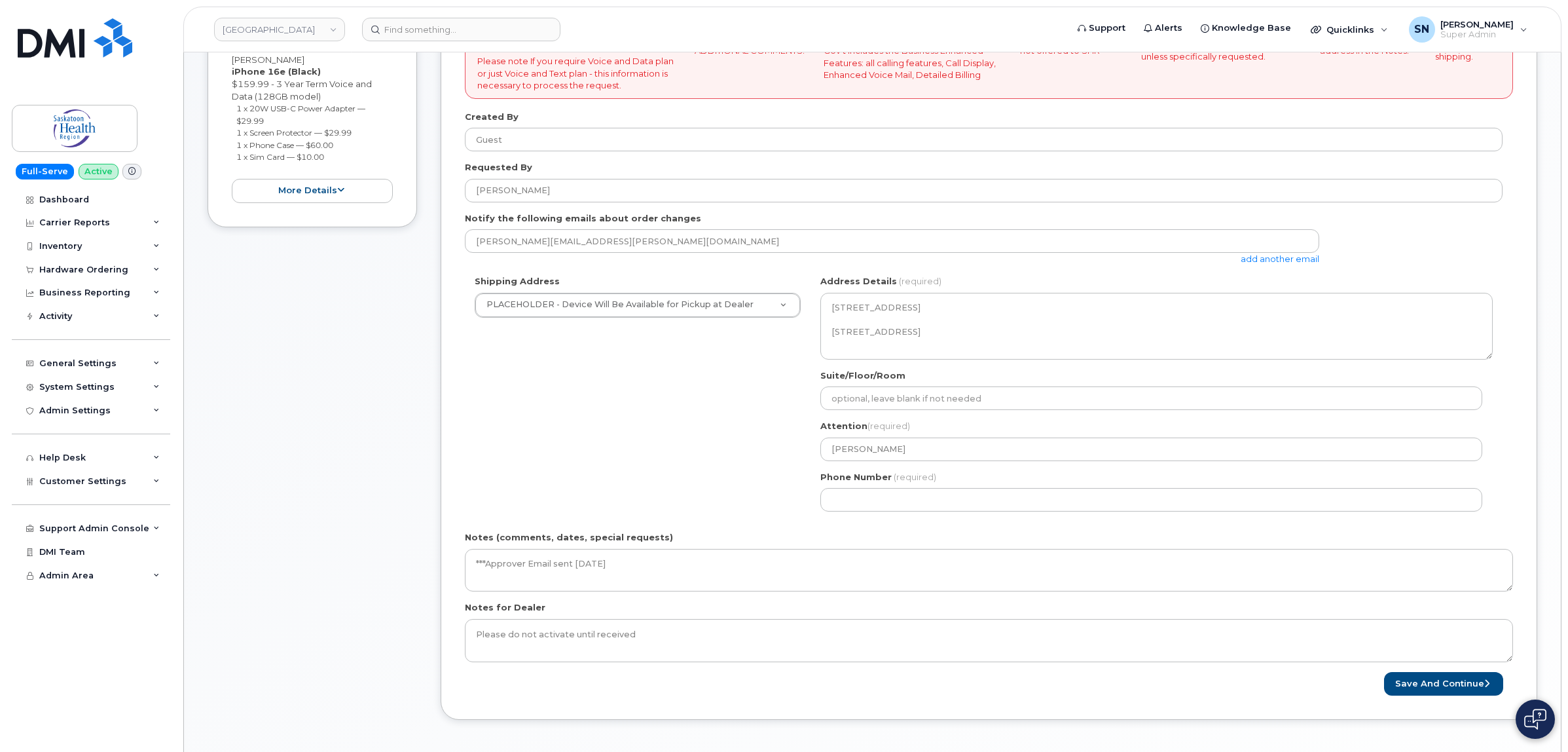
scroll to position [245, 0]
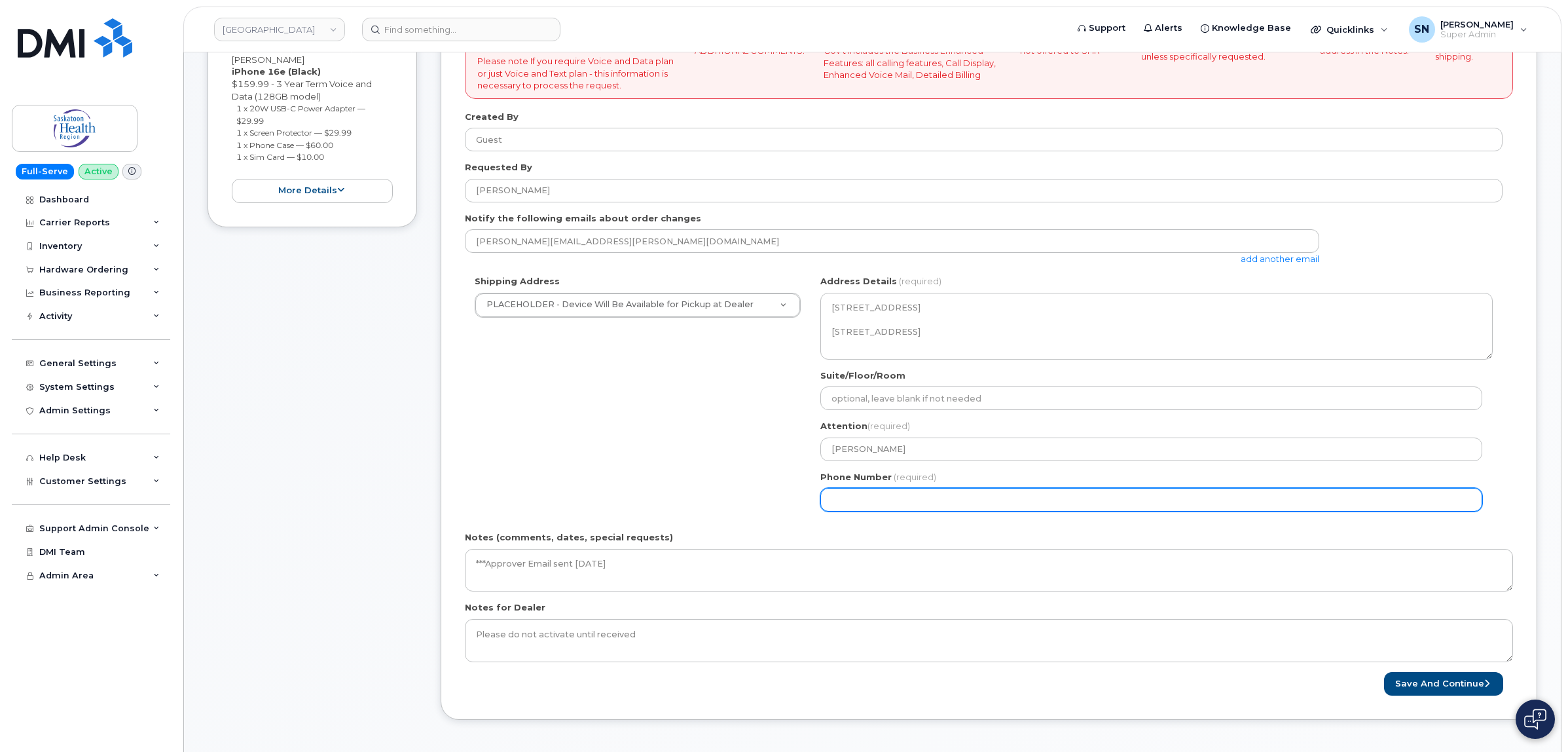
click at [877, 499] on input "Phone Number" at bounding box center [1151, 500] width 662 height 24
select select
type input "123456789"
select select
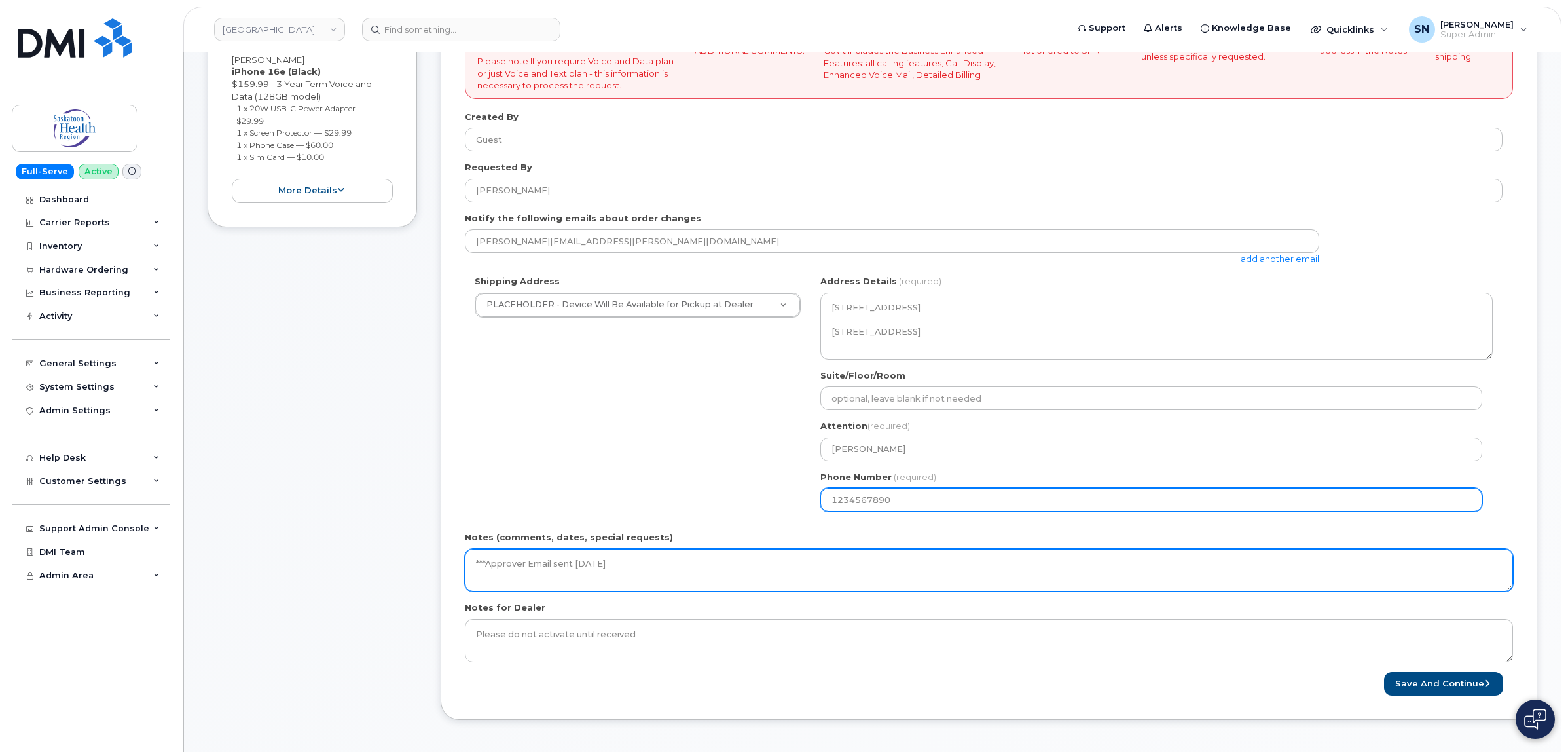
type input "1234567890"
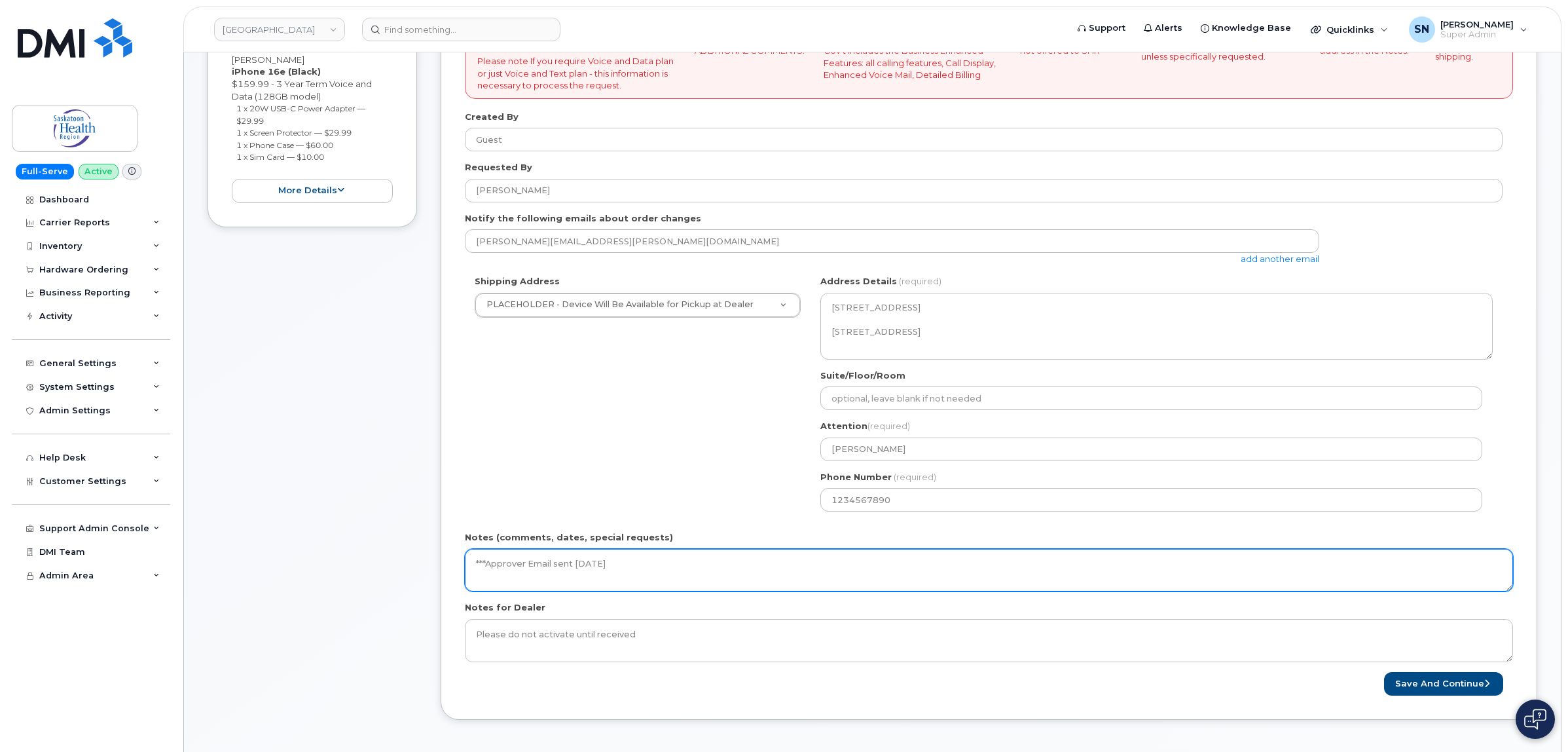
click at [956, 559] on textarea "***Approver Email sent [DATE]" at bounding box center [988, 569] width 1048 height 43
paste textarea "***PO Instructions sent [DATE]"
type textarea "***Approver Email sent [DATE]. ***PO Instructions sent [DATE]"
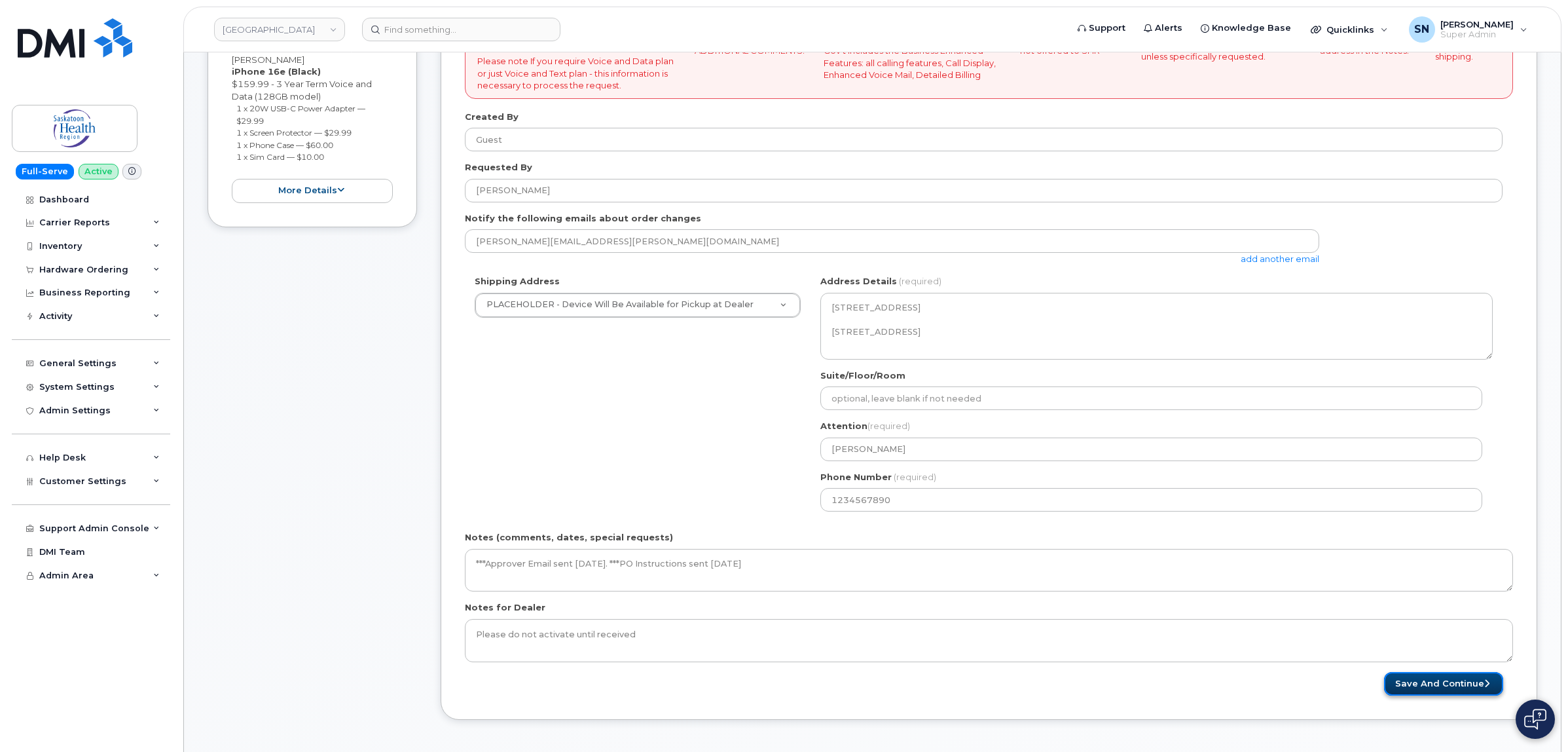
click at [1395, 685] on button "Save and Continue" at bounding box center [1443, 684] width 120 height 24
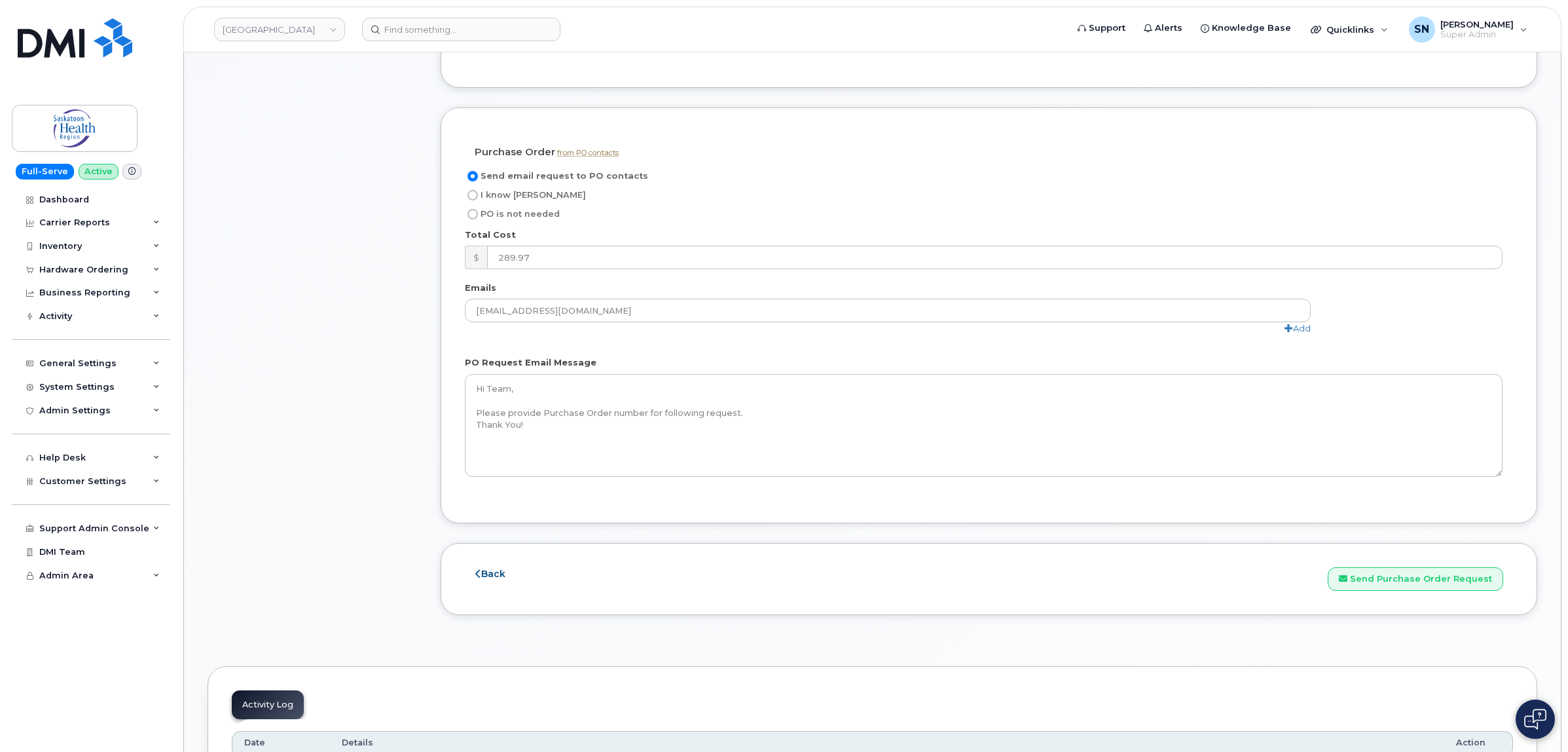
scroll to position [1228, 0]
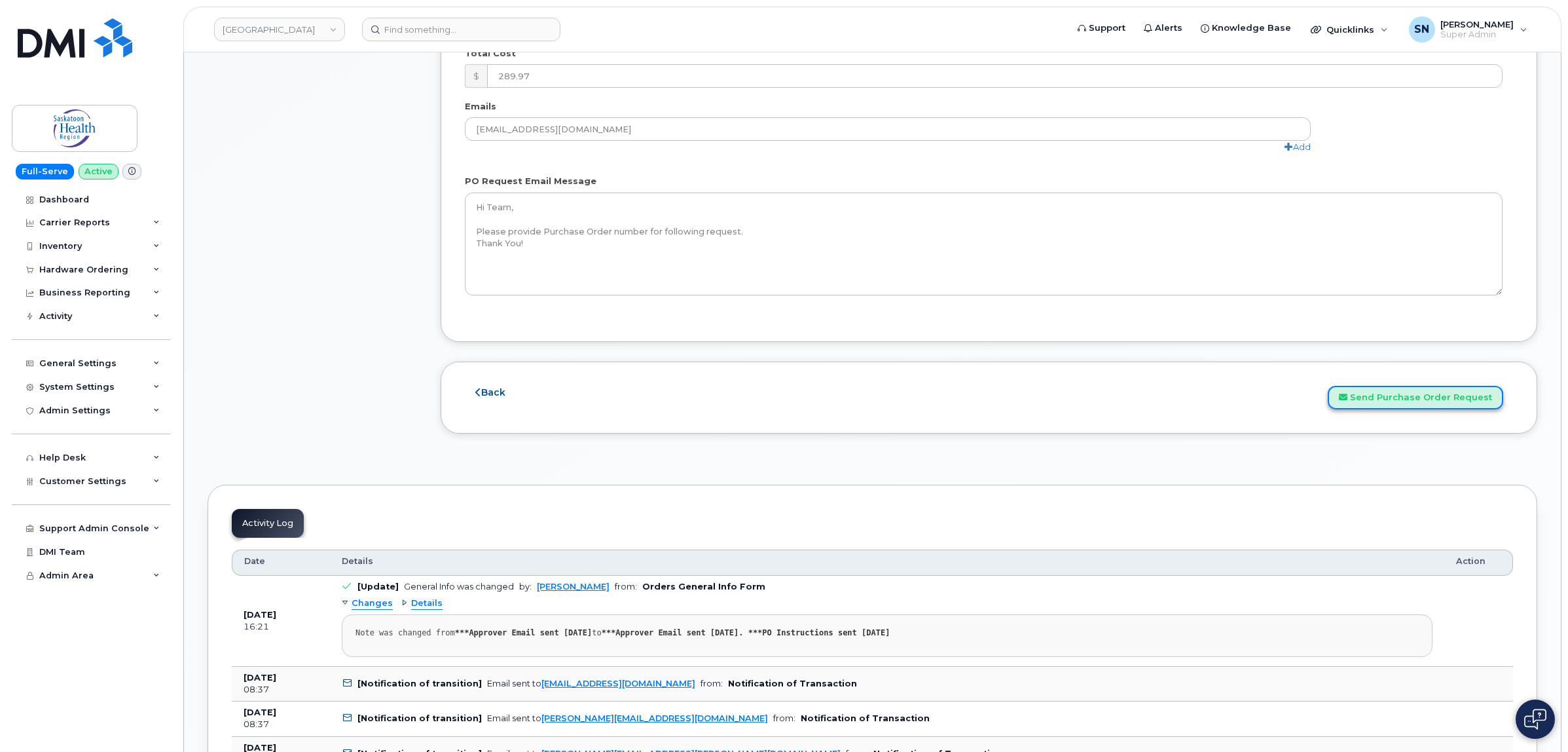
click at [1395, 397] on button "Send Purchase Order Request" at bounding box center [1415, 398] width 175 height 24
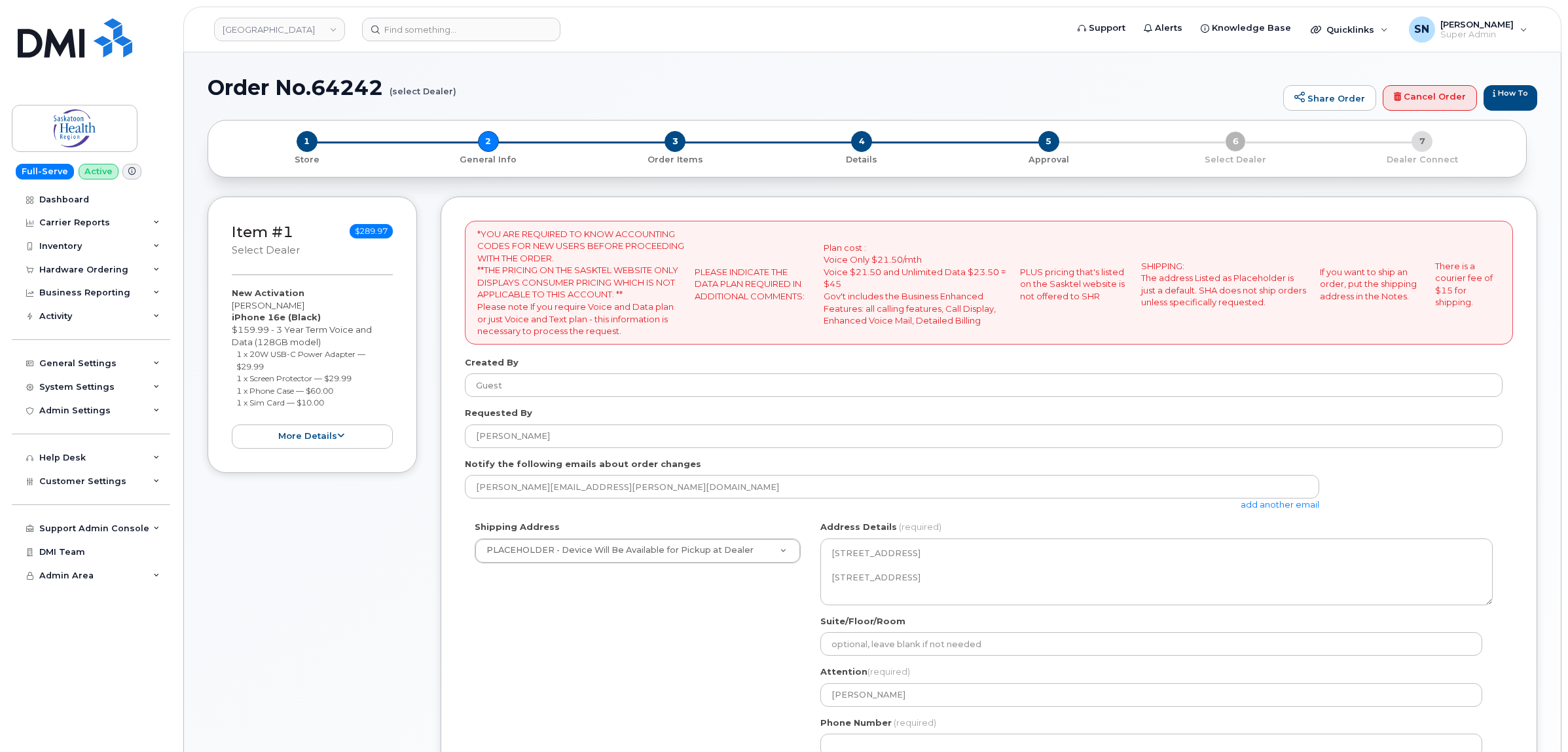
select select
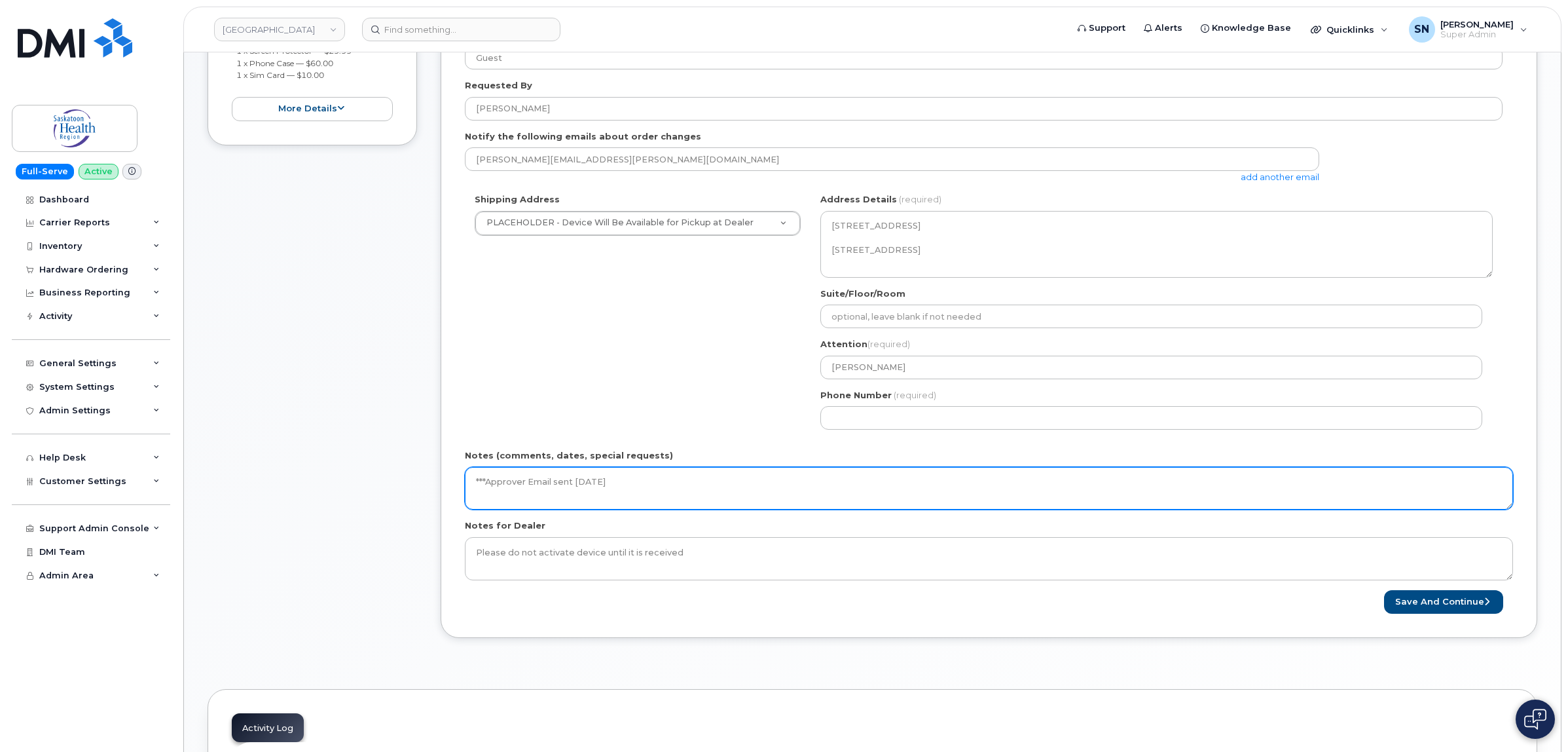
click at [716, 485] on textarea "***Approver Email sent [DATE]" at bounding box center [988, 488] width 1048 height 43
paste textarea "***PO Instructions sent [DATE]"
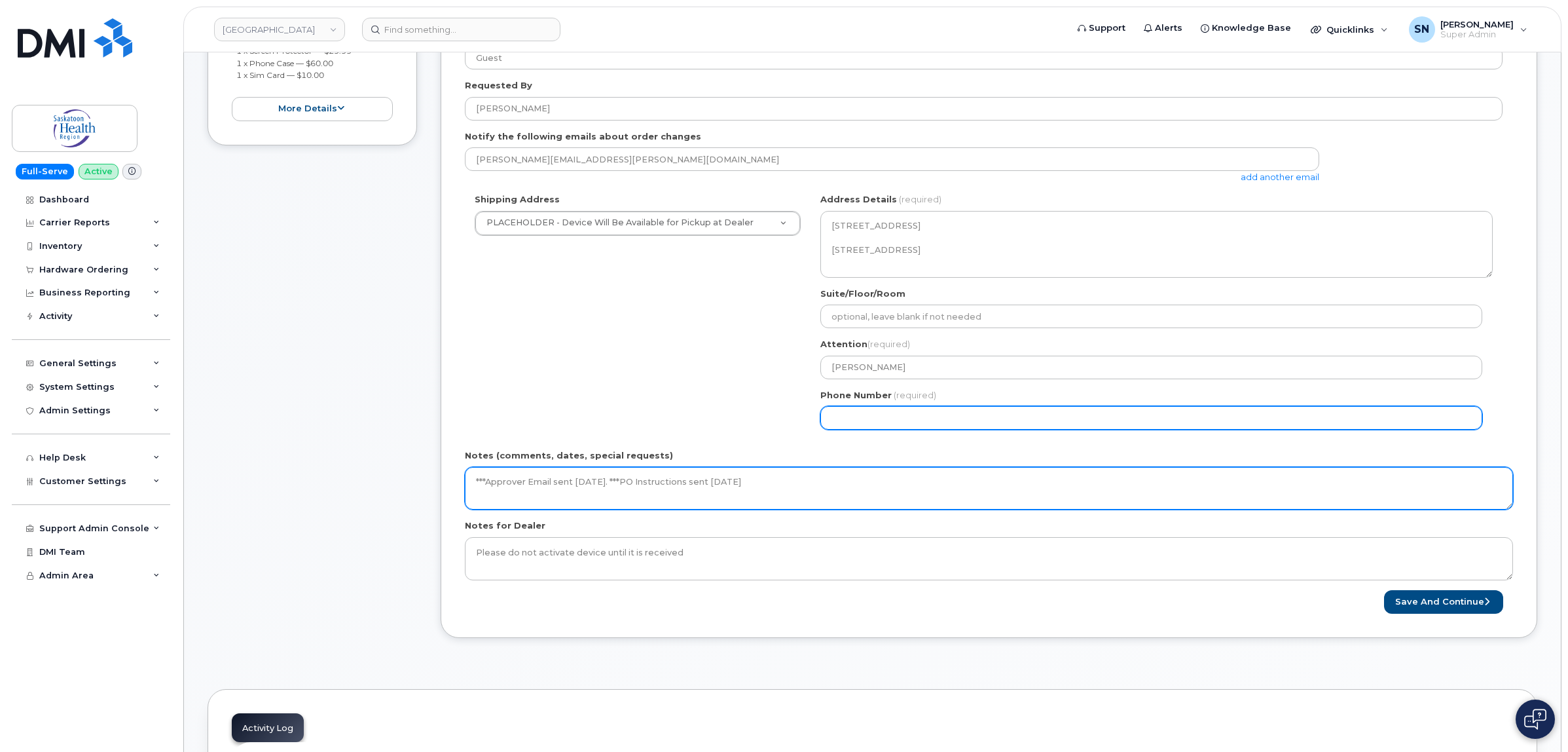
type textarea "***Approver Email sent [DATE]. ***PO Instructions sent [DATE]"
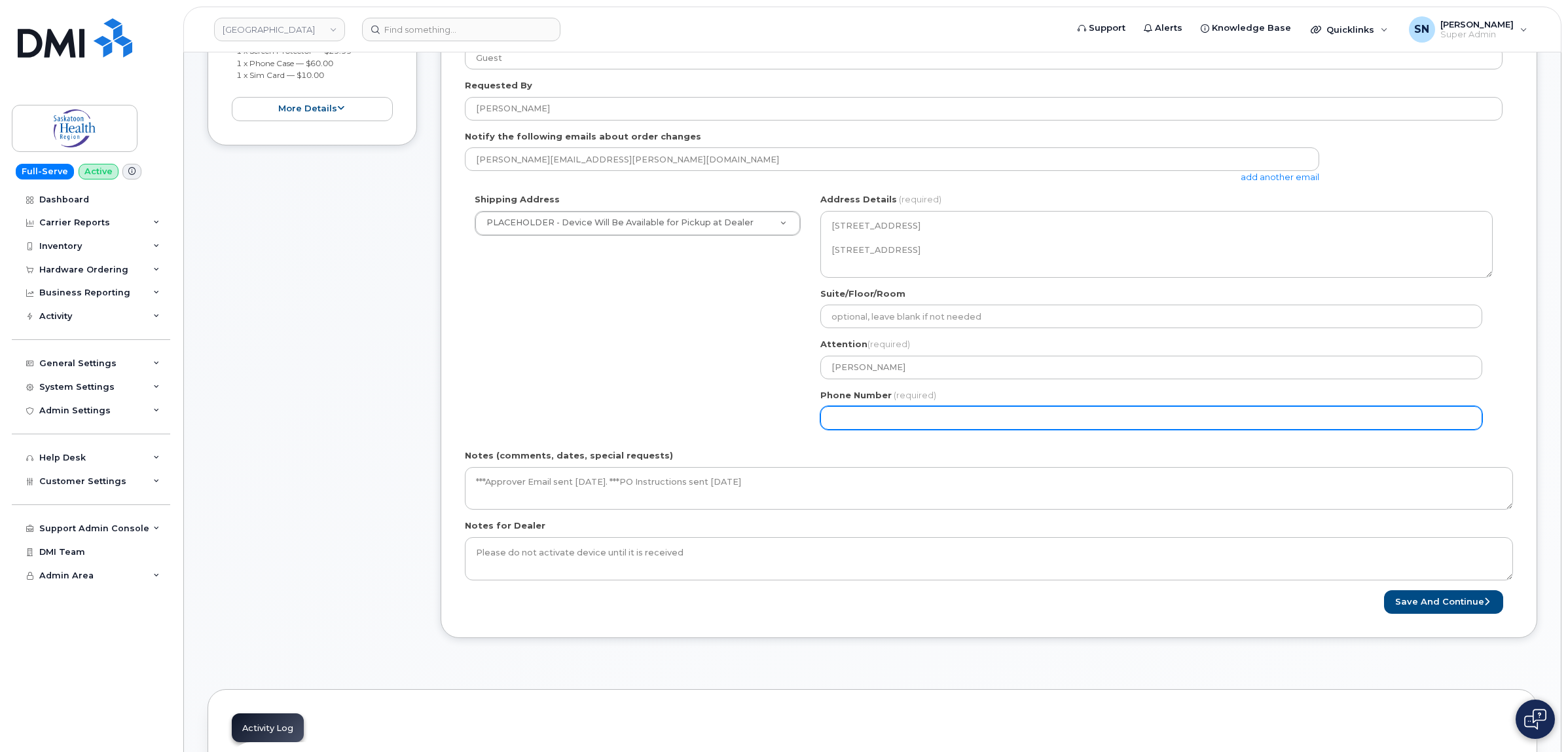
click at [849, 421] on input "Phone Number" at bounding box center [1151, 418] width 662 height 24
select select
type input "123456789"
select select
type input "1234567890"
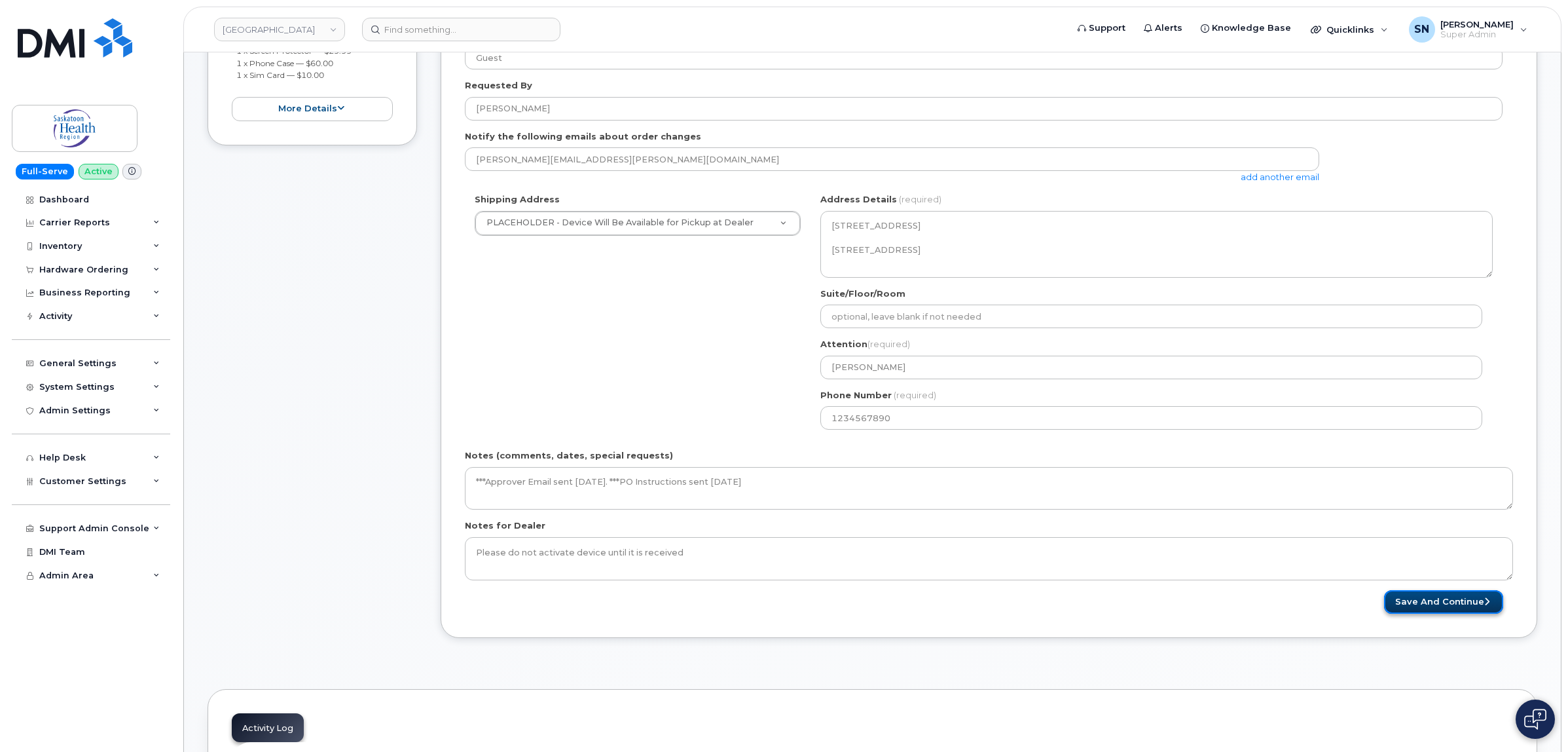
click at [1443, 603] on button "Save and Continue" at bounding box center [1443, 602] width 120 height 24
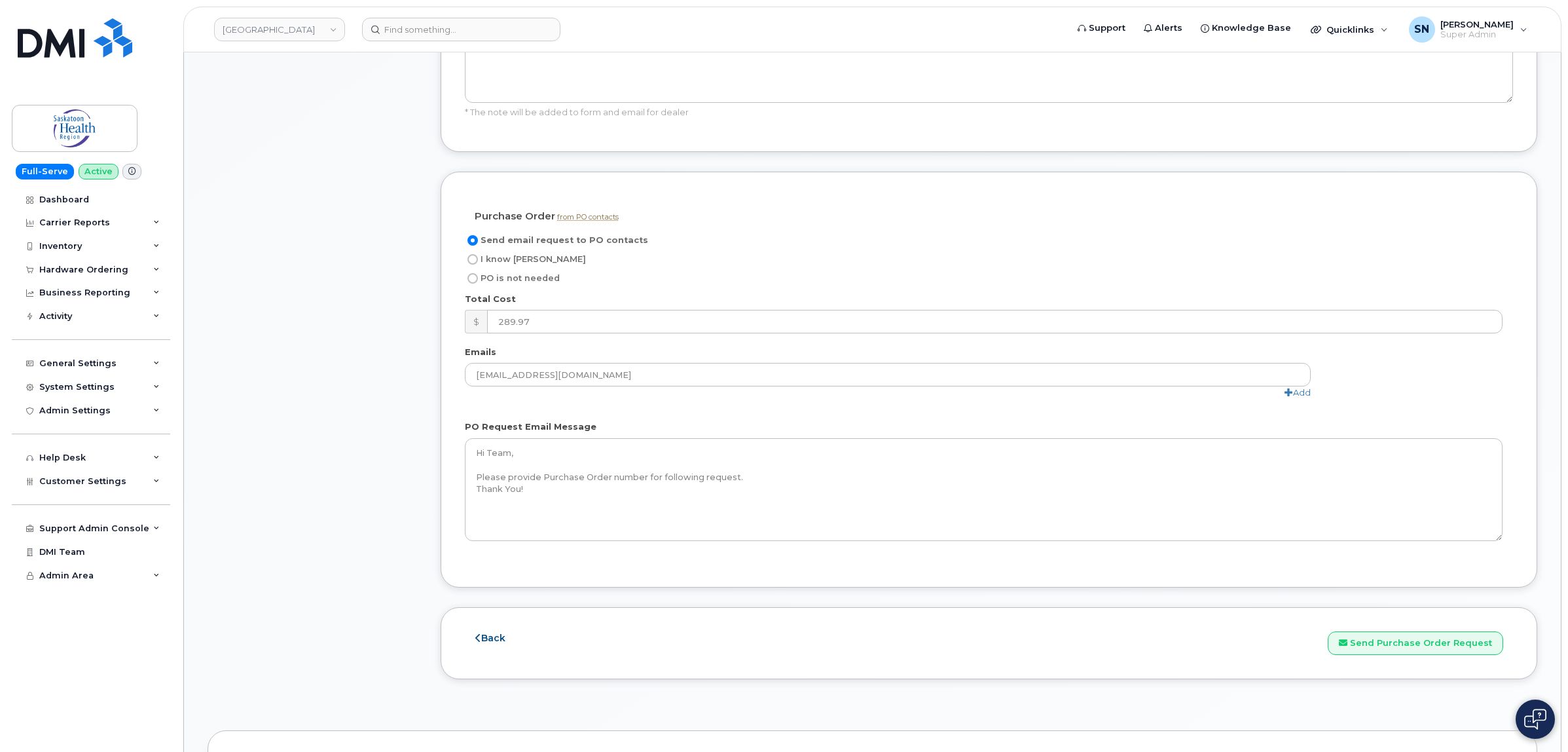
scroll to position [1310, 0]
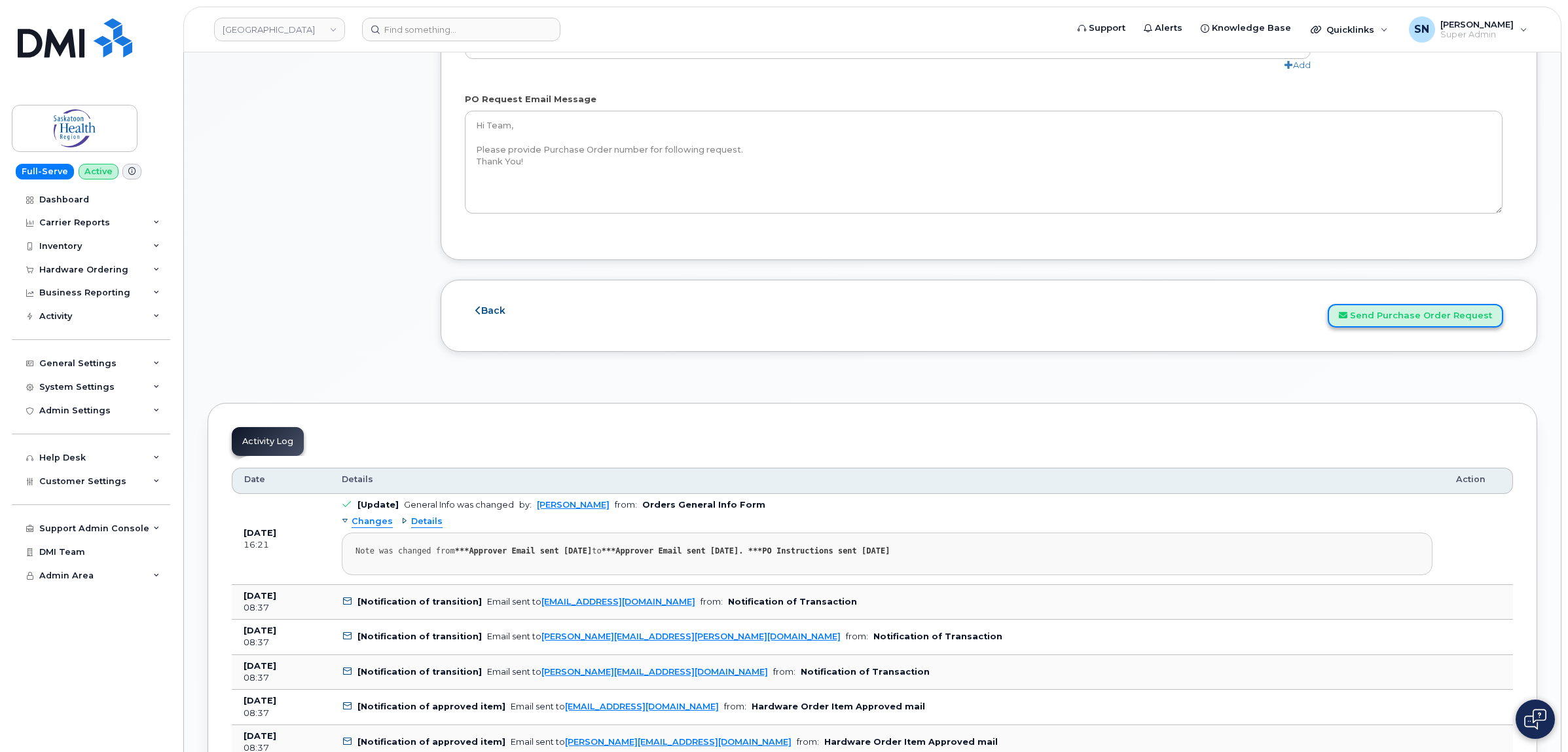
click at [1417, 323] on button "Send Purchase Order Request" at bounding box center [1415, 316] width 175 height 24
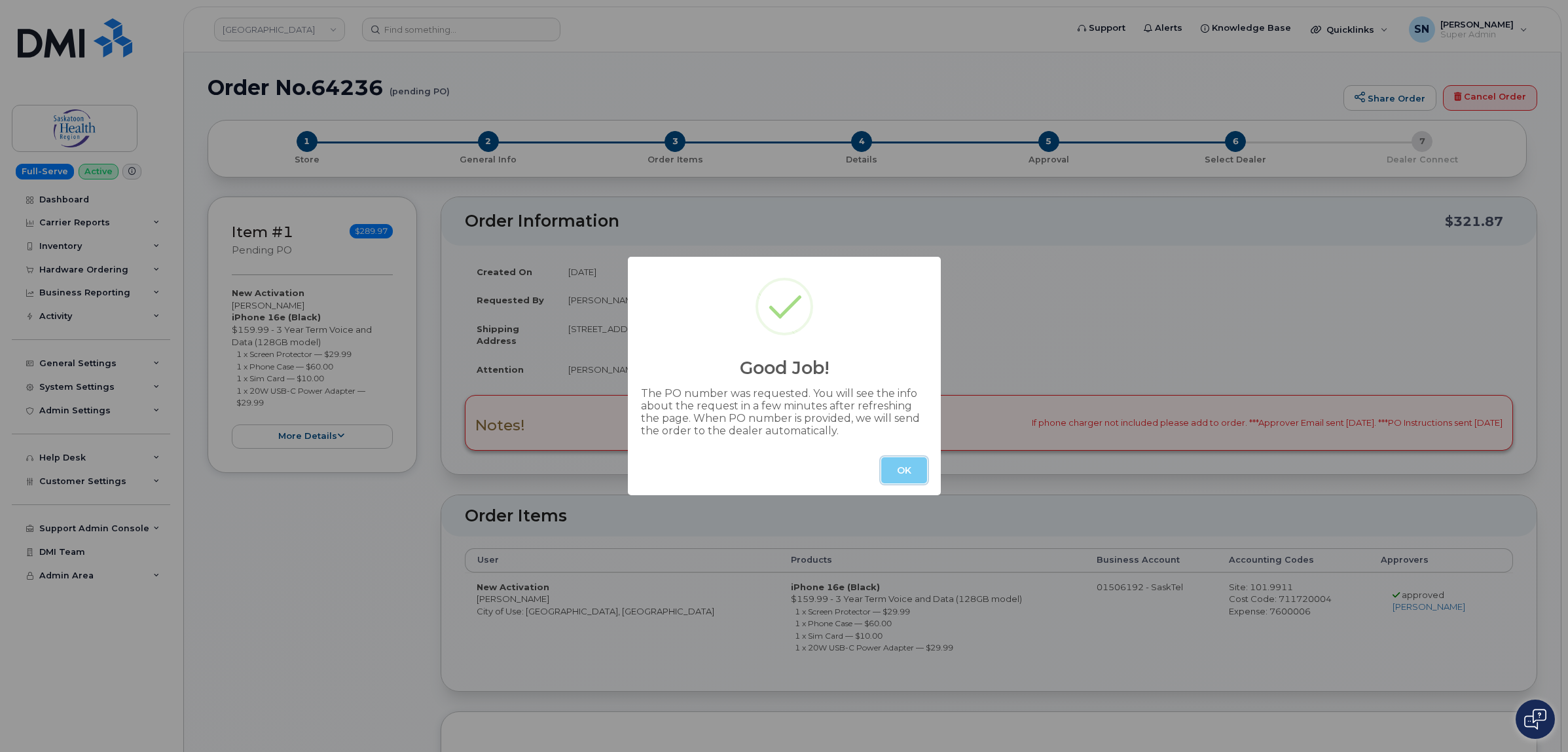
click at [914, 463] on button "OK" at bounding box center [904, 470] width 46 height 26
click at [902, 486] on div "OK" at bounding box center [784, 471] width 313 height 50
click at [895, 472] on button "OK" at bounding box center [904, 470] width 46 height 26
drag, startPoint x: 901, startPoint y: 464, endPoint x: 875, endPoint y: 442, distance: 34.1
click at [899, 463] on button "OK" at bounding box center [904, 470] width 46 height 26
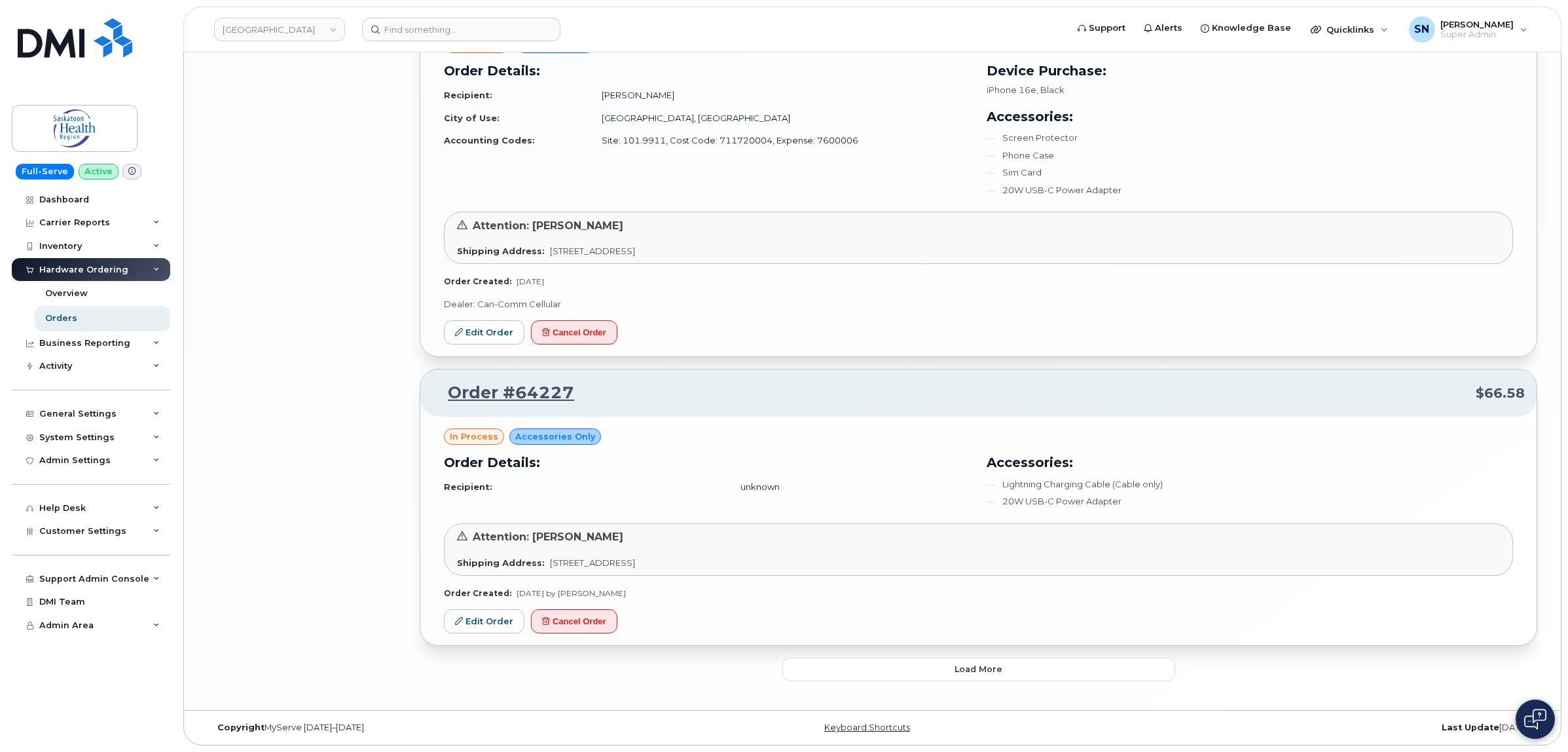
scroll to position [2616, 0]
click at [1003, 669] on button "Load more" at bounding box center [979, 669] width 393 height 24
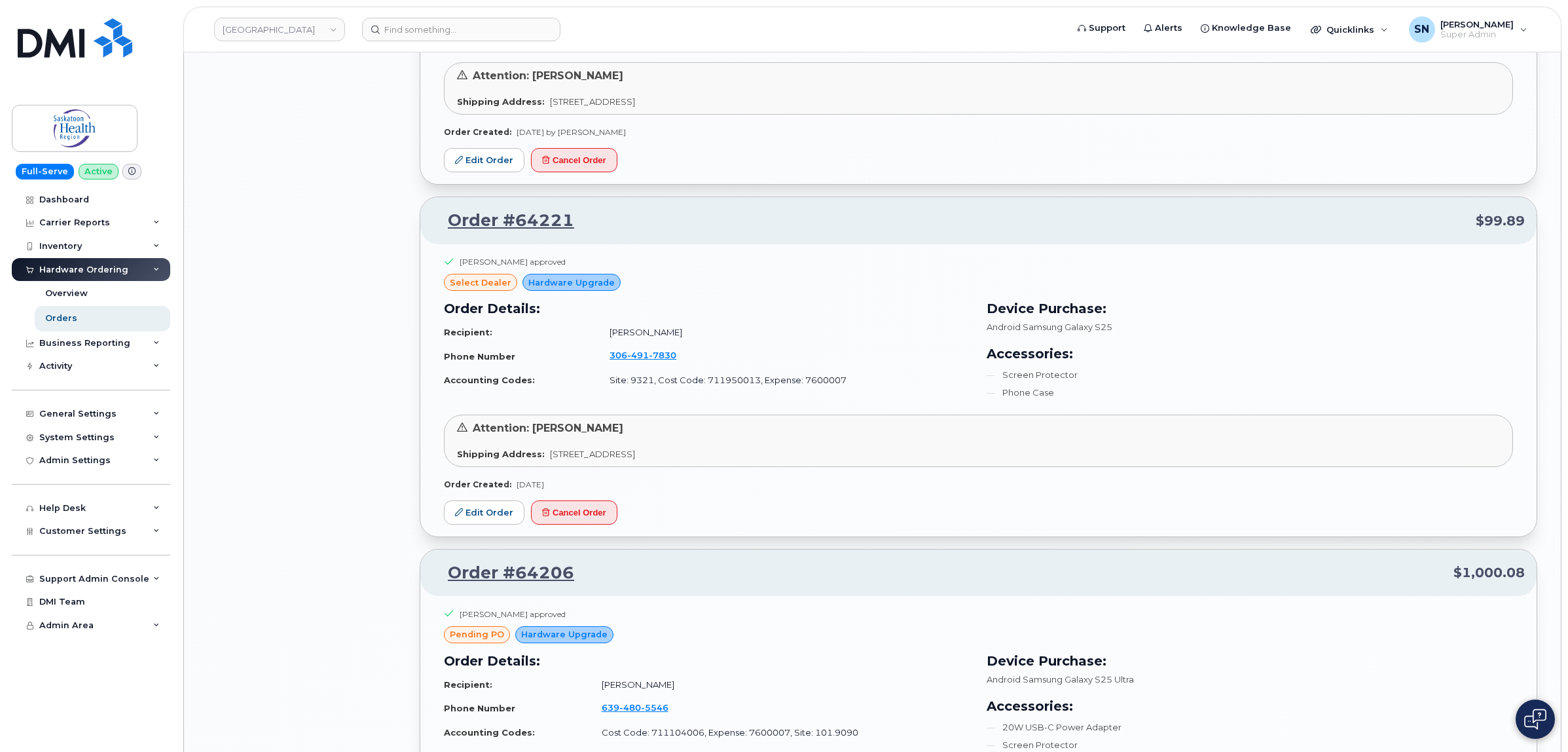
scroll to position [3063, 0]
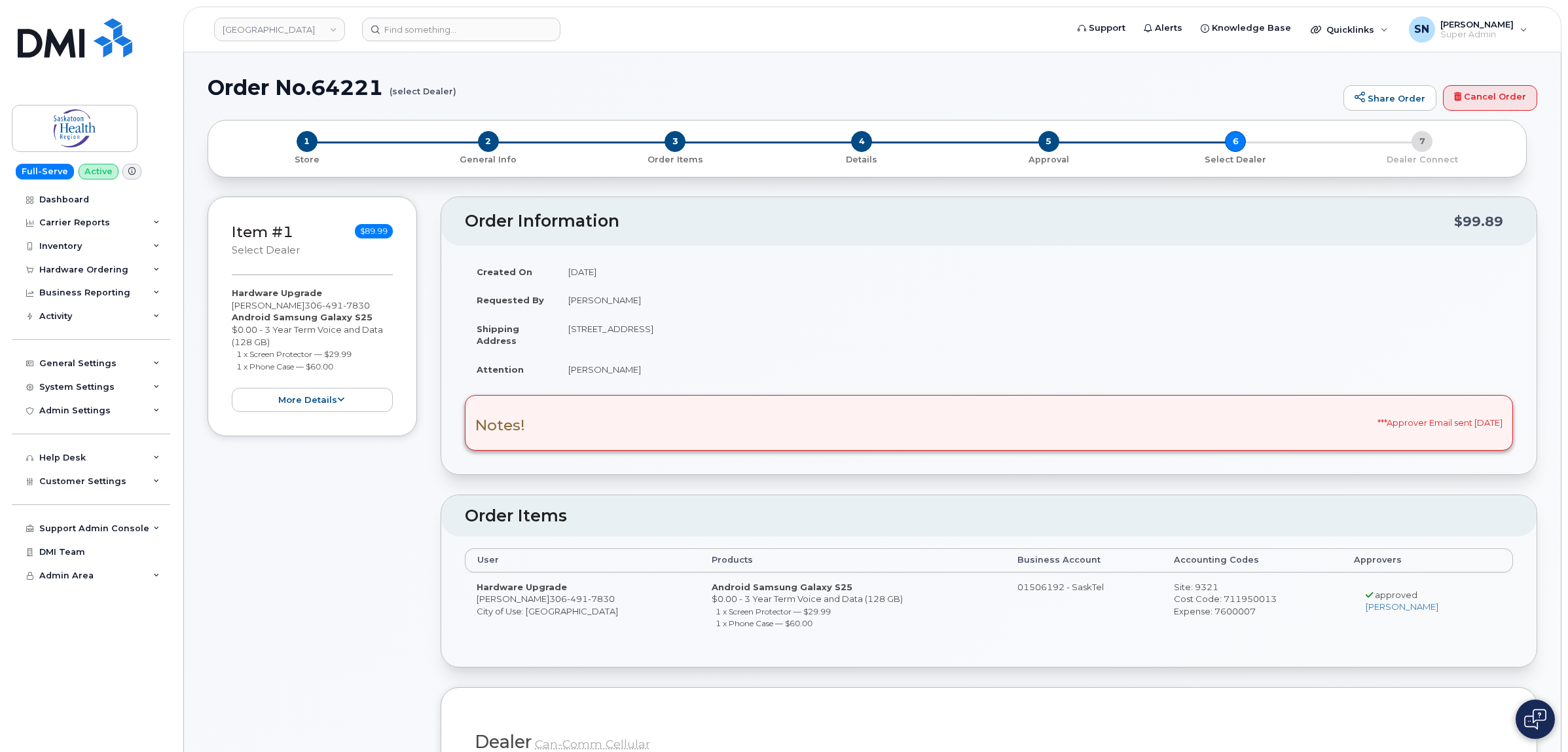
drag, startPoint x: 270, startPoint y: 317, endPoint x: 363, endPoint y: 318, distance: 93.0
click at [363, 318] on strong "Android Samsung Galaxy S25" at bounding box center [301, 317] width 141 height 11
copy strong "Samsung Galaxy S25"
drag, startPoint x: 237, startPoint y: 354, endPoint x: 355, endPoint y: 358, distance: 118.1
click at [355, 358] on li "1 x Screen Protector — $29.99" at bounding box center [315, 354] width 157 height 12
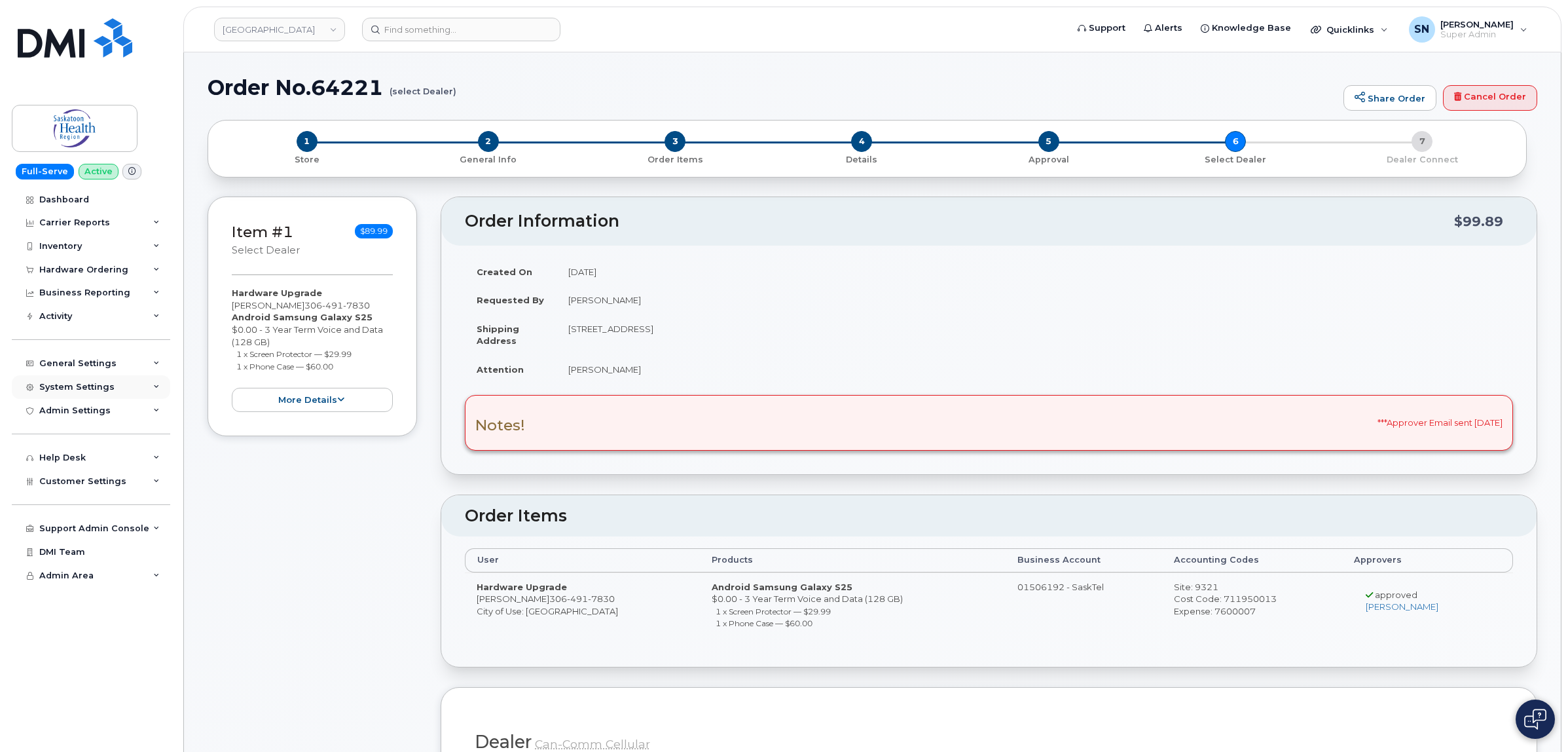
copy small "1 x Screen Protector — $29.99"
drag, startPoint x: 236, startPoint y: 365, endPoint x: 344, endPoint y: 364, distance: 108.0
click at [344, 364] on li "1 x Phone Case — $60.00" at bounding box center [315, 366] width 157 height 12
copy small "1 x Phone Case — $60.00"
drag, startPoint x: 233, startPoint y: 306, endPoint x: 298, endPoint y: 299, distance: 65.4
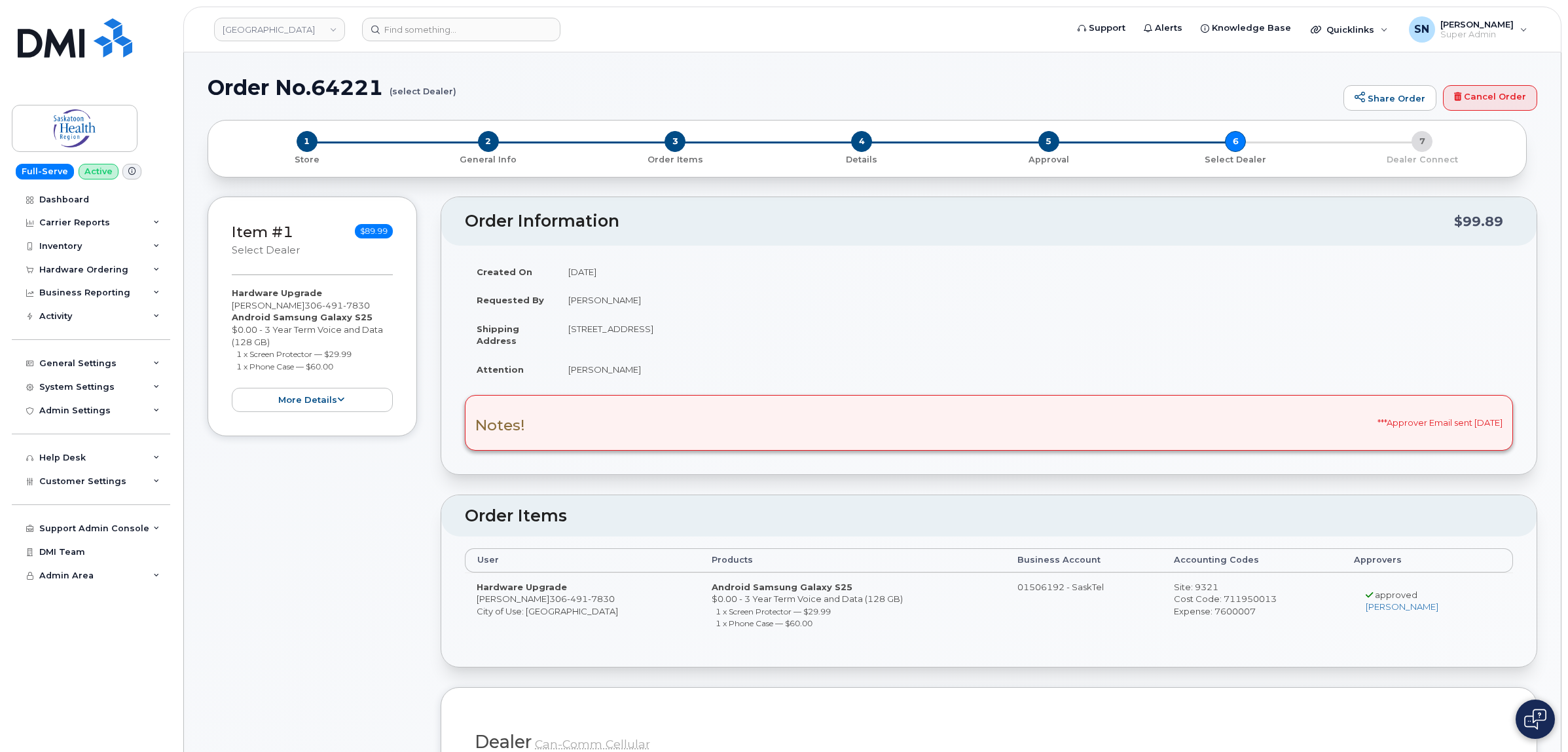
click at [298, 299] on div "Hardware Upgrade Shantel Zwingli 306 491 7830 Android Samsung Galaxy S25 $0.00 …" at bounding box center [312, 349] width 161 height 125
copy div "[PERSON_NAME]"
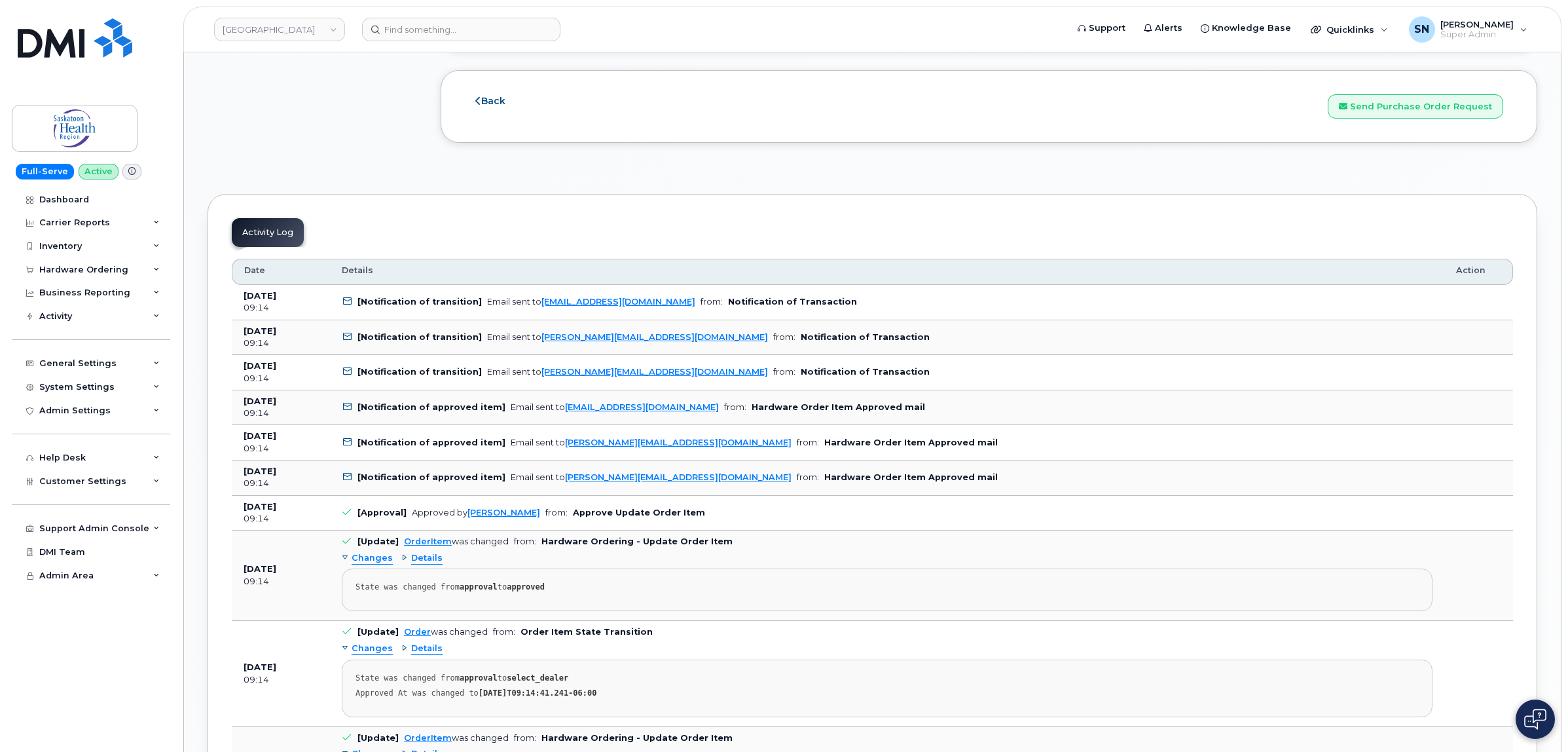
scroll to position [1638, 0]
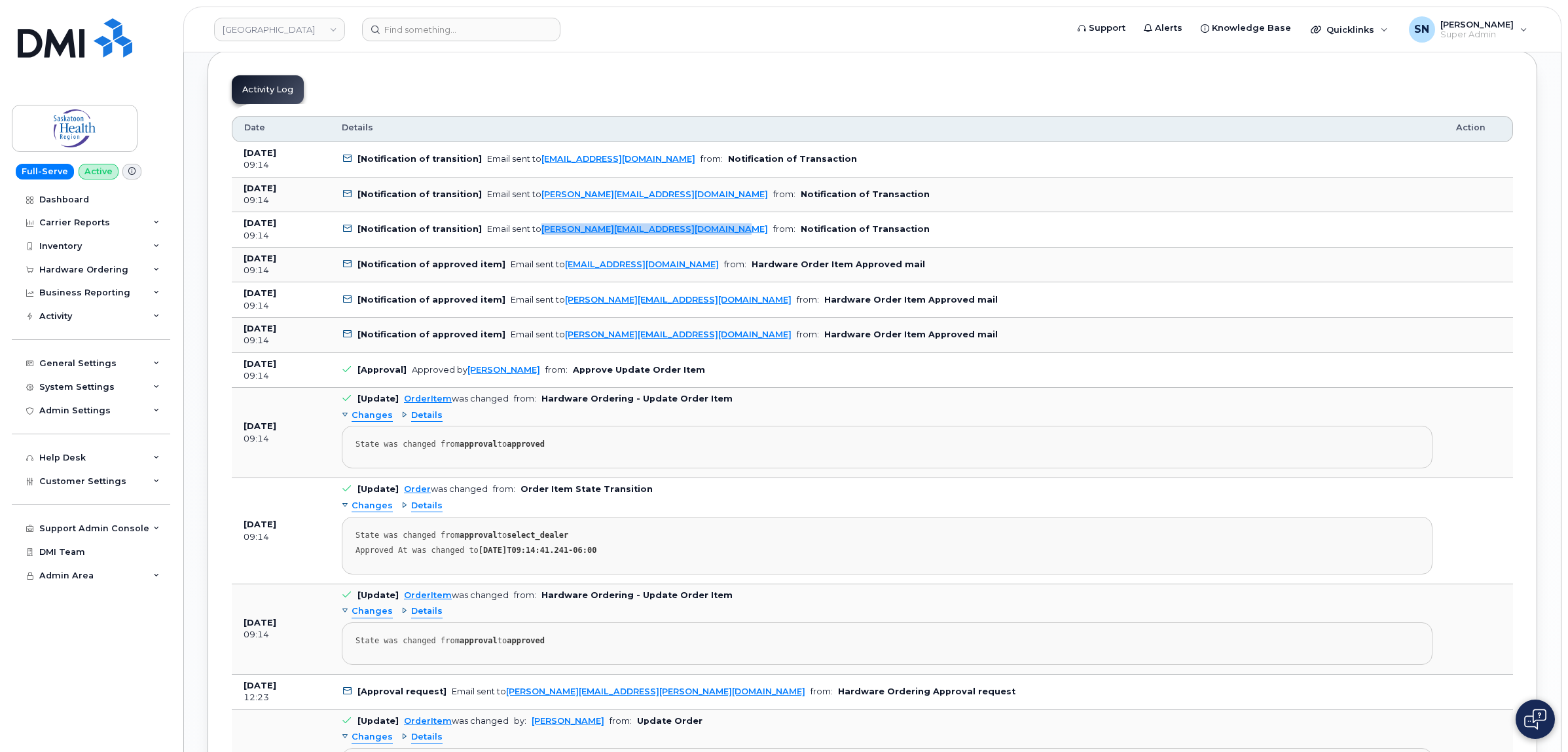
drag, startPoint x: 712, startPoint y: 236, endPoint x: 535, endPoint y: 247, distance: 177.3
click at [535, 247] on td "[Notification of transition] Email sent to chris.kucherhan@saskhealthauthority.…" at bounding box center [887, 229] width 1114 height 35
copy link "chris.kucherhan@saskhealthauthority.ca"
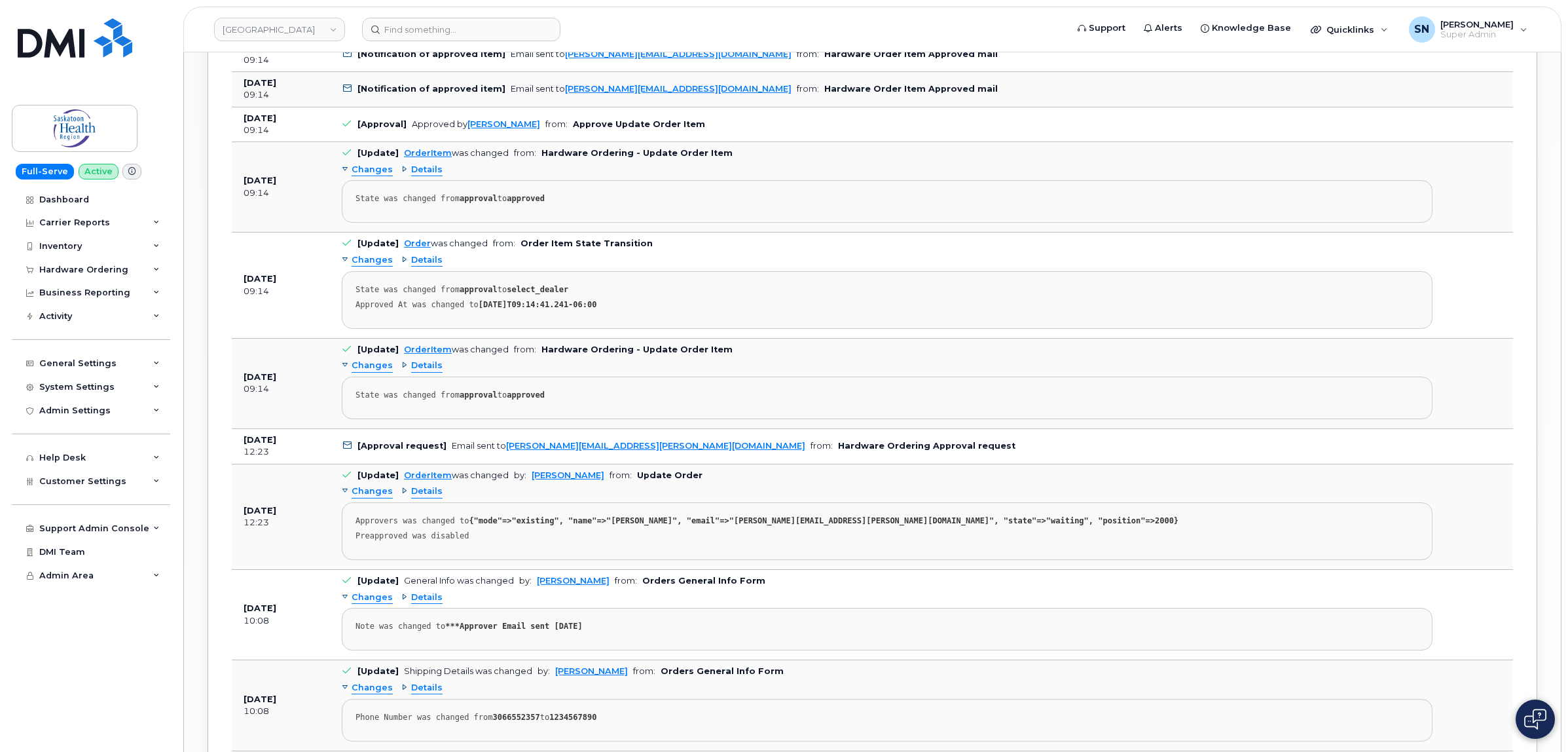
scroll to position [1965, 0]
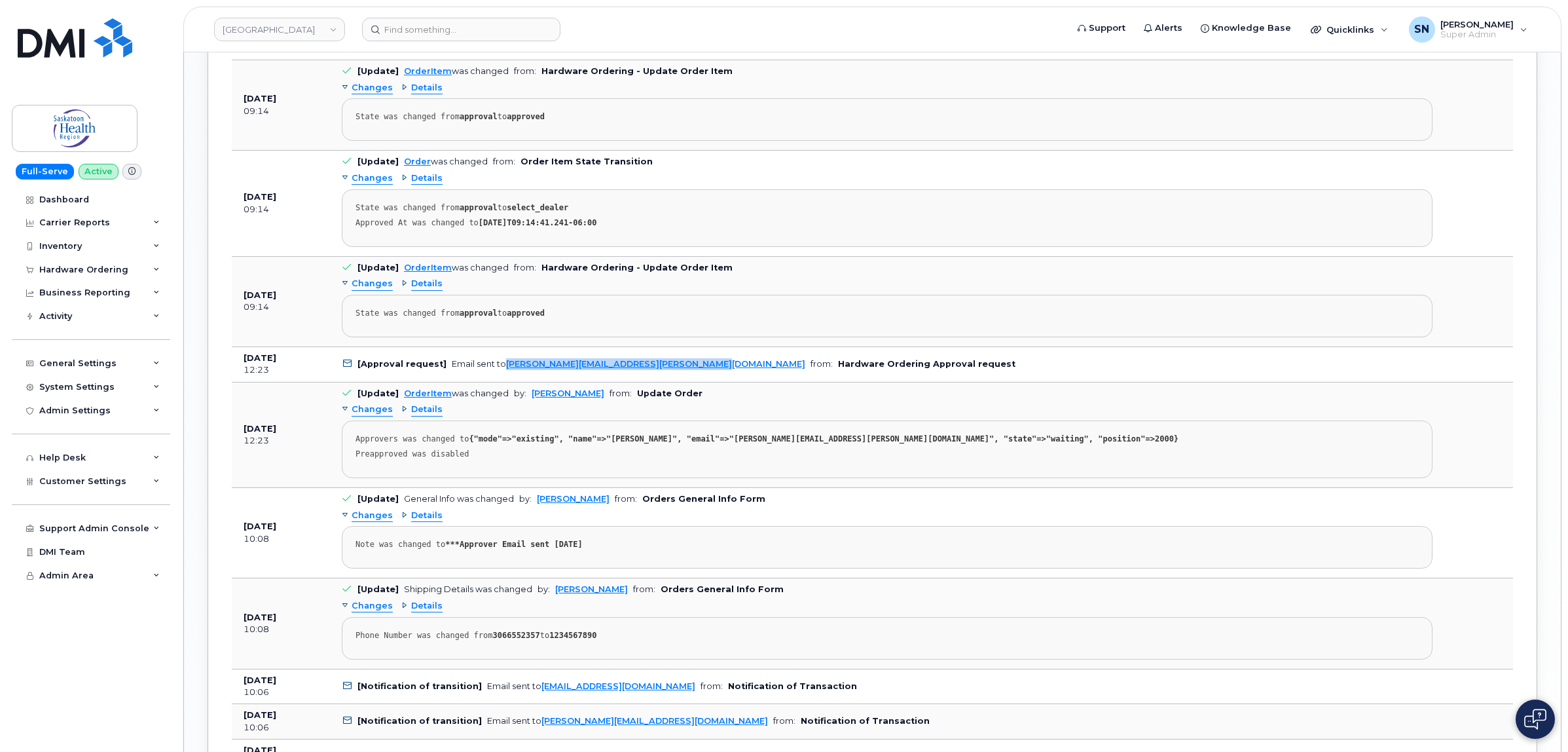
drag, startPoint x: 698, startPoint y: 374, endPoint x: 501, endPoint y: 379, distance: 197.1
click at [501, 379] on td "[Approval request] Email sent to Samantha.Mapletoft@saskhealthauthority.ca from…" at bounding box center [887, 364] width 1114 height 35
copy link "Samantha.Mapletoft@saskhealthauthority.ca"
drag, startPoint x: 191, startPoint y: 327, endPoint x: 193, endPoint y: 342, distance: 15.1
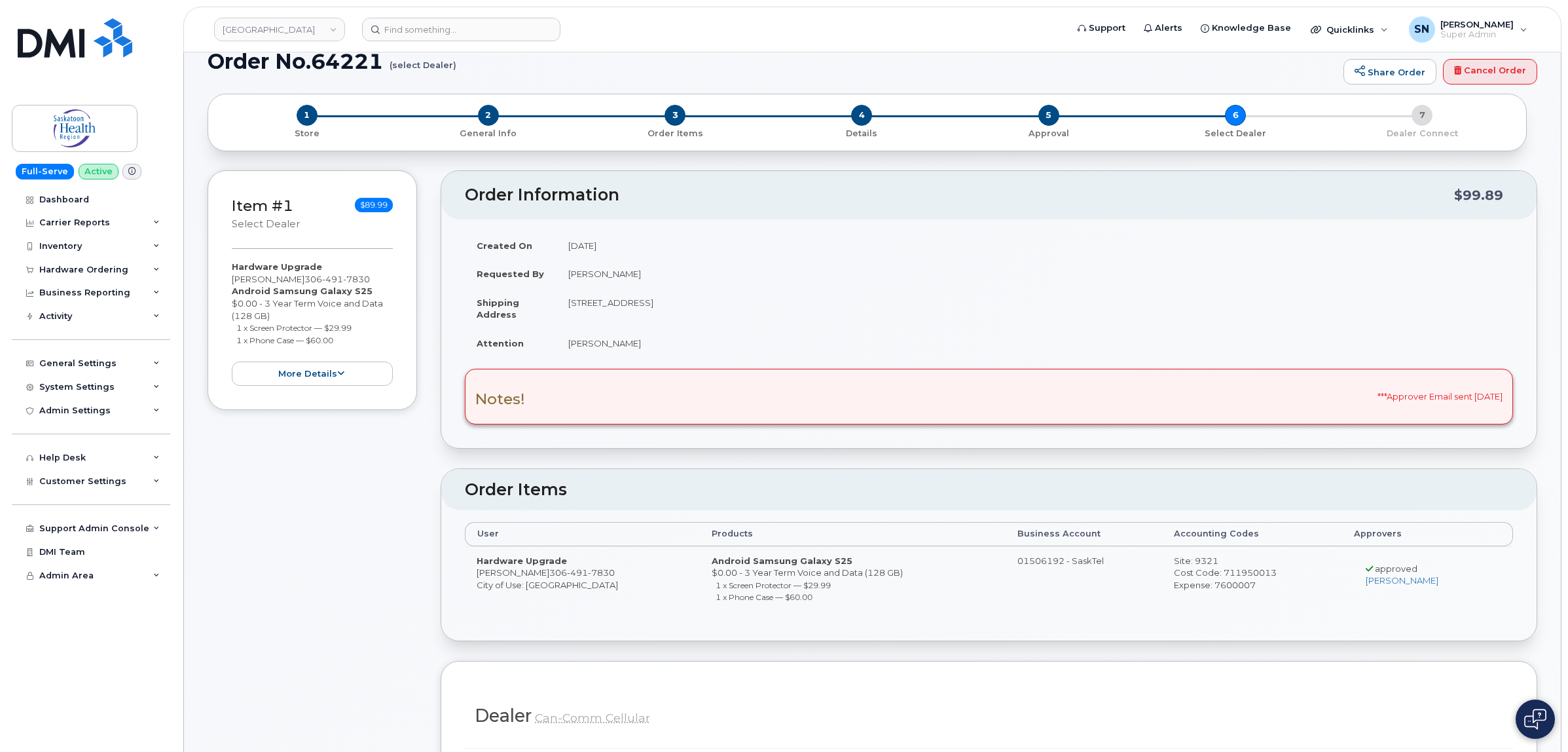
scroll to position [0, 0]
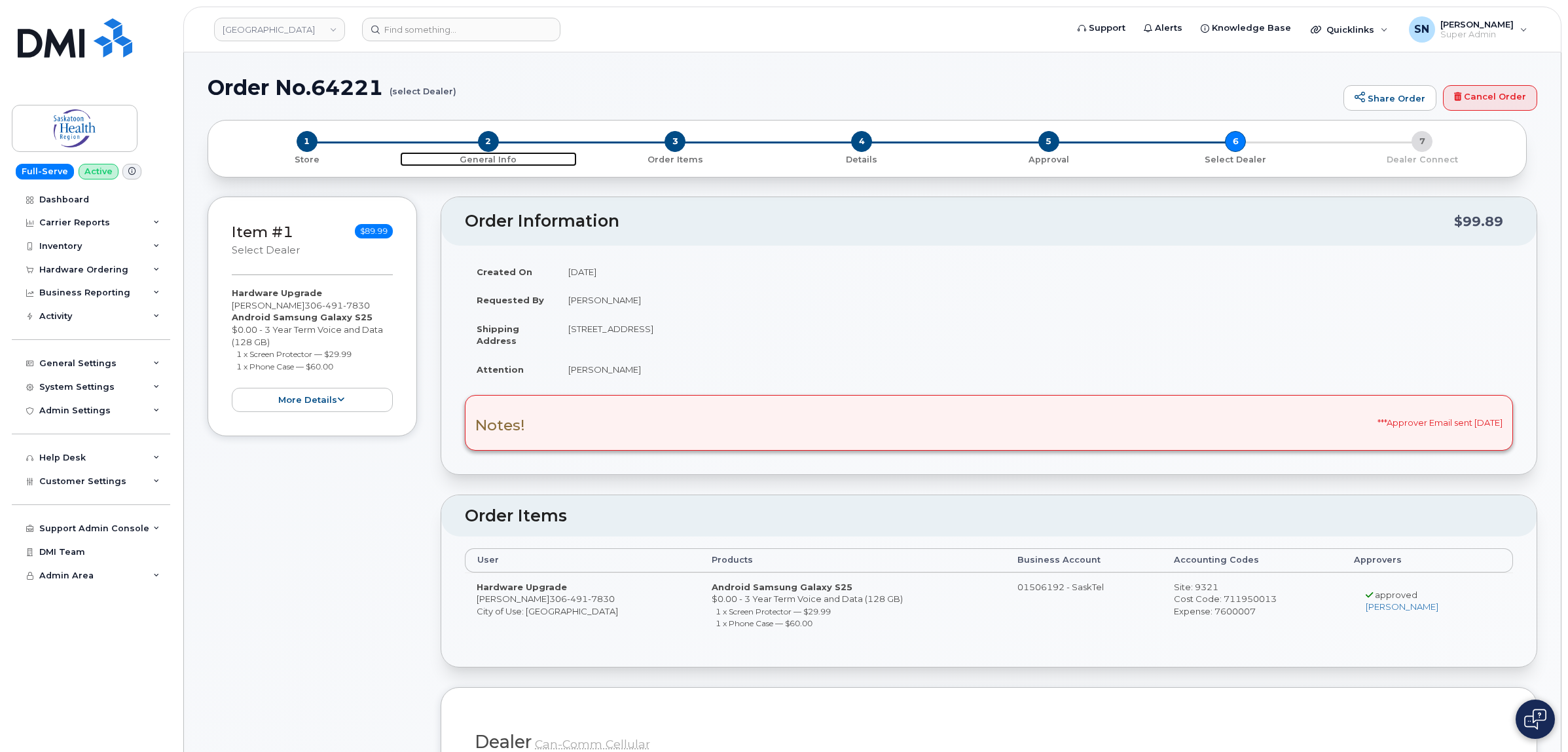
click at [484, 139] on span "2" at bounding box center [487, 141] width 21 height 21
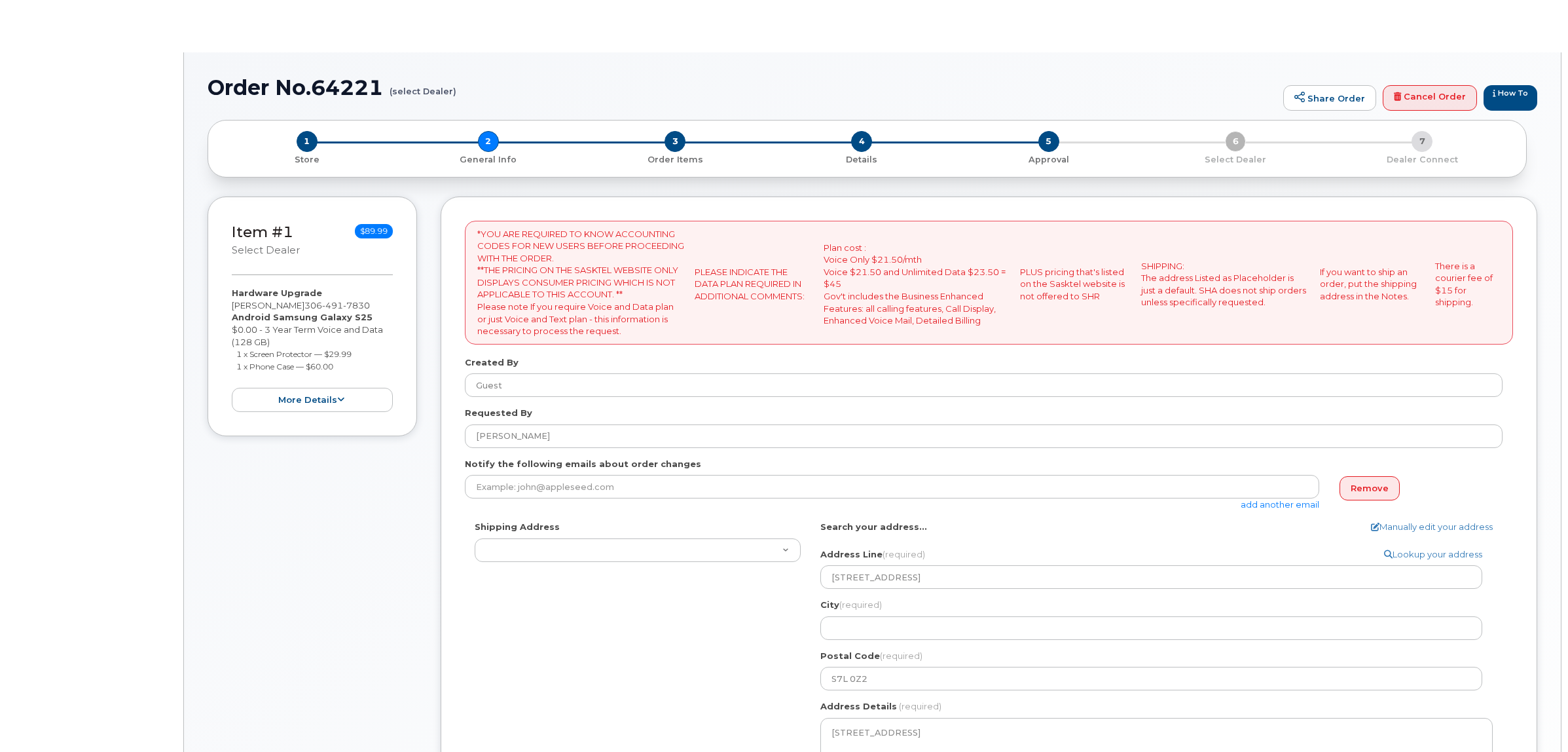
type textarea "310 Idylwyld Dr N #101 Saskatoon Saskatchewan S7L 0Z2"
select select
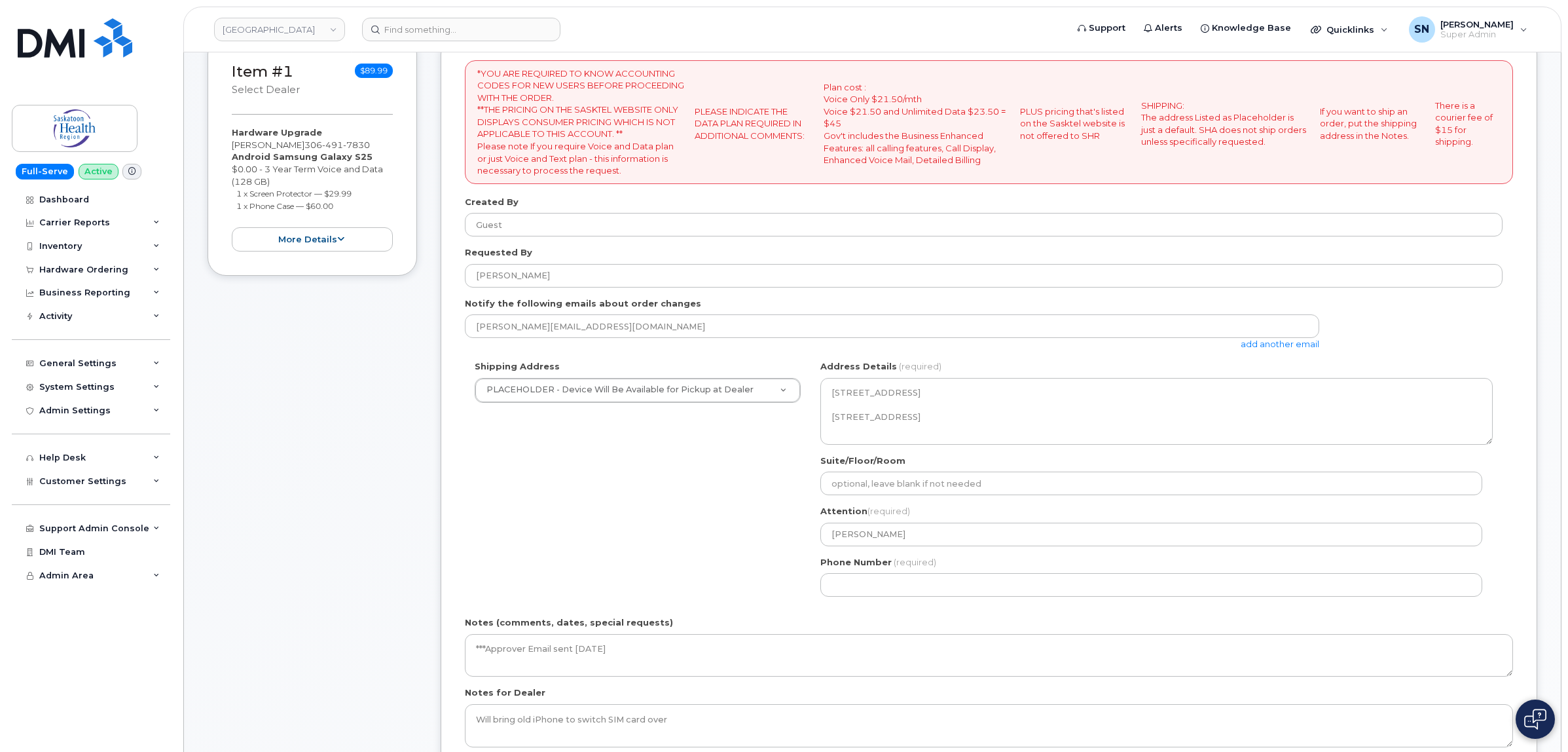
scroll to position [409, 0]
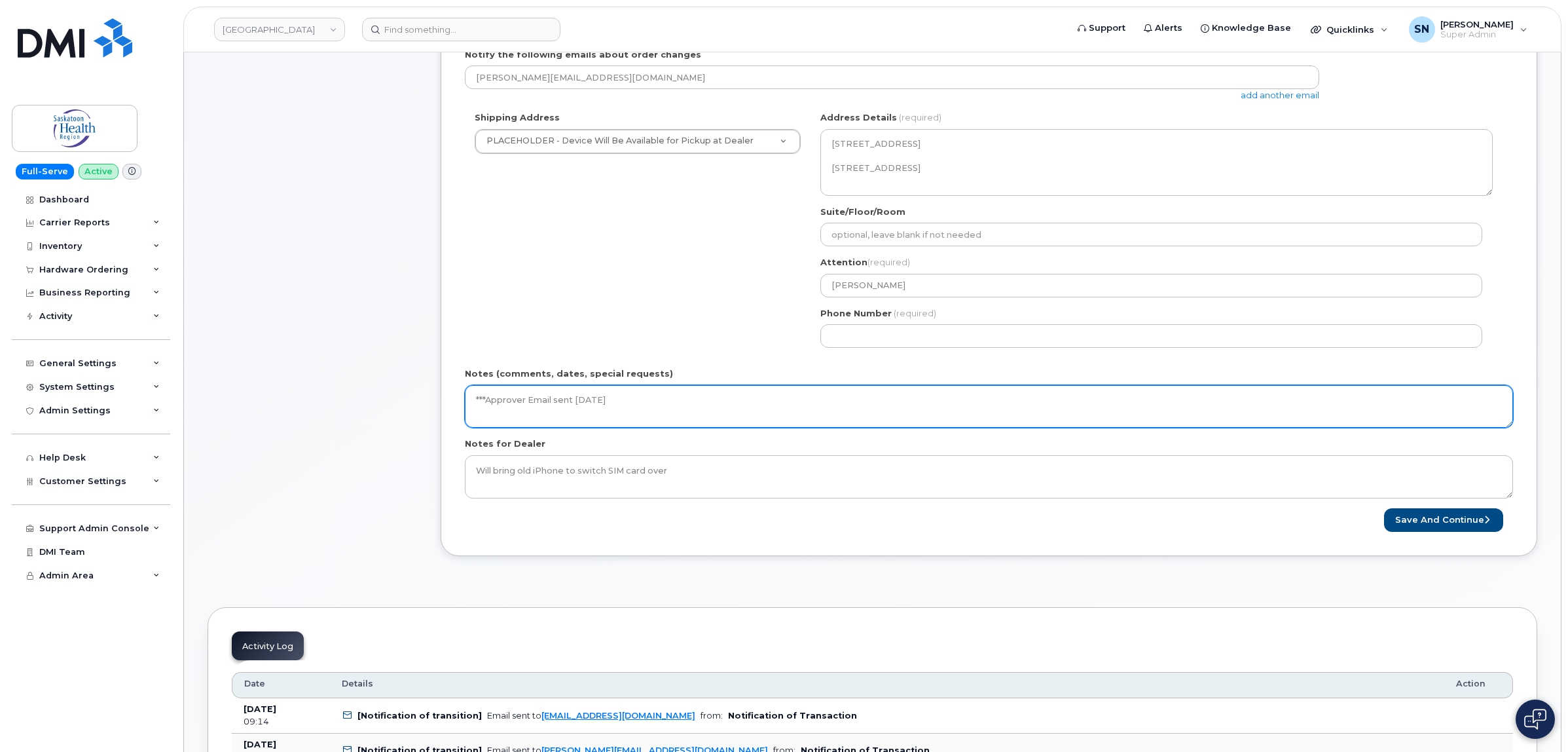
click at [698, 387] on textarea "***Approver Email sent September 02 2025" at bounding box center [988, 406] width 1048 height 43
type textarea "***Approver Email sent September 02 2025. *** PO Instructions sent September 03…"
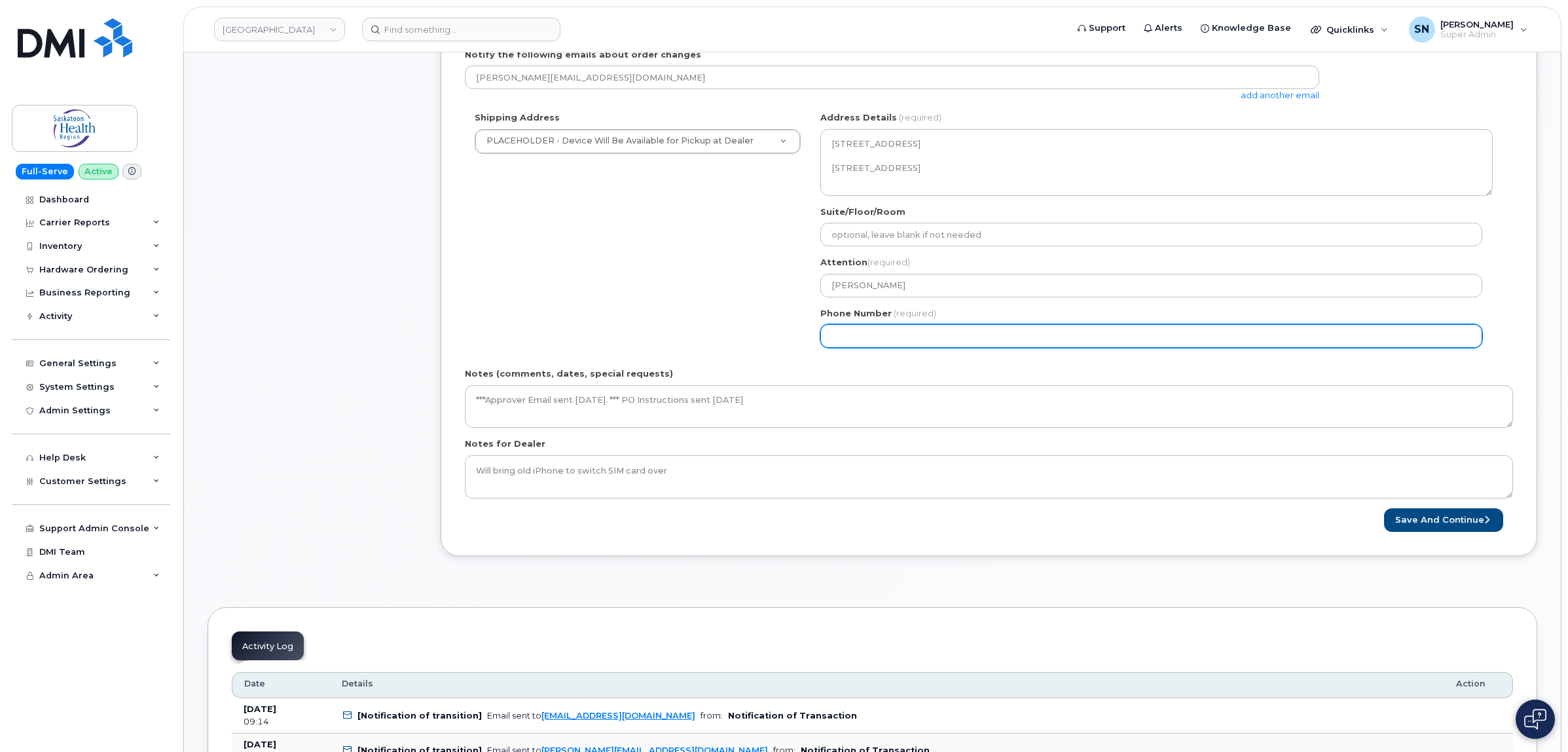
drag, startPoint x: 1457, startPoint y: 520, endPoint x: 930, endPoint y: 337, distance: 557.9
click at [926, 339] on input "Phone Number" at bounding box center [1151, 336] width 662 height 24
select select
type input "124567890"
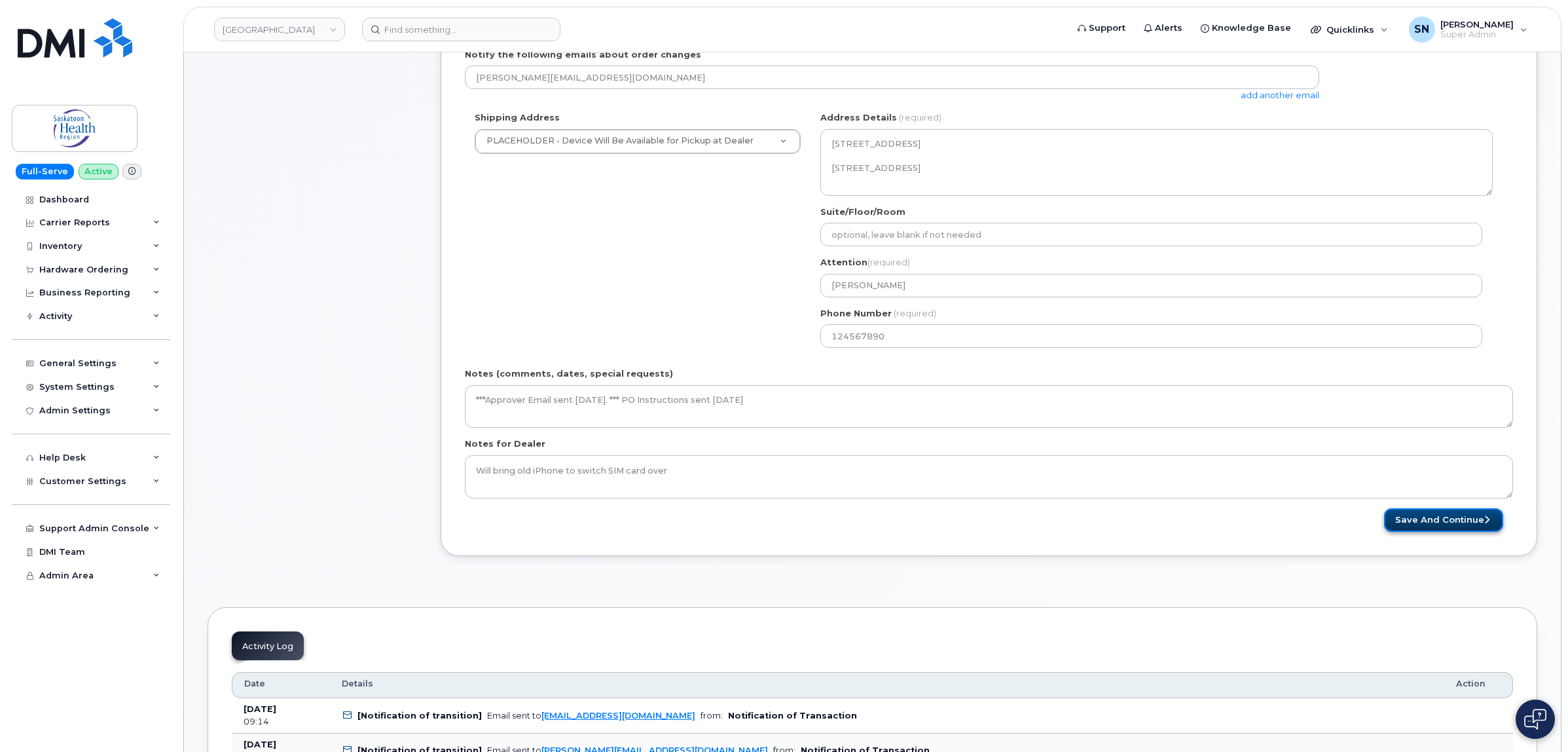
click at [1432, 526] on button "Save and Continue" at bounding box center [1443, 521] width 120 height 24
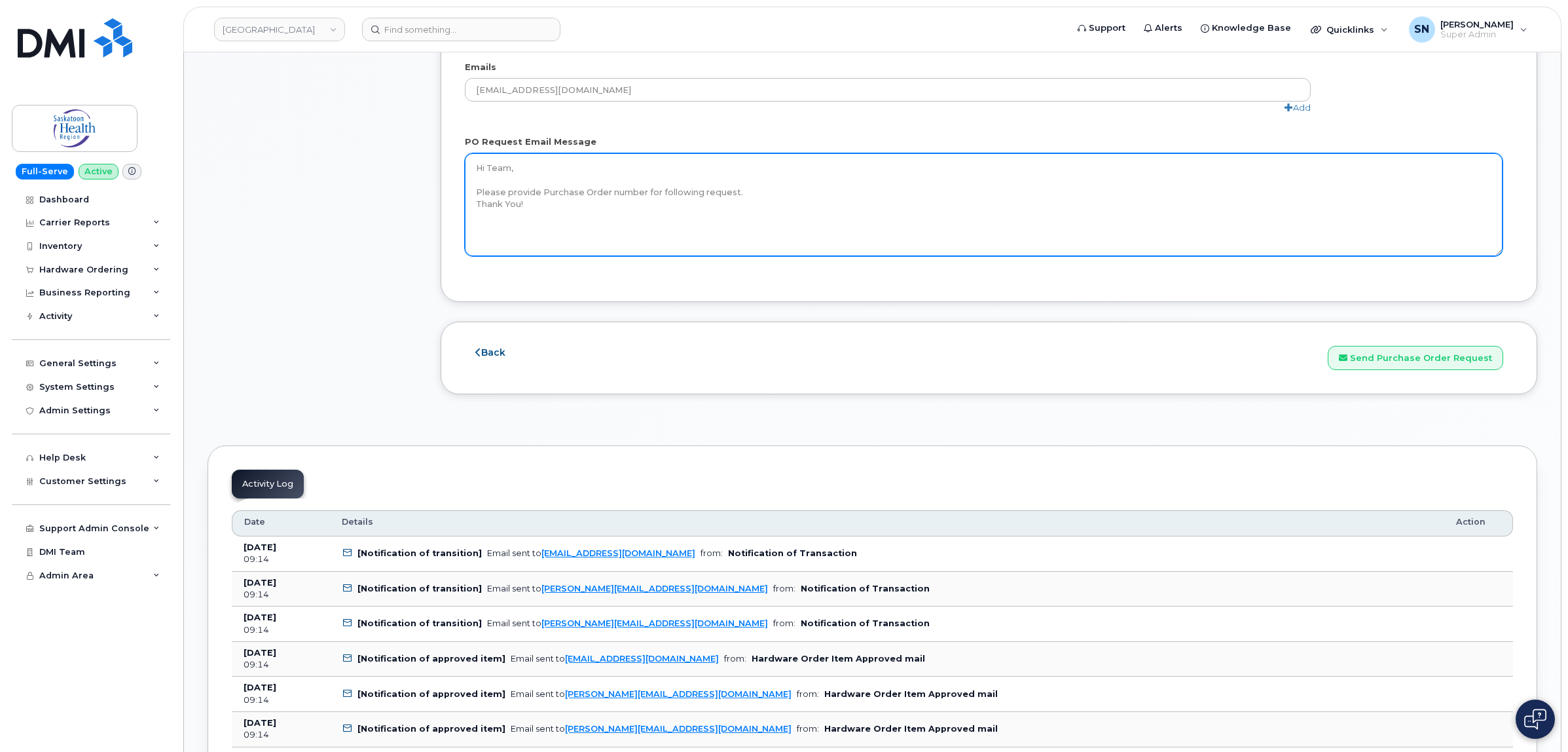
scroll to position [1391, 0]
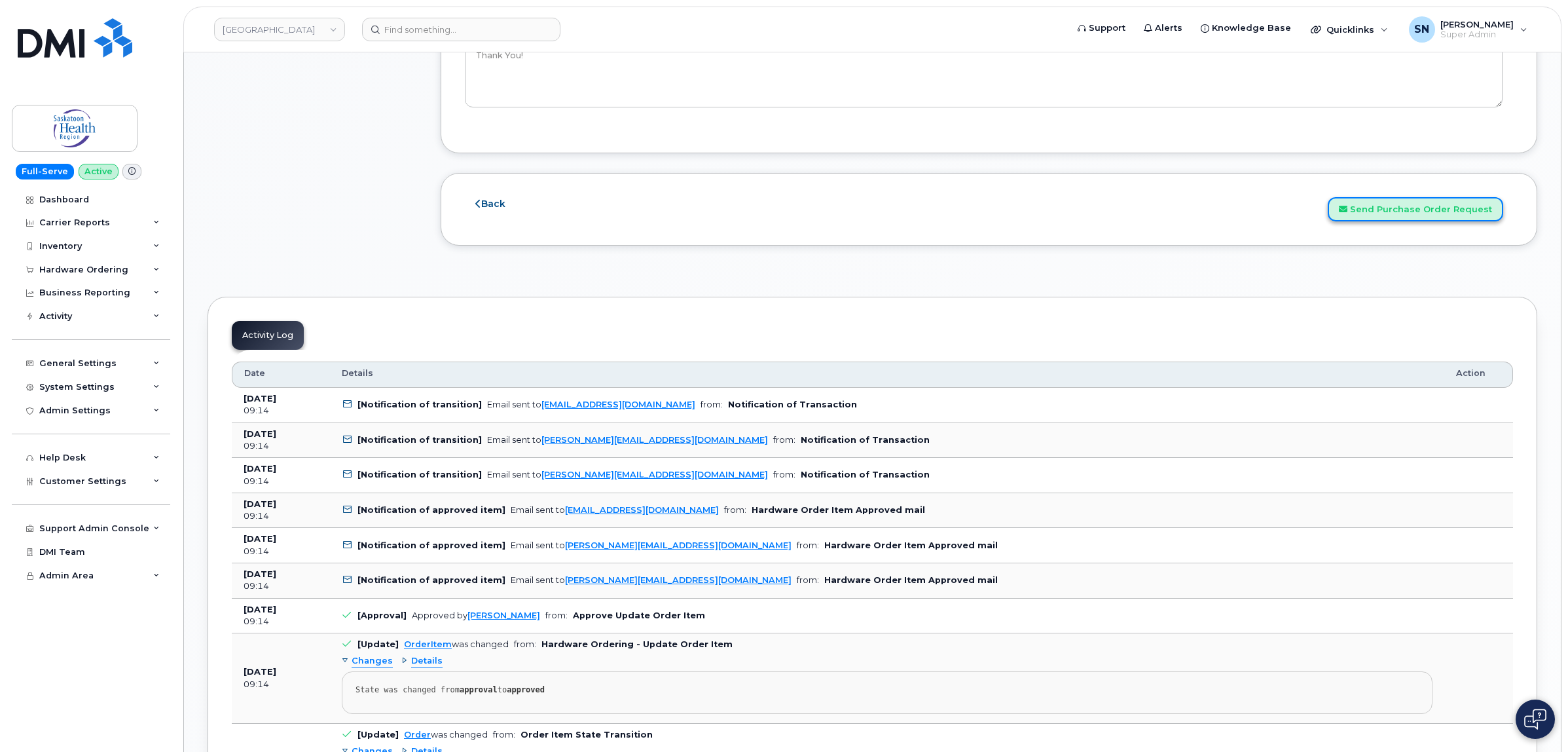
click at [1382, 209] on button "Send Purchase Order Request" at bounding box center [1415, 209] width 175 height 24
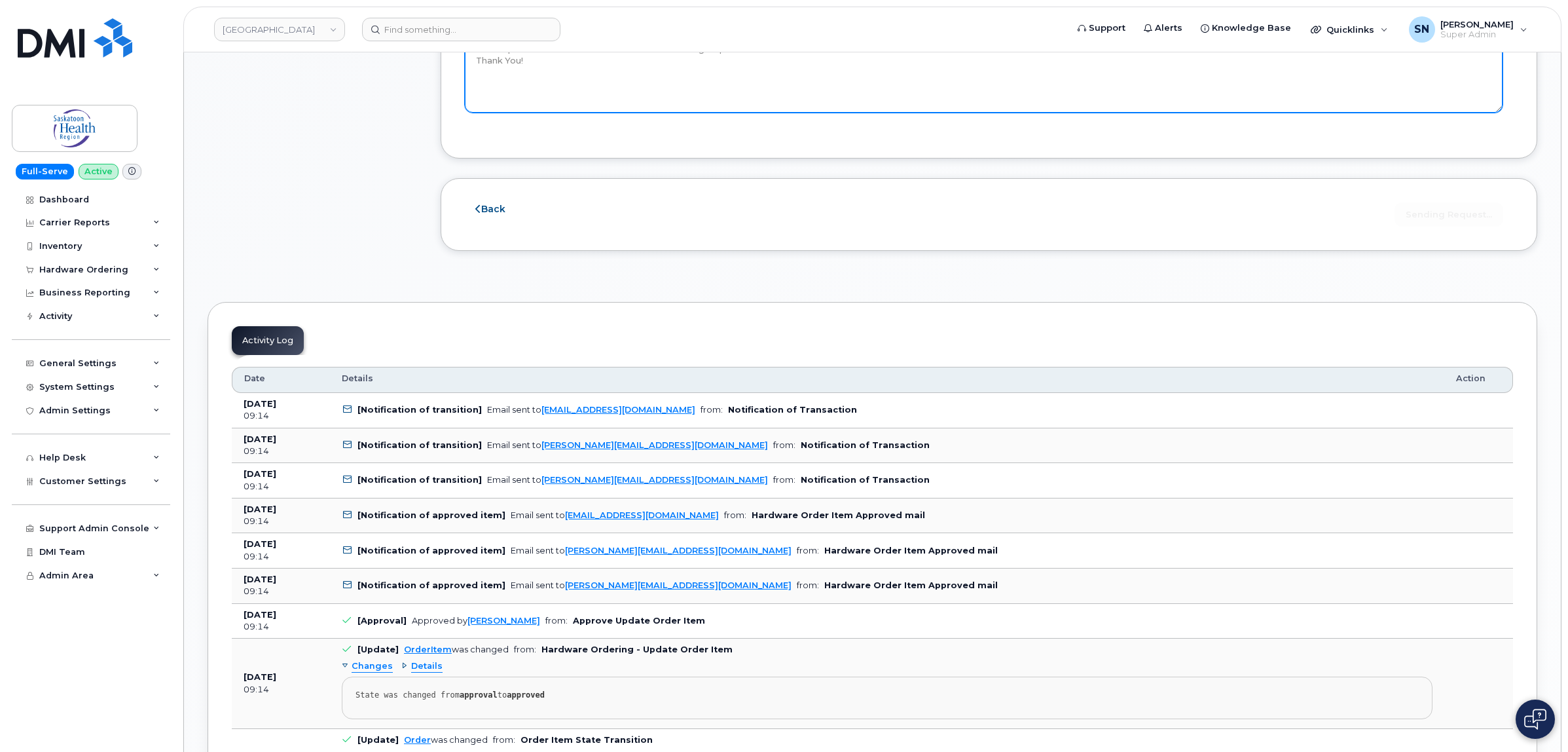
scroll to position [901, 0]
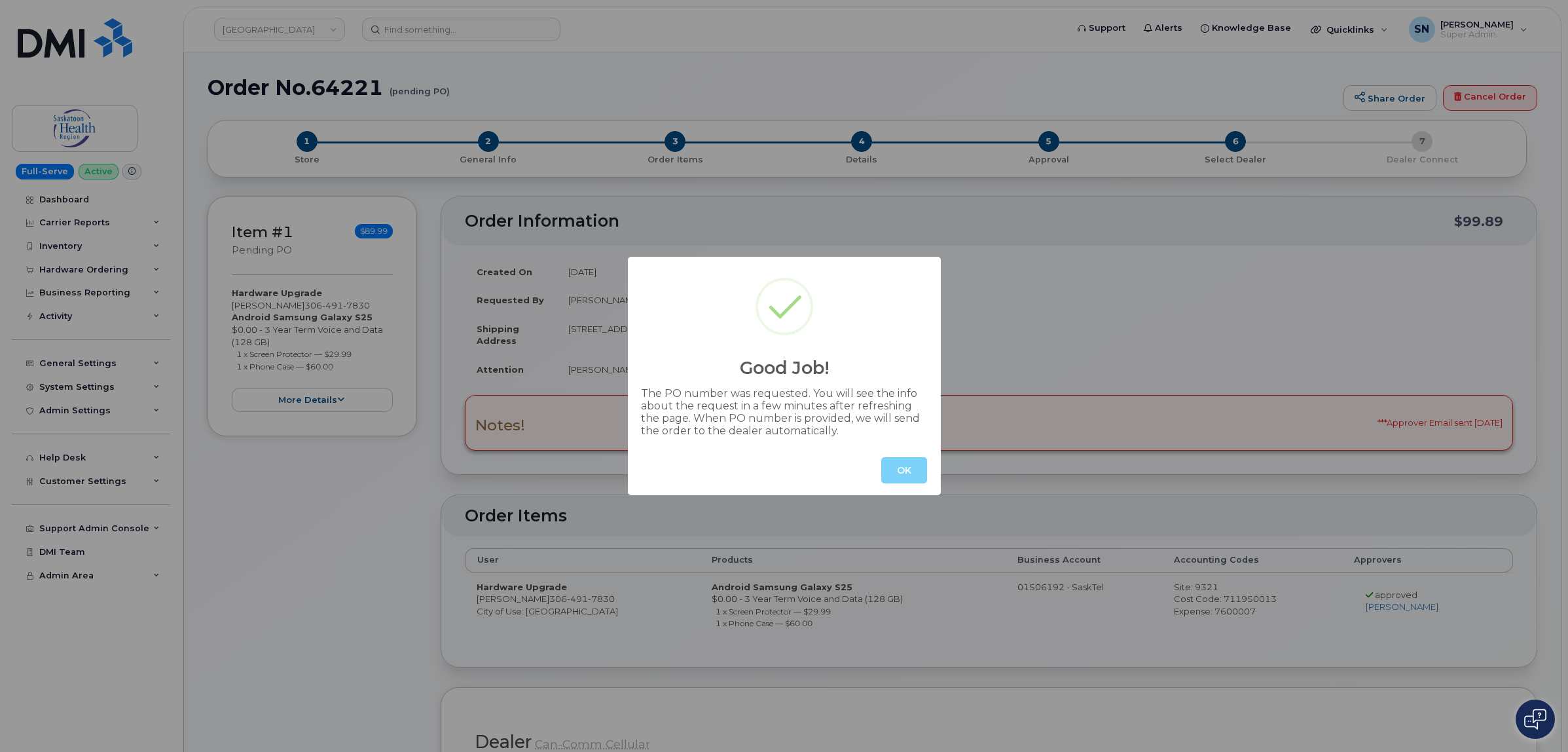
click at [910, 466] on button "OK" at bounding box center [904, 470] width 46 height 26
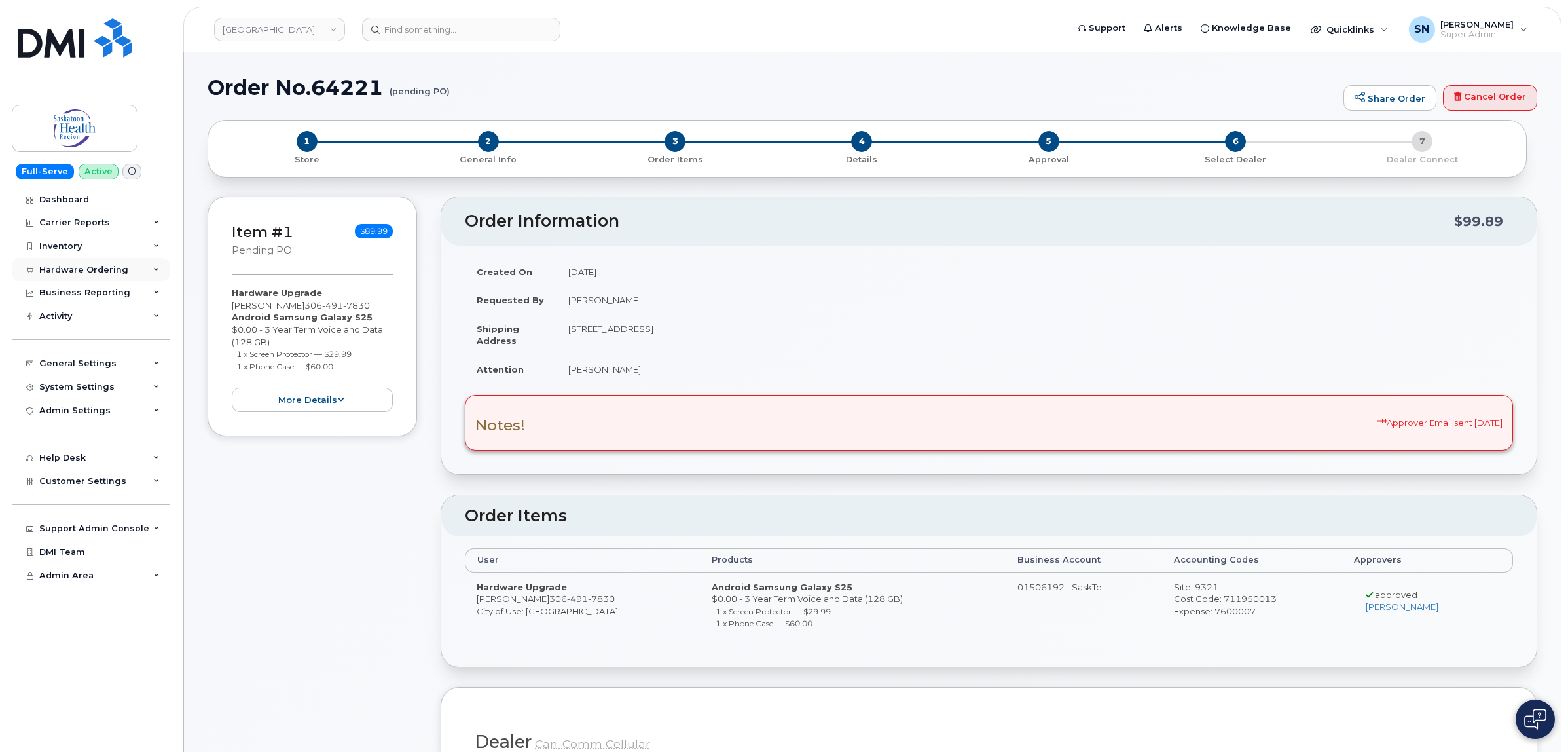
click at [104, 266] on div "Hardware Ordering" at bounding box center [83, 269] width 89 height 11
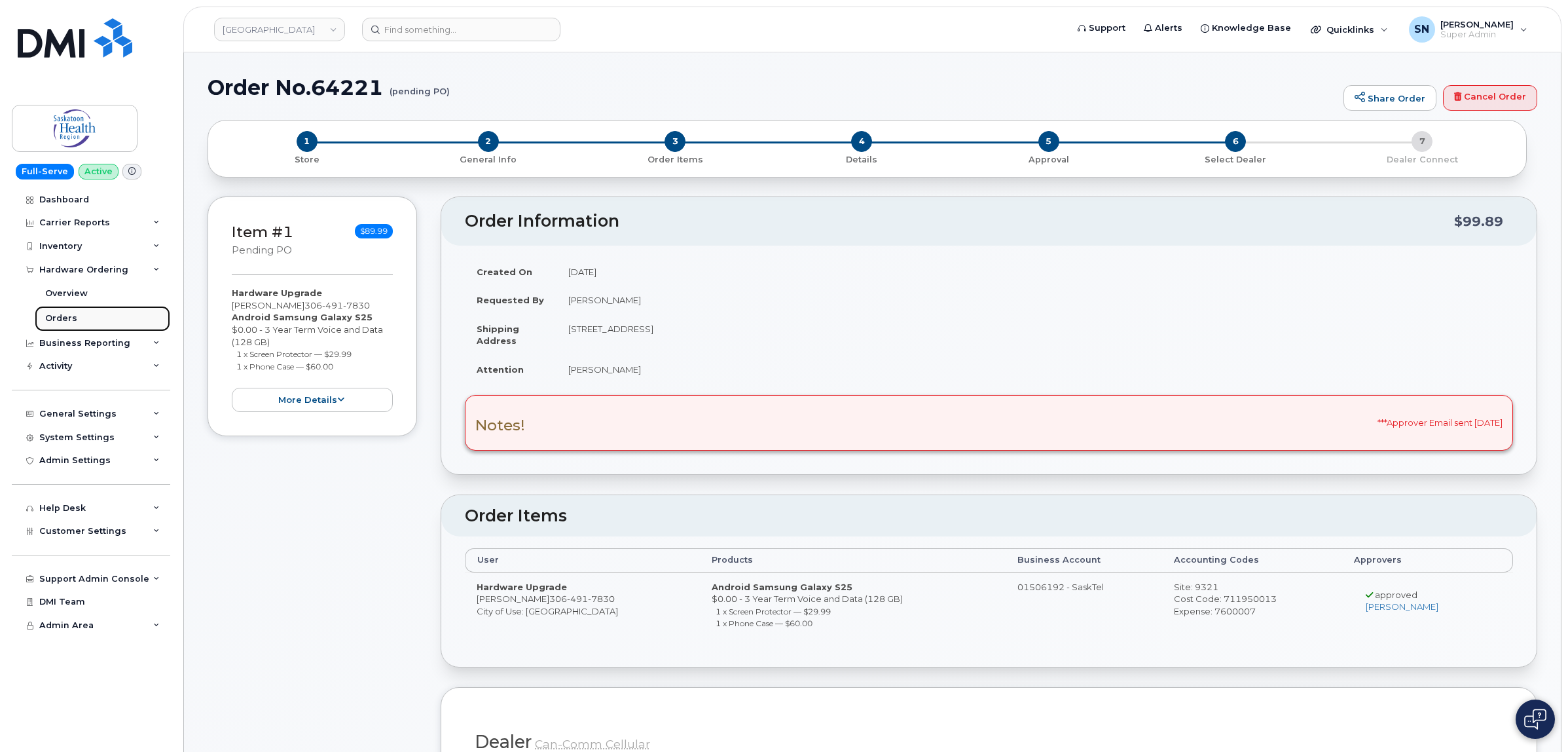
click at [46, 323] on div "Orders" at bounding box center [61, 318] width 32 height 12
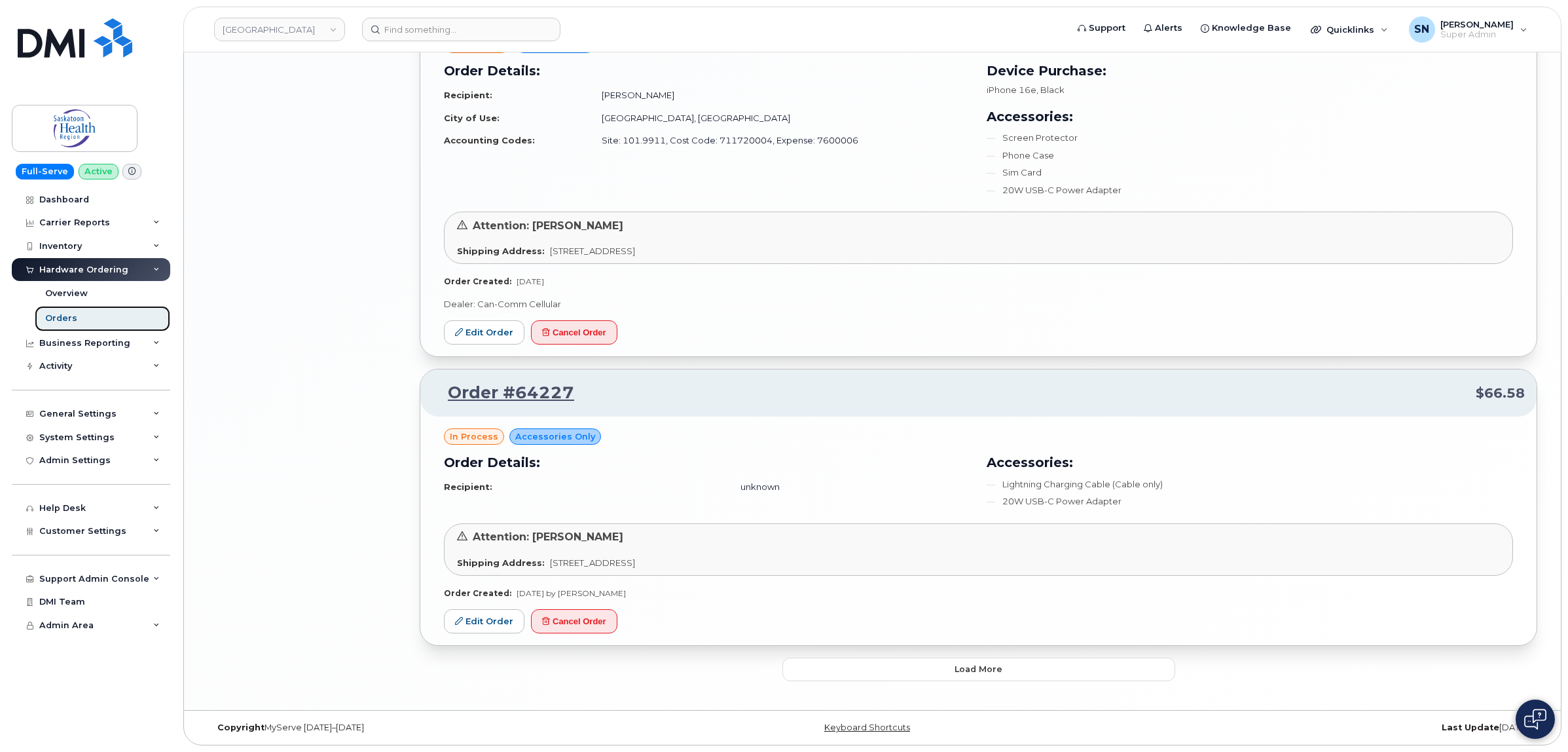
scroll to position [2616, 0]
click at [816, 660] on button "Load more" at bounding box center [979, 669] width 393 height 24
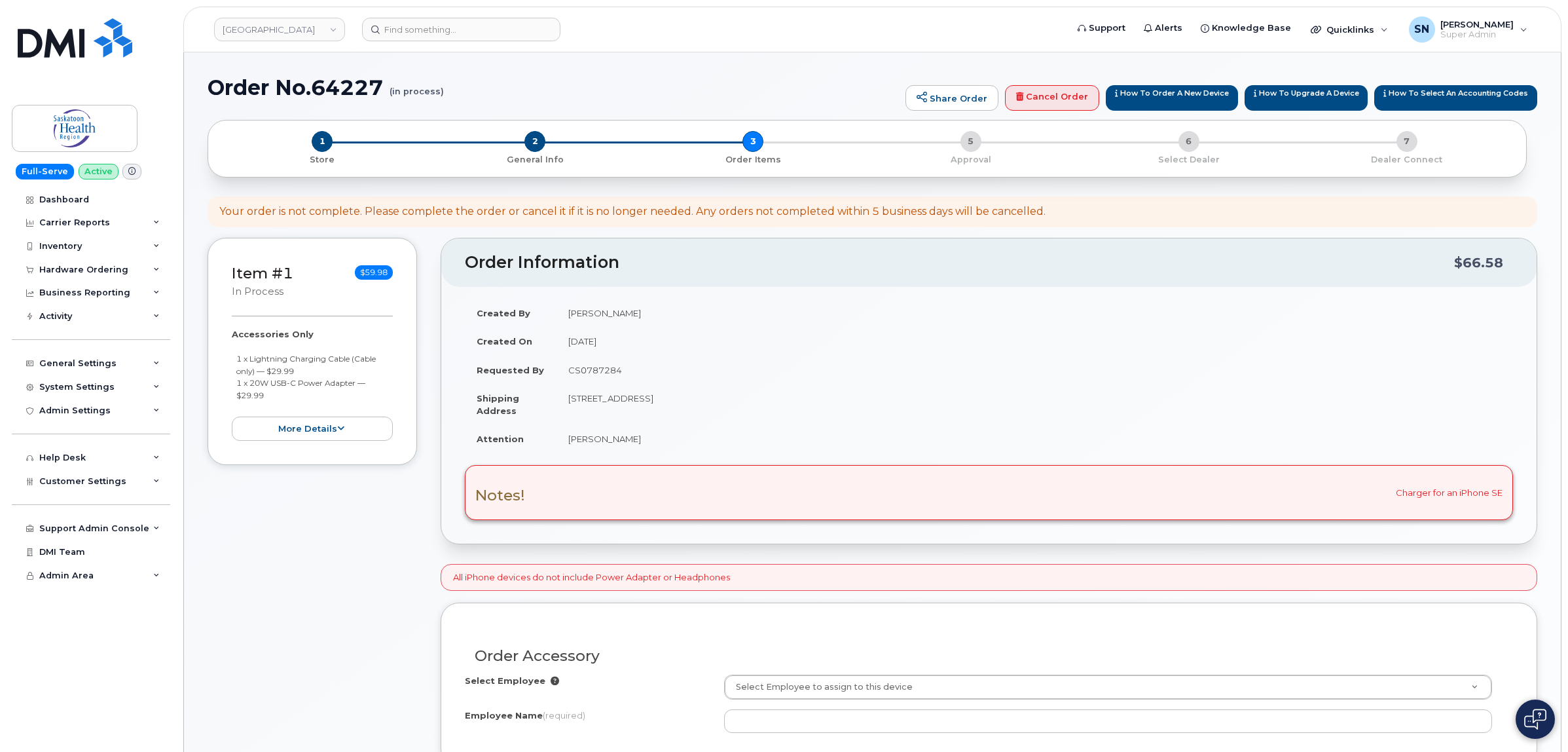
click at [566, 370] on td "CS0787284" at bounding box center [1034, 370] width 956 height 29
click at [579, 368] on td "CS0787284" at bounding box center [1034, 370] width 956 height 29
copy td "CS0787284"
